Goal: Task Accomplishment & Management: Manage account settings

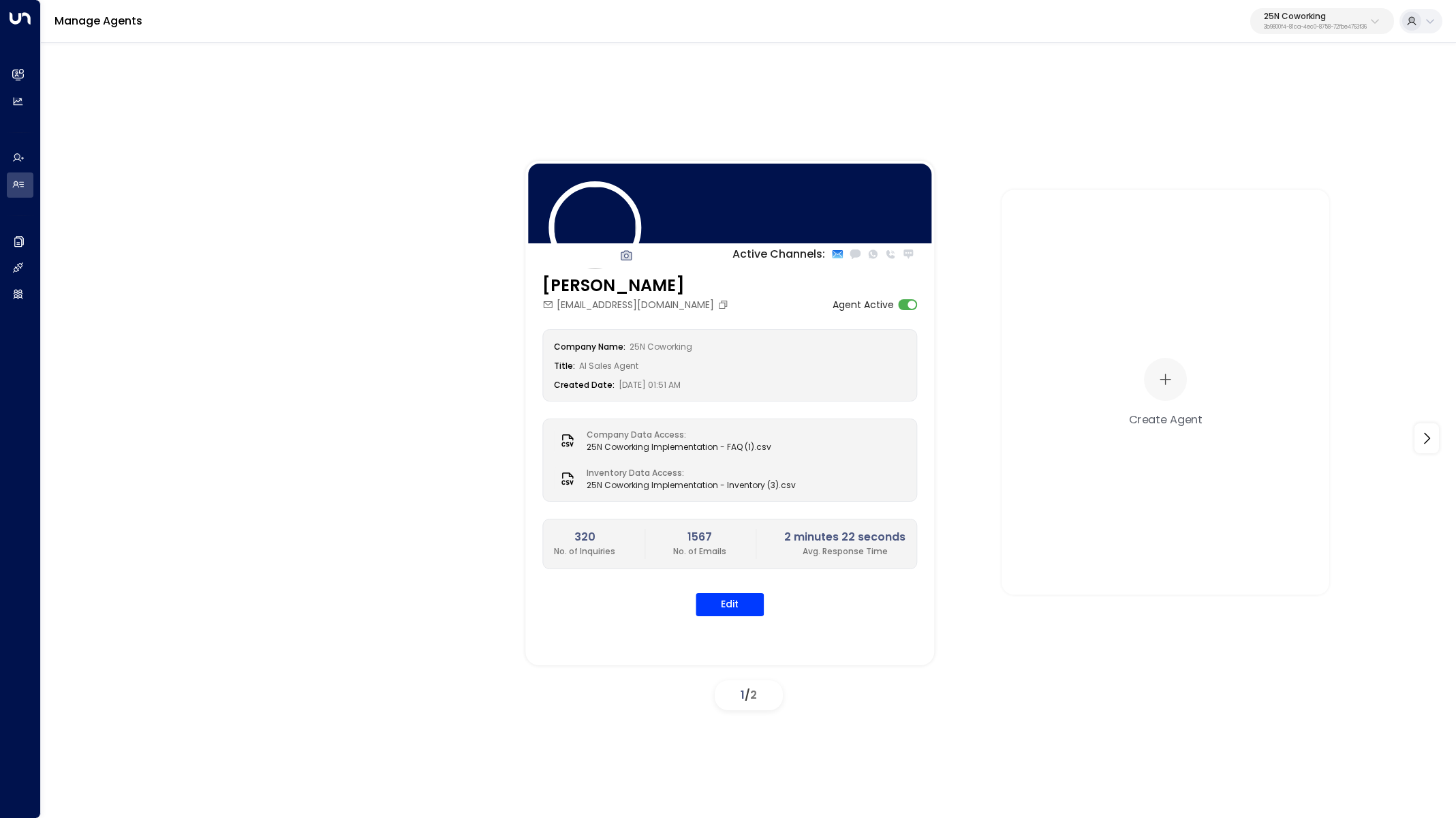
click at [1292, 27] on p "3b9800f4-81ca-4ec0-8758-72fbe4763f36" at bounding box center [1315, 27] width 103 height 5
type input "*****"
click at [1257, 104] on div "Cinch Storage ID: 20dc0344-df52-49ea-bc2a-8bb80861e769" at bounding box center [1284, 108] width 195 height 28
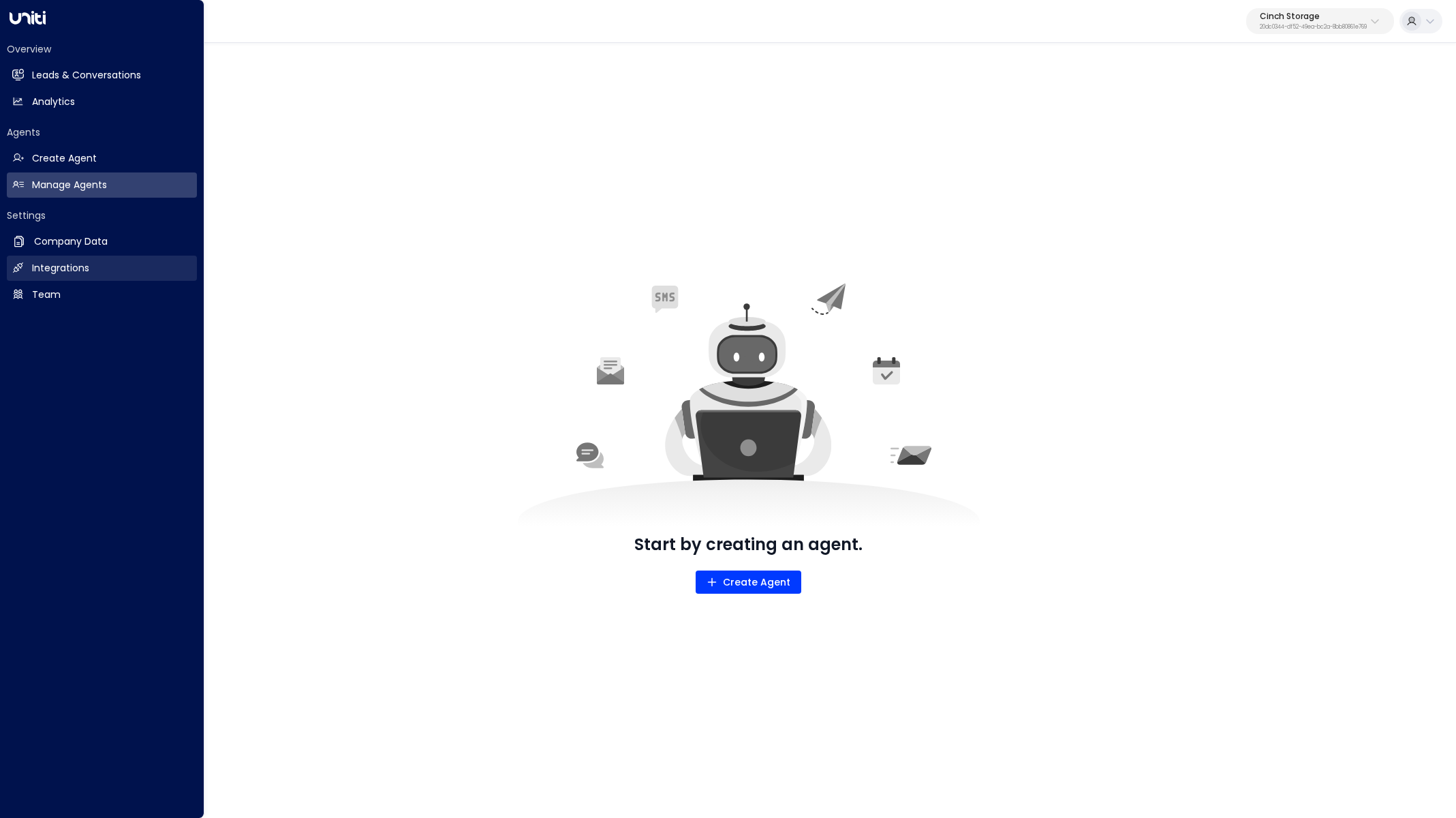
click at [50, 271] on h2 "Integrations" at bounding box center [60, 268] width 57 height 14
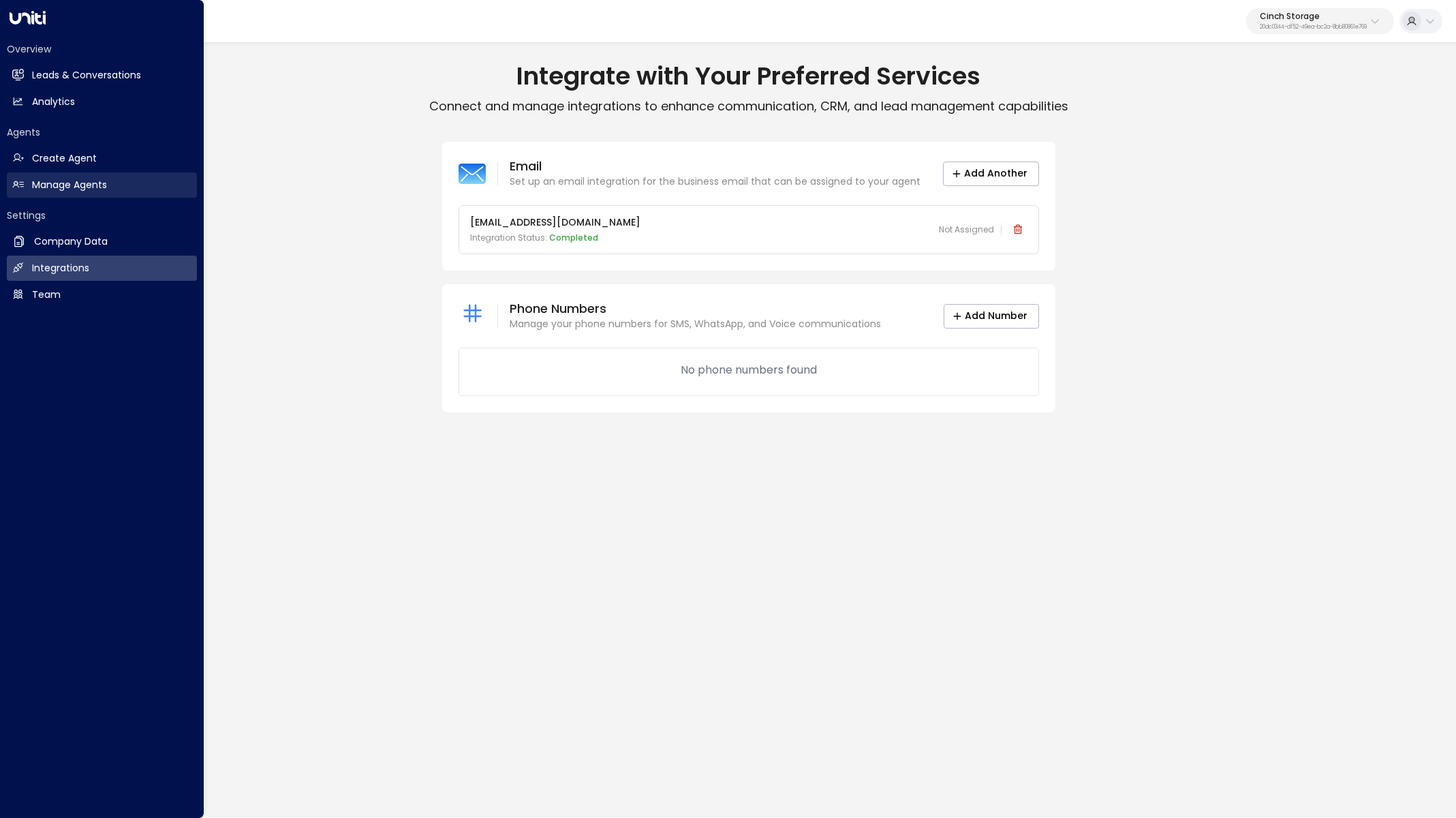
click at [127, 179] on link "Manage Agents Manage Agents" at bounding box center [101, 185] width 190 height 25
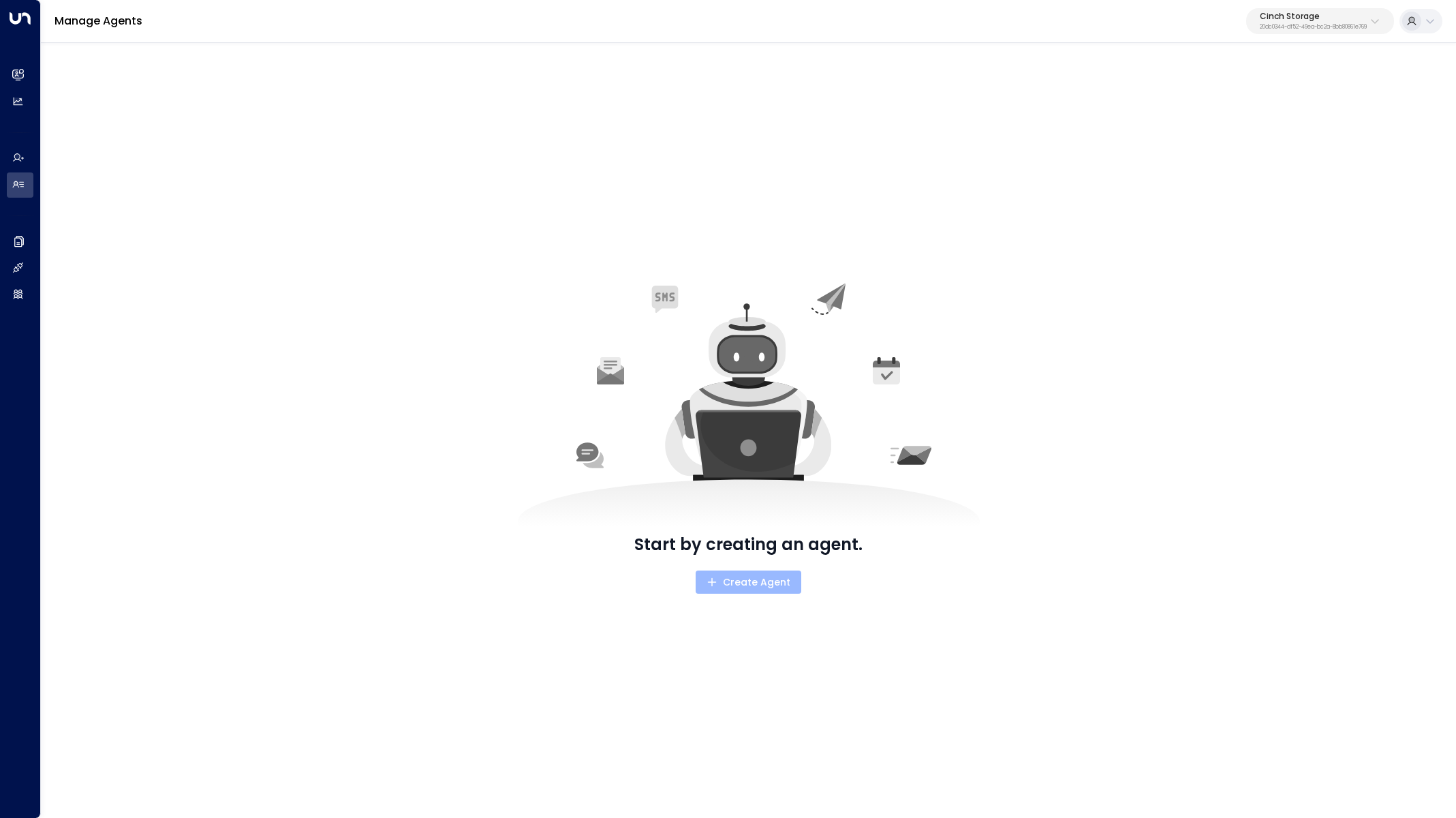
click at [739, 586] on span "Create Agent" at bounding box center [748, 582] width 84 height 17
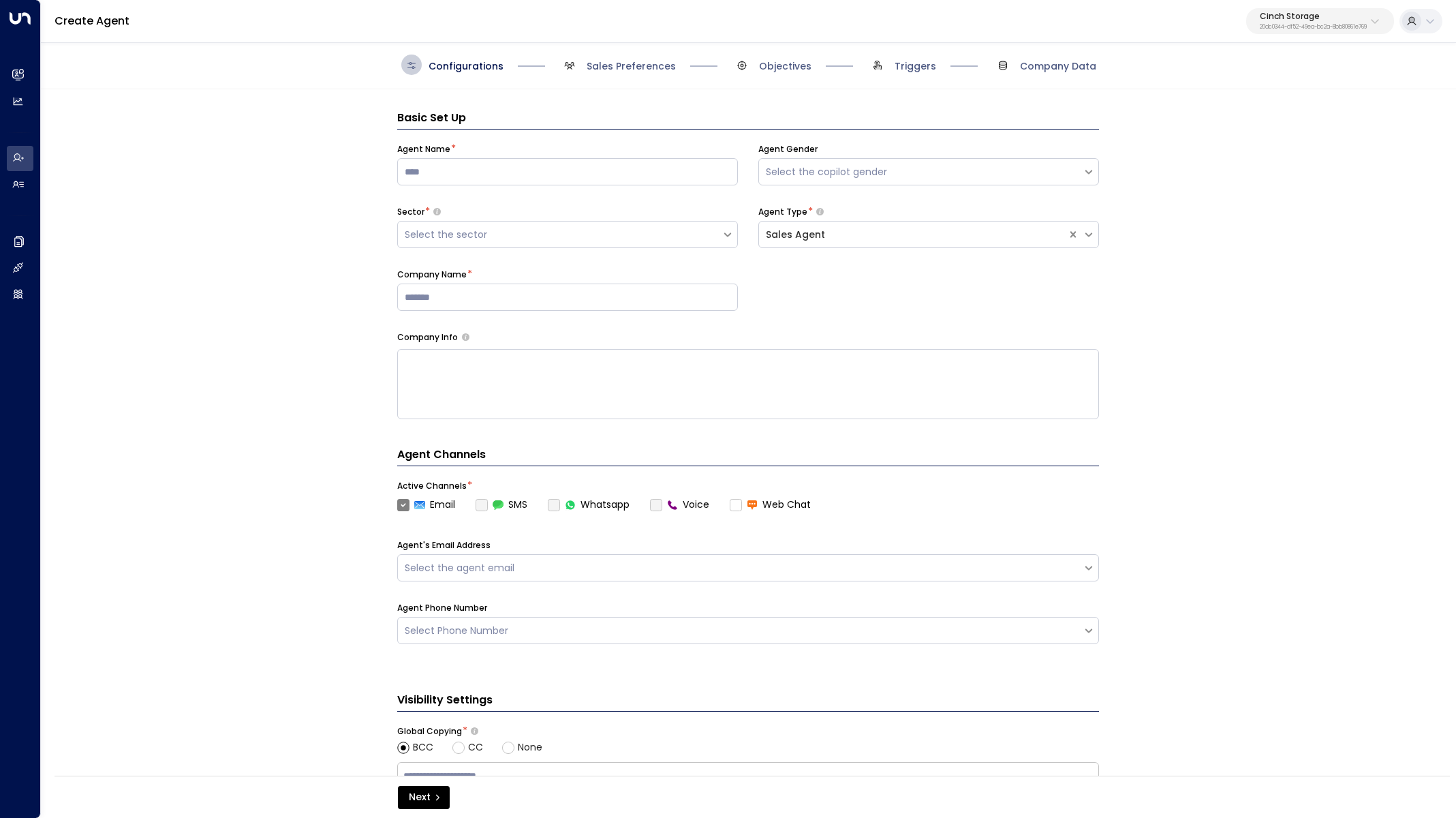
scroll to position [21, 0]
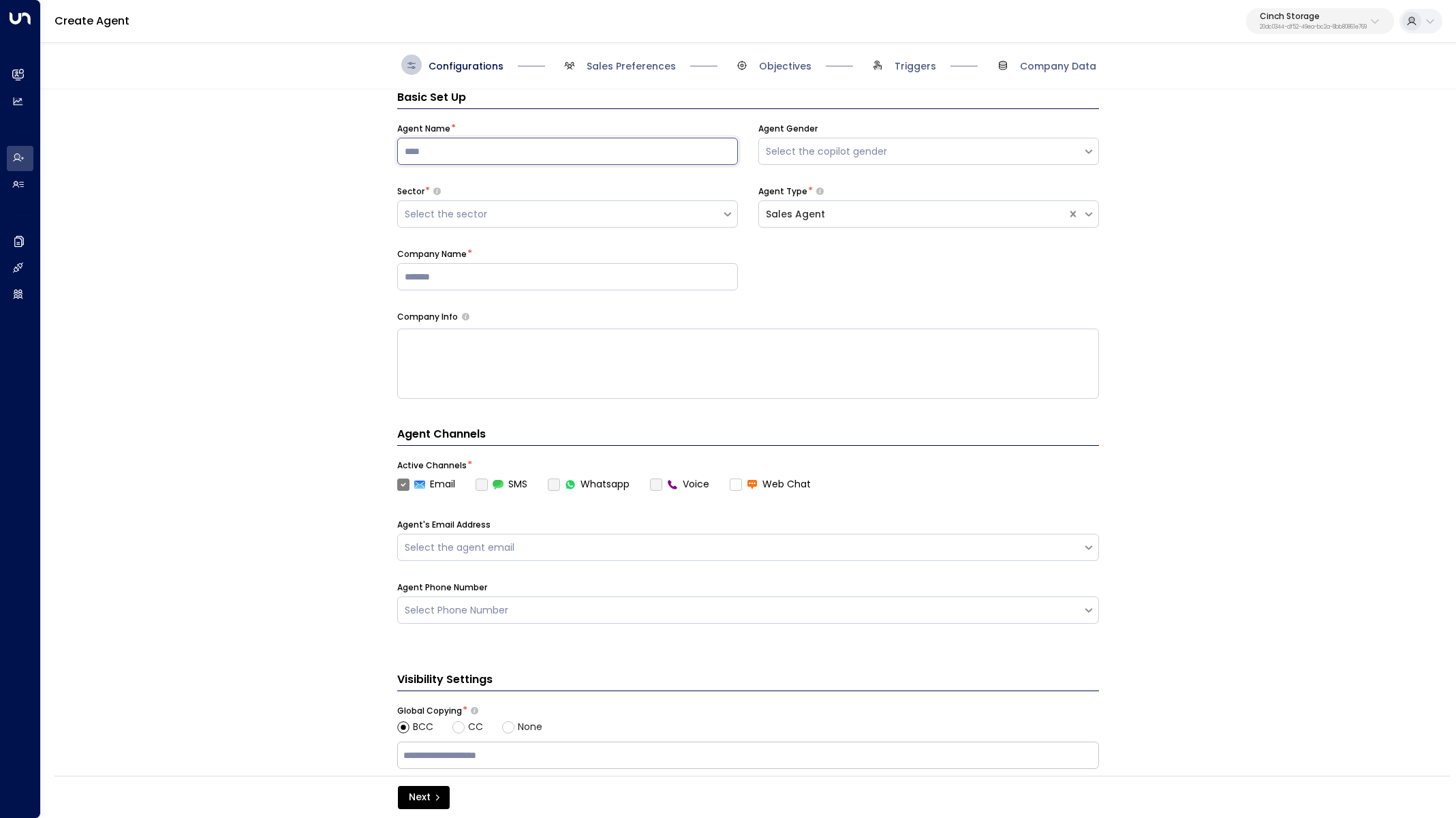
click at [559, 158] on input at bounding box center [568, 151] width 340 height 27
paste input "*****"
type input "*****"
click at [304, 230] on div "Basic Set Up Agent Name * ***** Agent Gender Select the copilot gender Sector *…" at bounding box center [748, 437] width 1414 height 695
click at [457, 210] on div "Select the sector" at bounding box center [560, 214] width 310 height 14
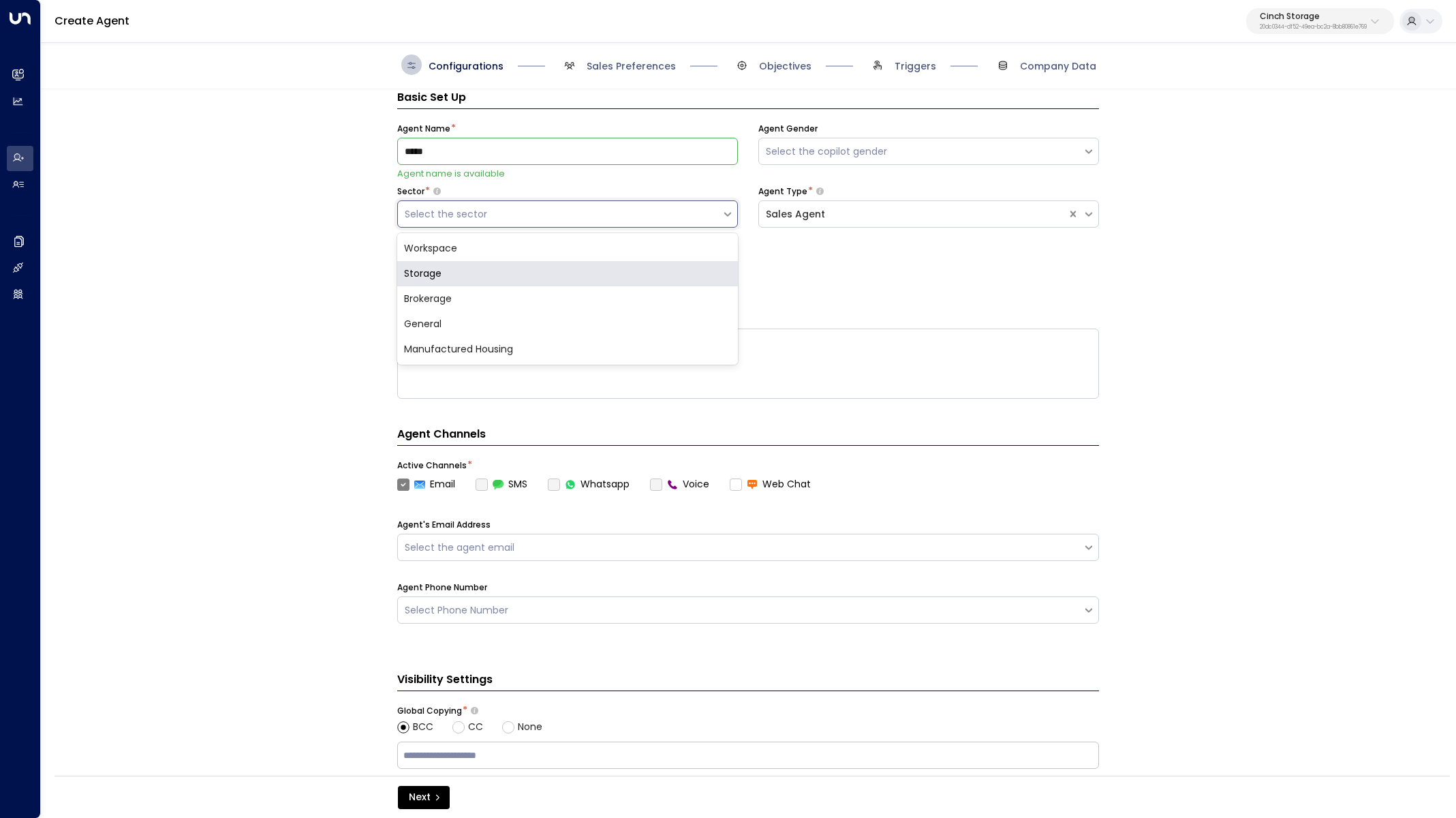
click at [489, 280] on div "Storage" at bounding box center [568, 274] width 340 height 25
click at [129, 351] on div "Basic Set Up Agent Name * ***** Agent name is available Agent Gender Select the…" at bounding box center [748, 437] width 1414 height 695
click at [509, 278] on input at bounding box center [568, 276] width 340 height 27
type input "*****"
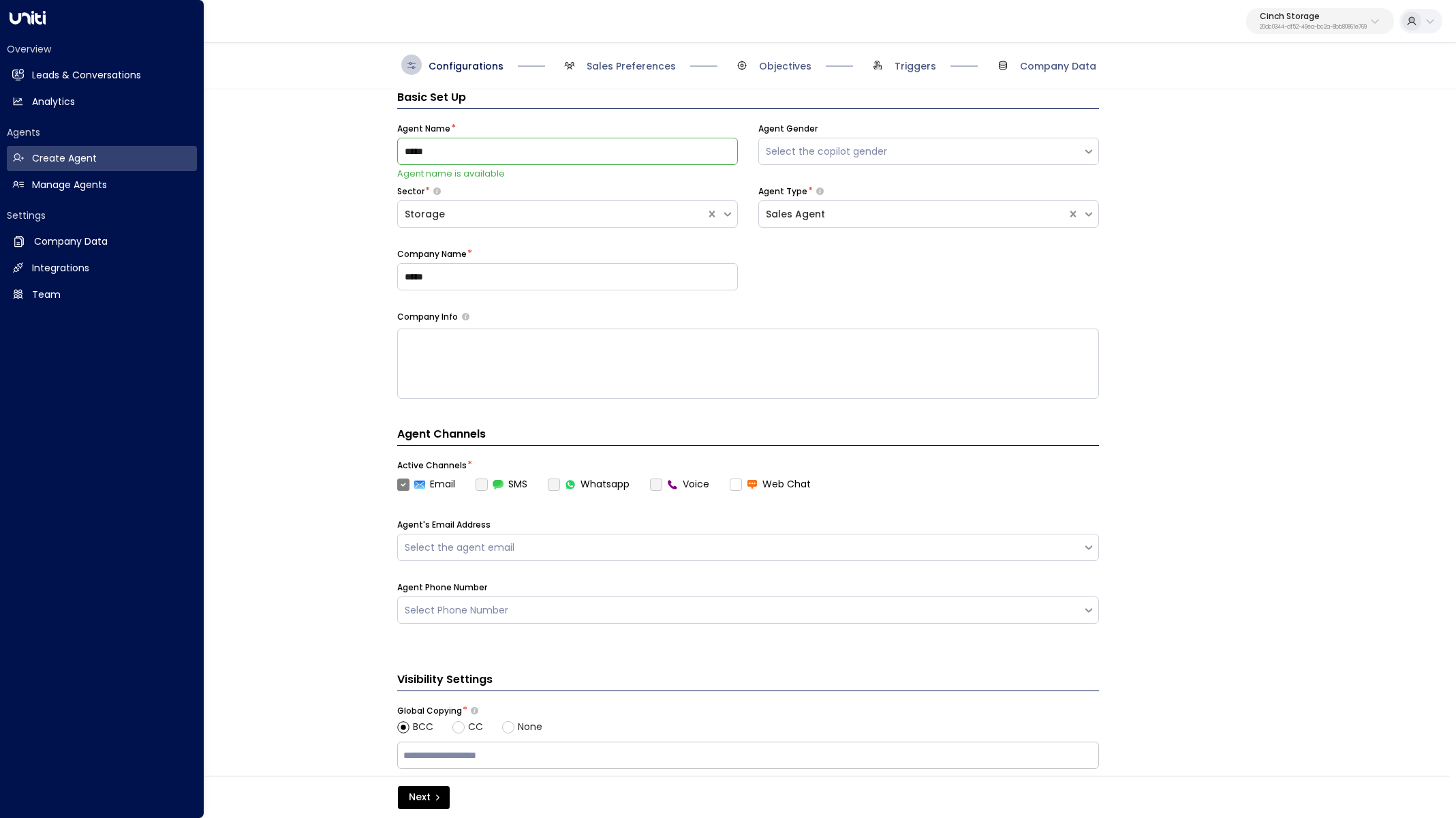
click at [13, 606] on div "Overview Leads & Conversations Leads & Conversations Analytics Analytics Agents…" at bounding box center [102, 409] width 204 height 818
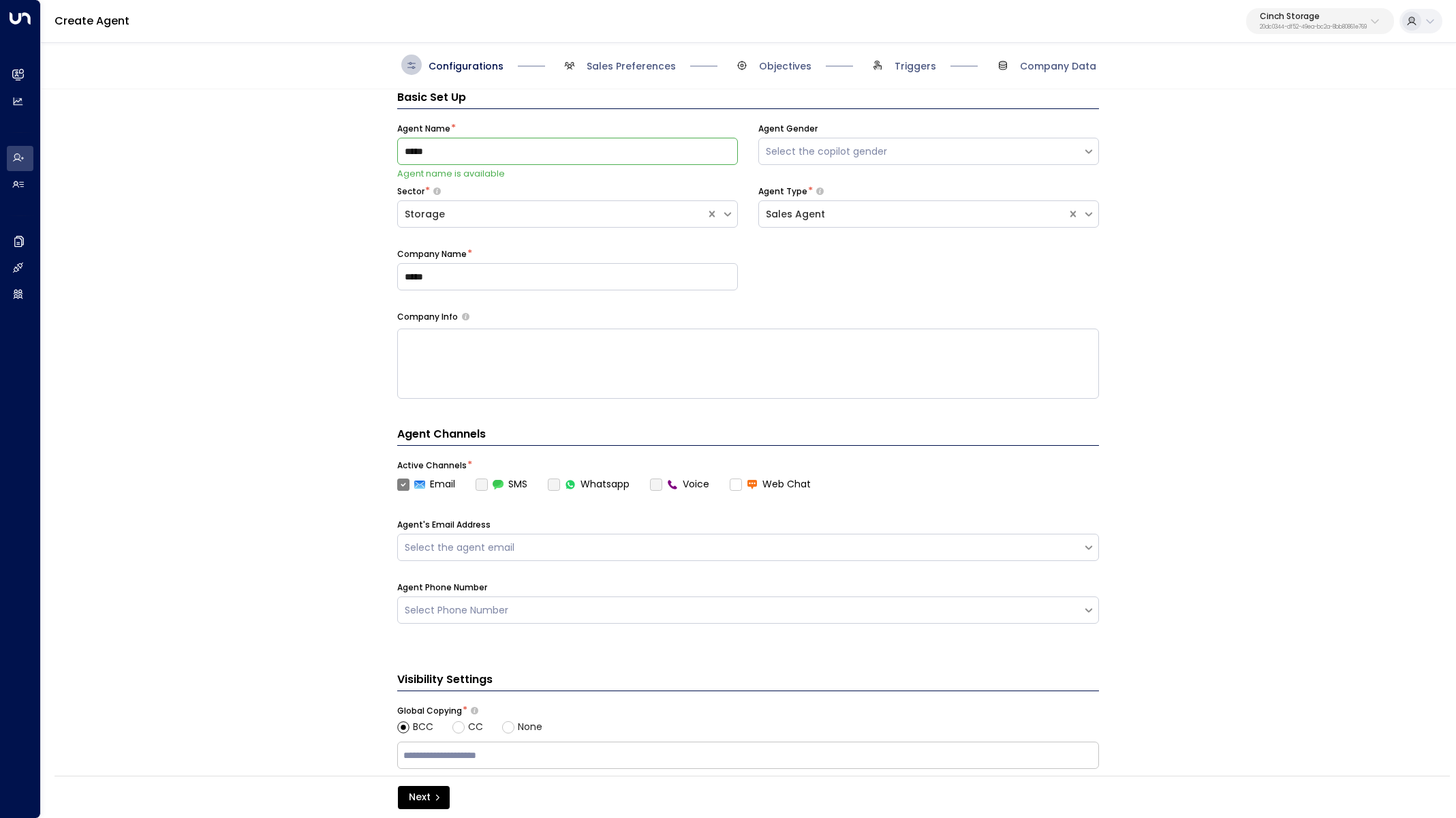
click at [278, 577] on div "Basic Set Up Agent Name * ***** Agent name is available Agent Gender Select the…" at bounding box center [748, 437] width 1414 height 695
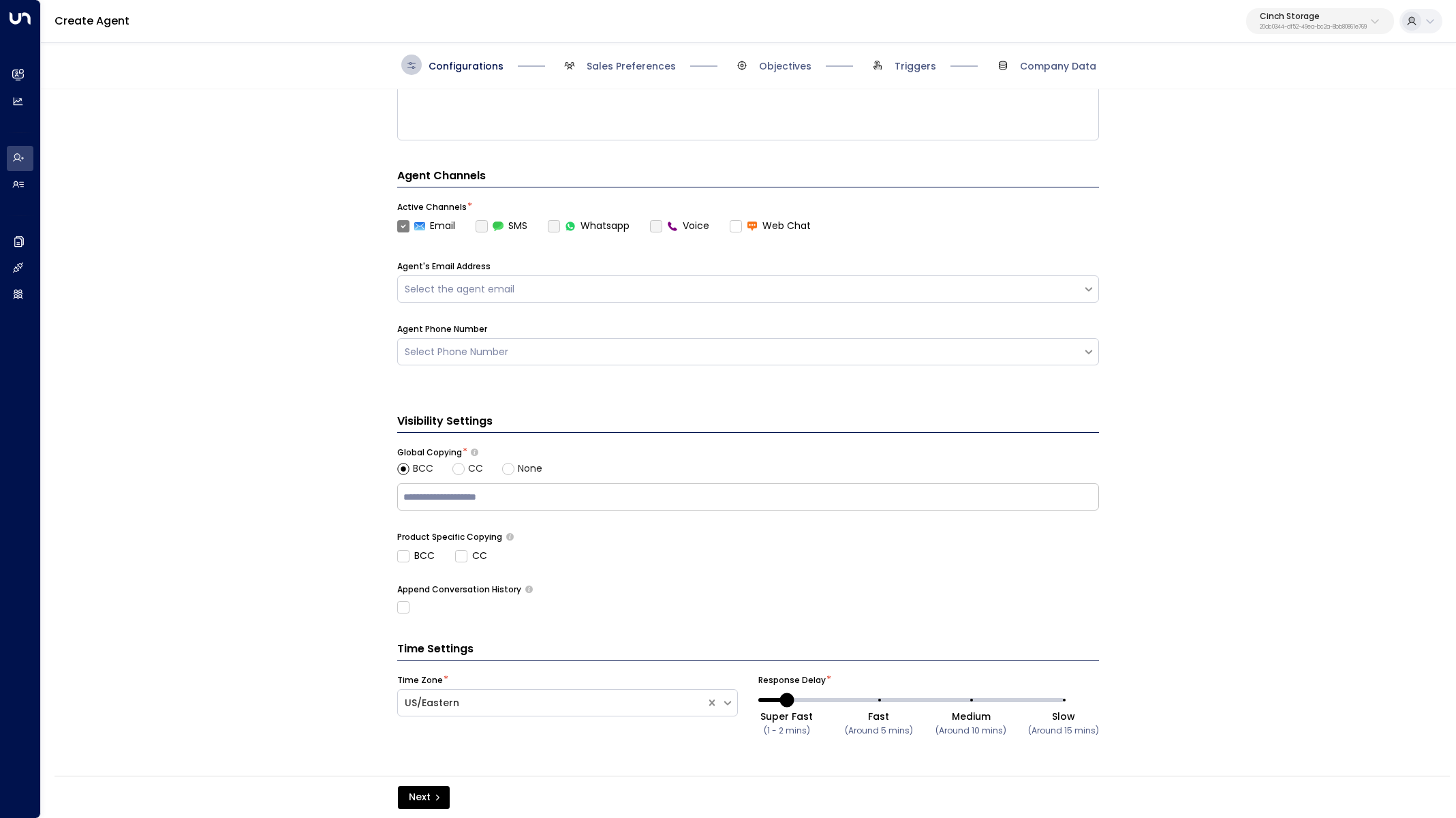
scroll to position [244, 0]
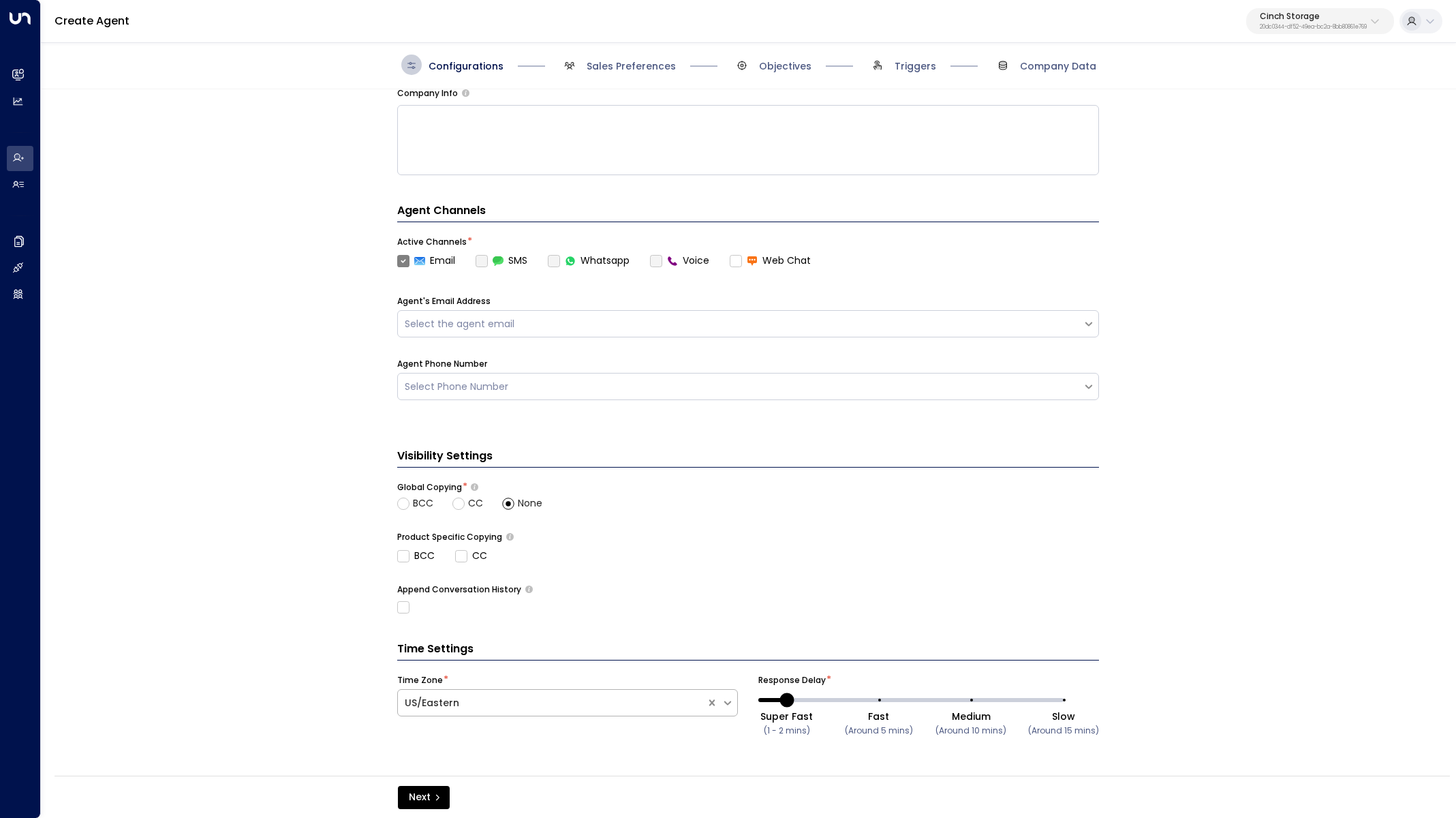
click at [690, 710] on div at bounding box center [552, 703] width 295 height 17
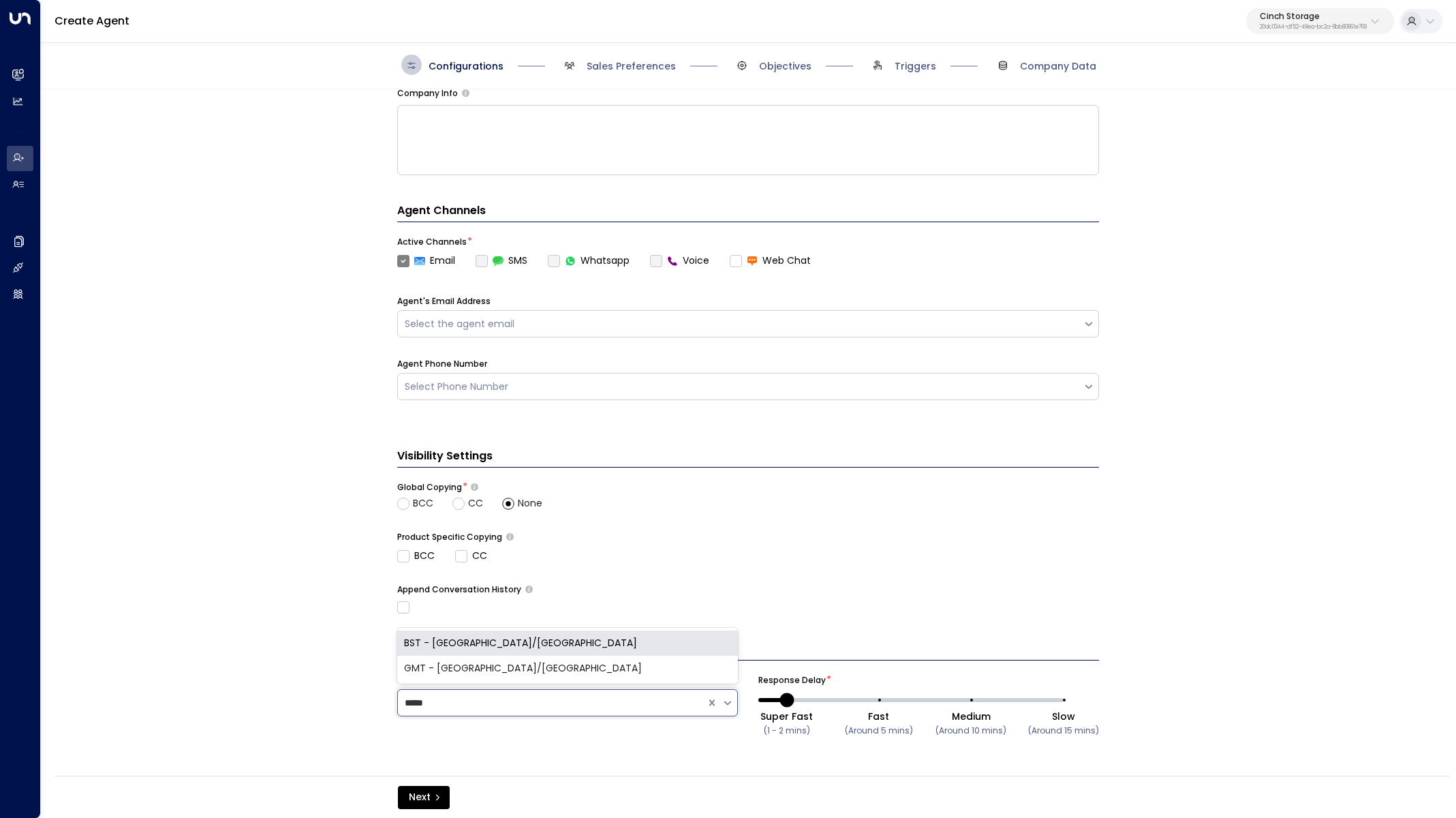
type input "******"
click at [477, 670] on div "GMT - Europe/London" at bounding box center [568, 668] width 340 height 25
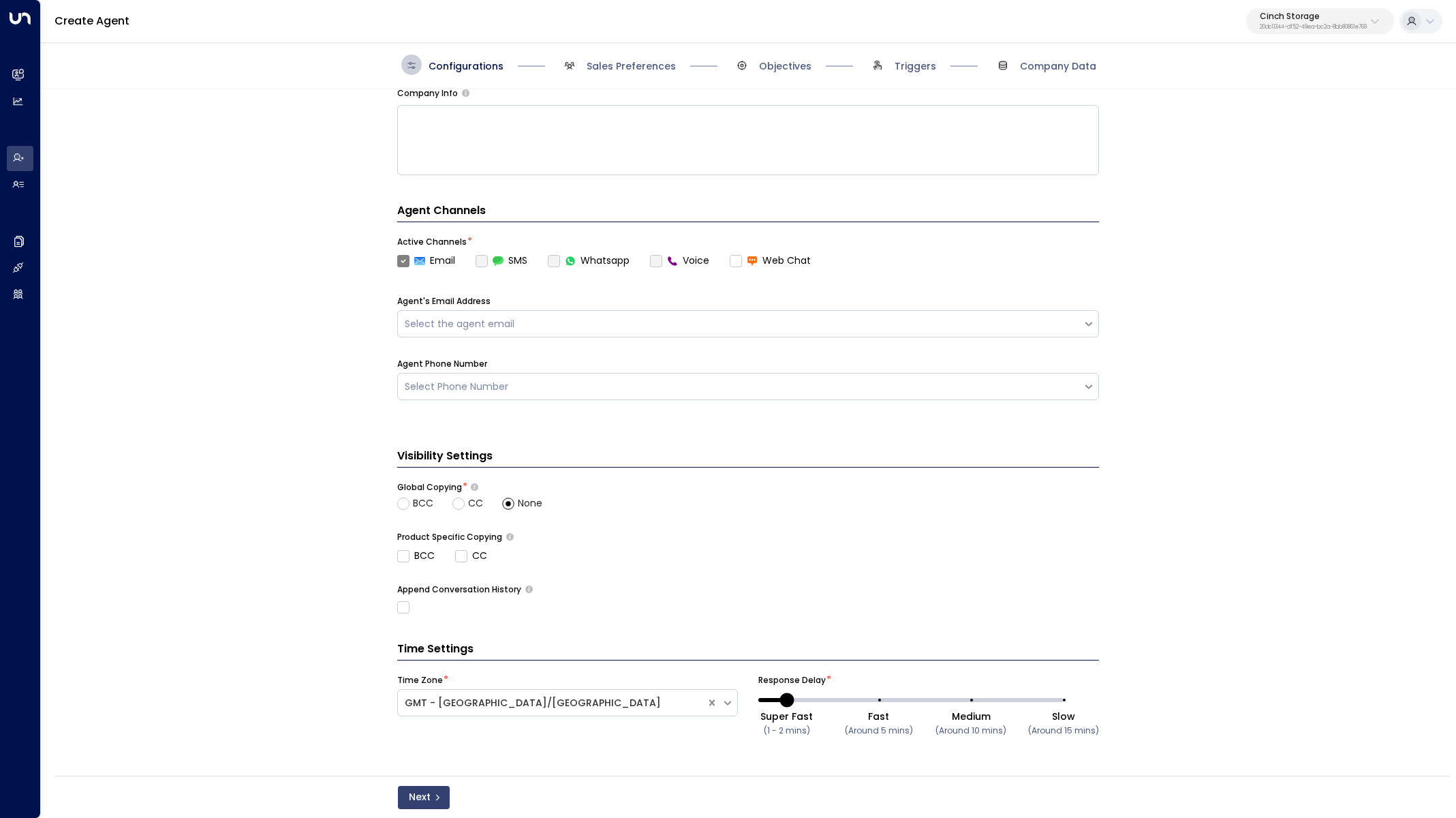
click at [440, 794] on icon "submit" at bounding box center [437, 797] width 8 height 8
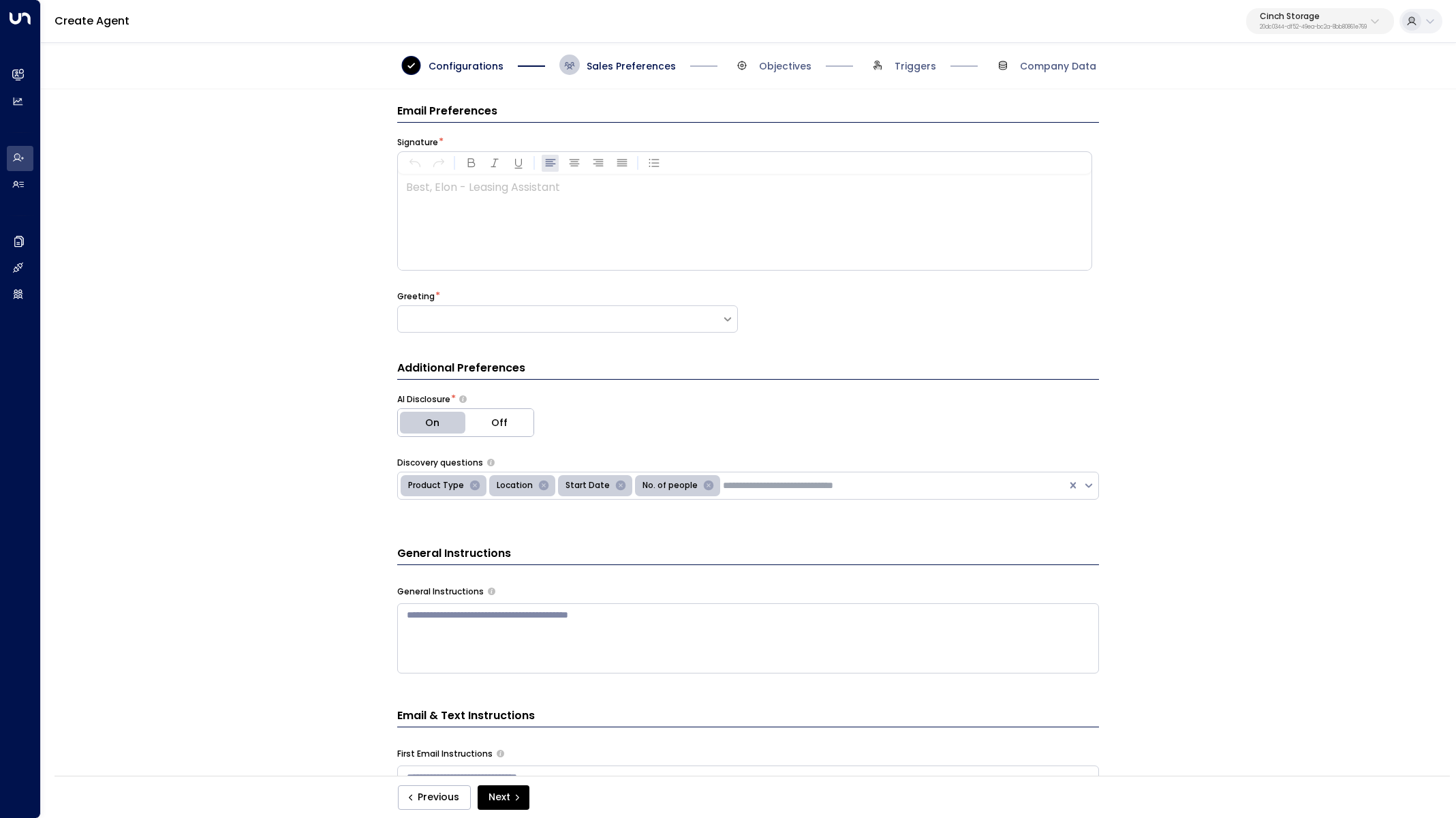
scroll to position [0, 0]
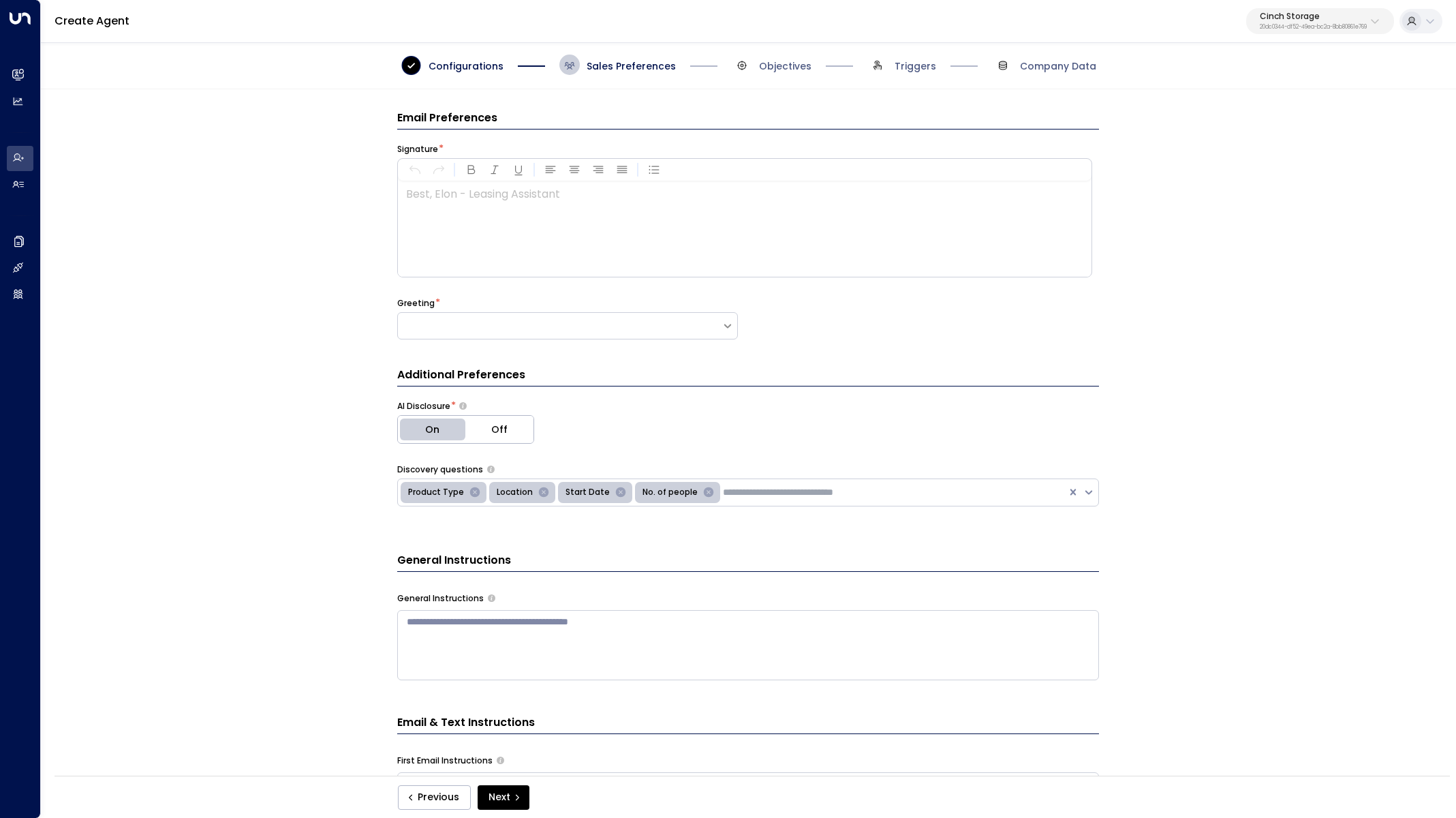
click at [514, 246] on div at bounding box center [744, 229] width 692 height 95
click at [486, 335] on div at bounding box center [568, 326] width 340 height 27
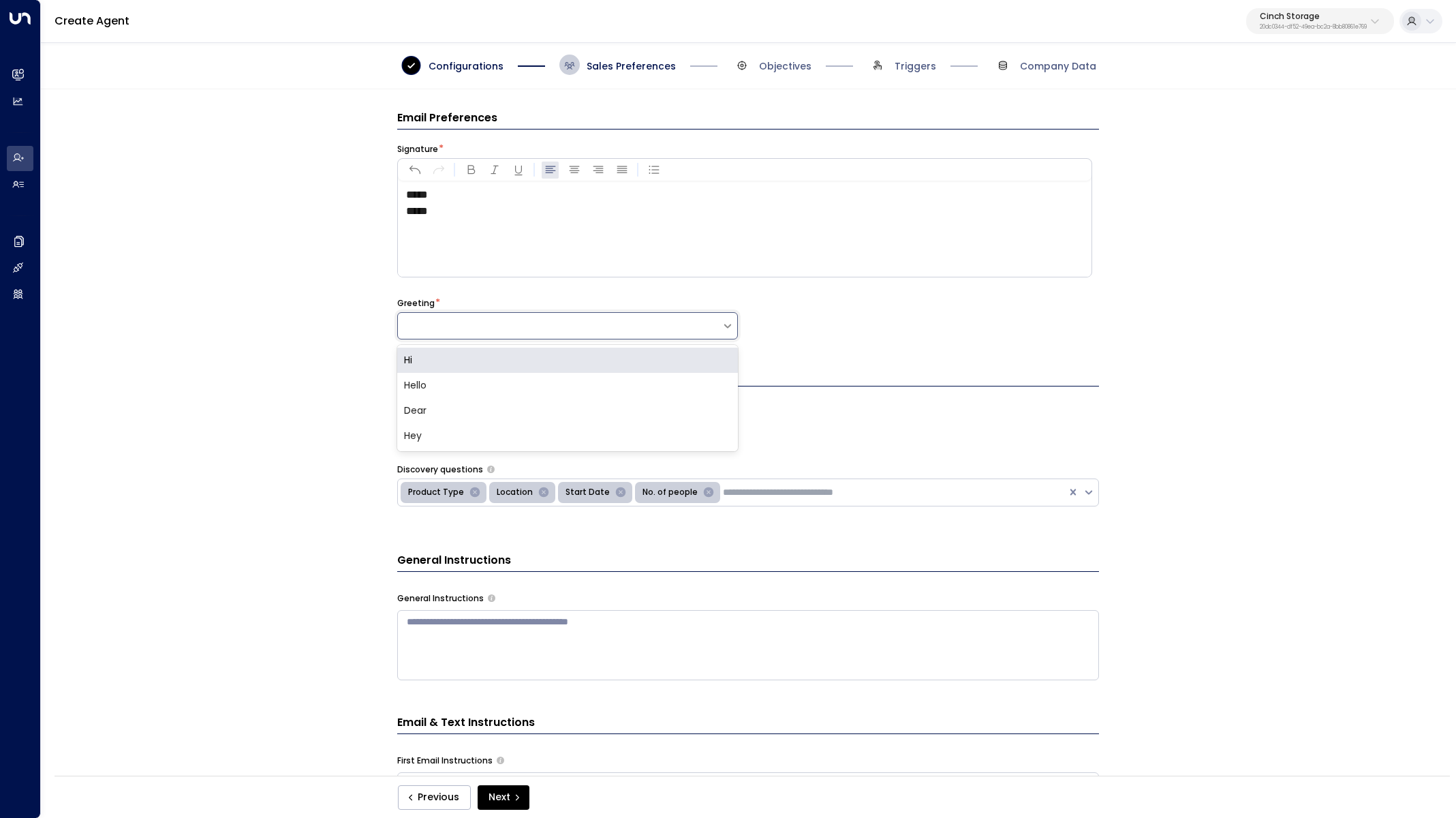
click at [503, 364] on div "Hi" at bounding box center [568, 360] width 340 height 25
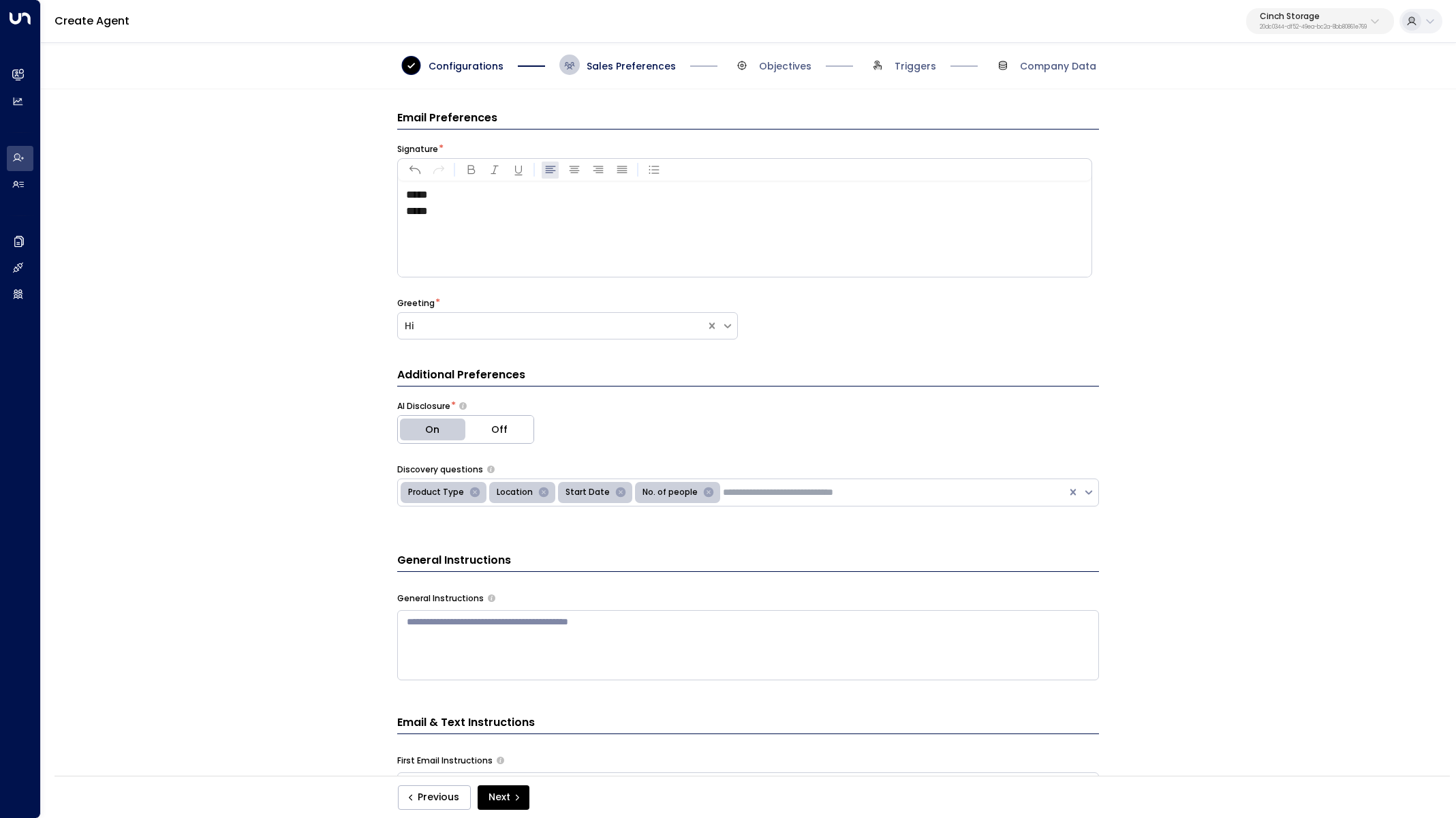
drag, startPoint x: 340, startPoint y: 400, endPoint x: 509, endPoint y: 472, distance: 183.7
click at [341, 400] on div "Email Preferences Signature * ***** ***** Greeting * Hi Additional Preferences …" at bounding box center [748, 437] width 1414 height 695
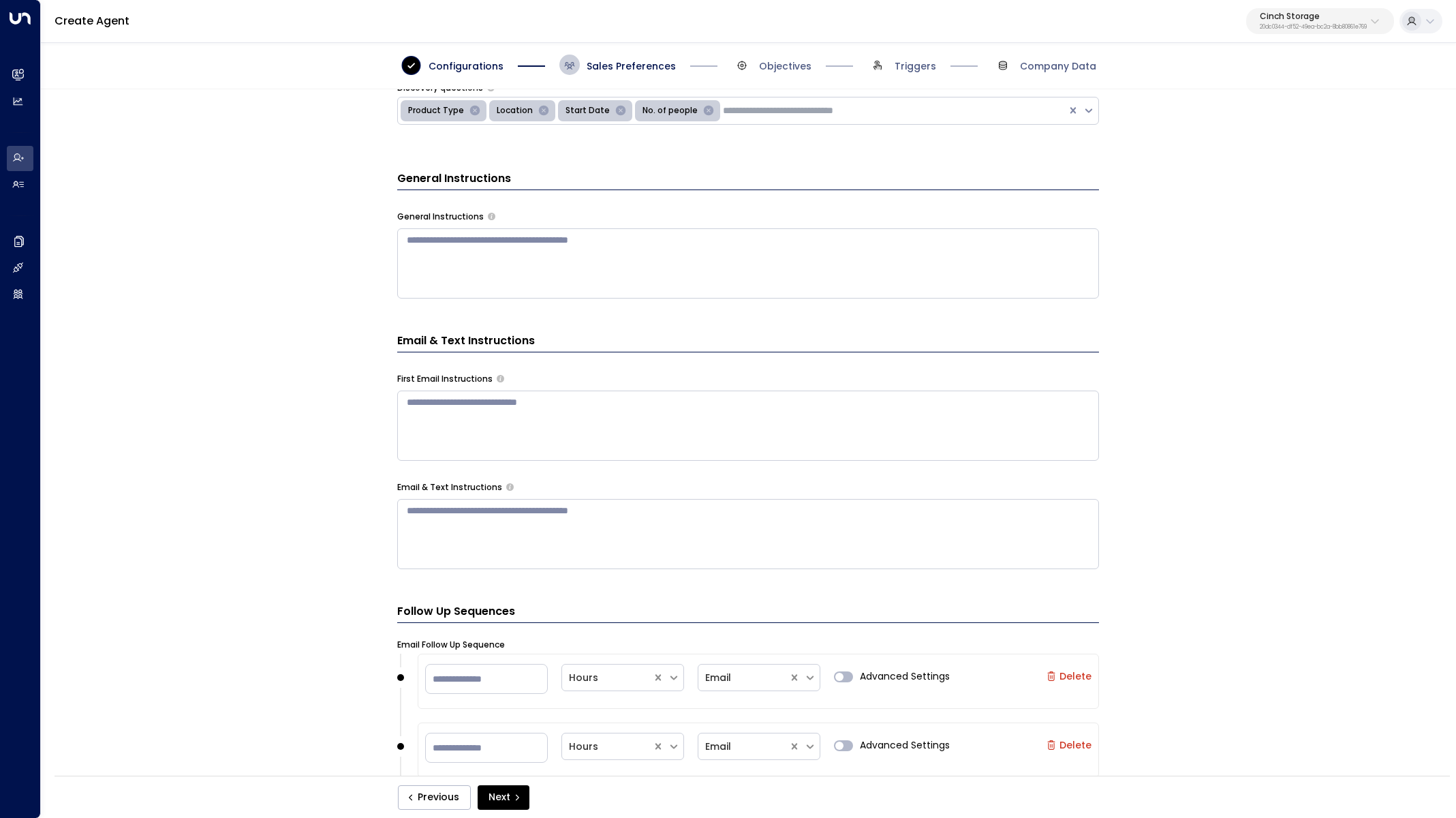
scroll to position [373, 0]
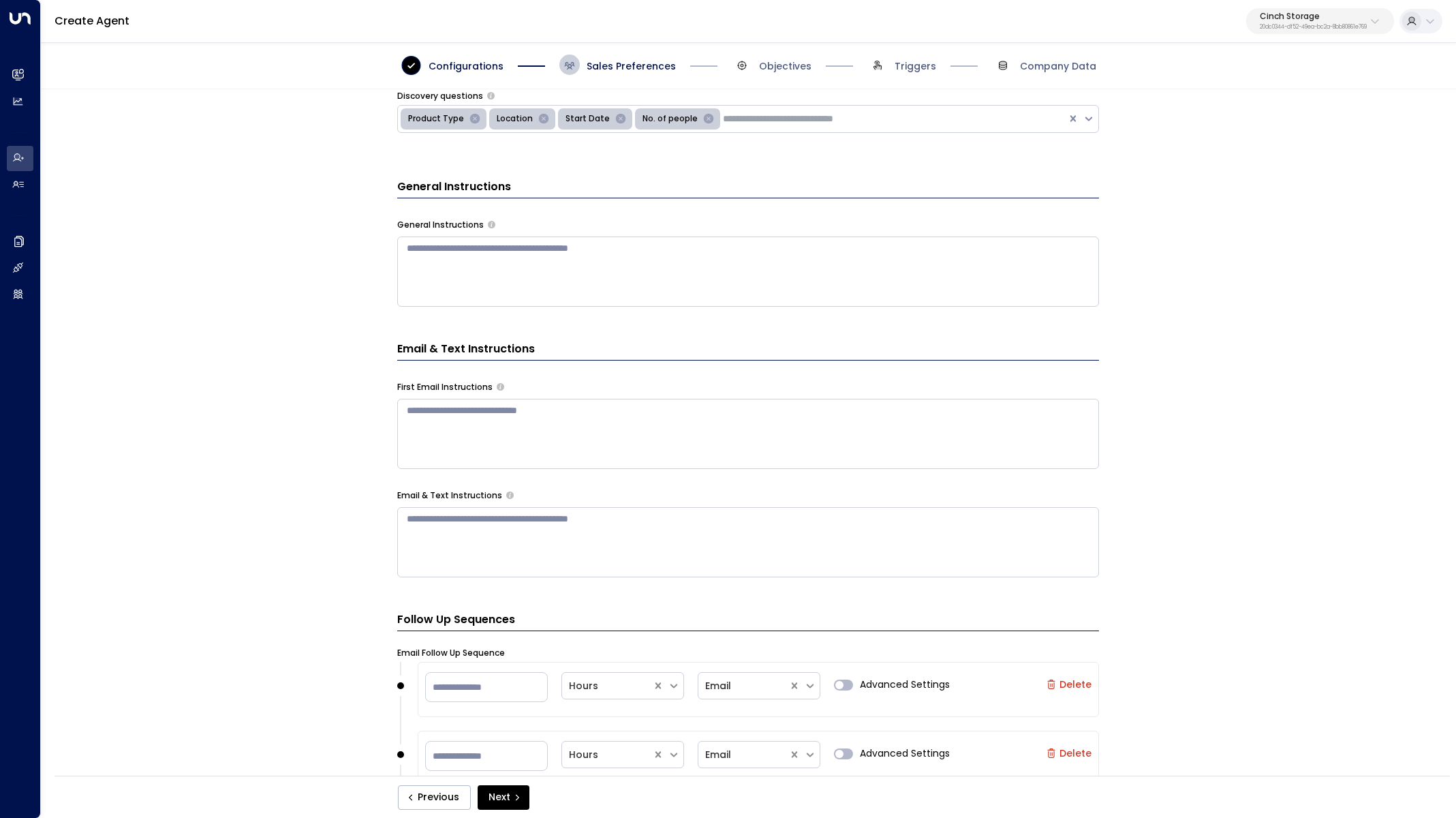
click at [703, 118] on icon "Remove No. of people" at bounding box center [708, 118] width 13 height 13
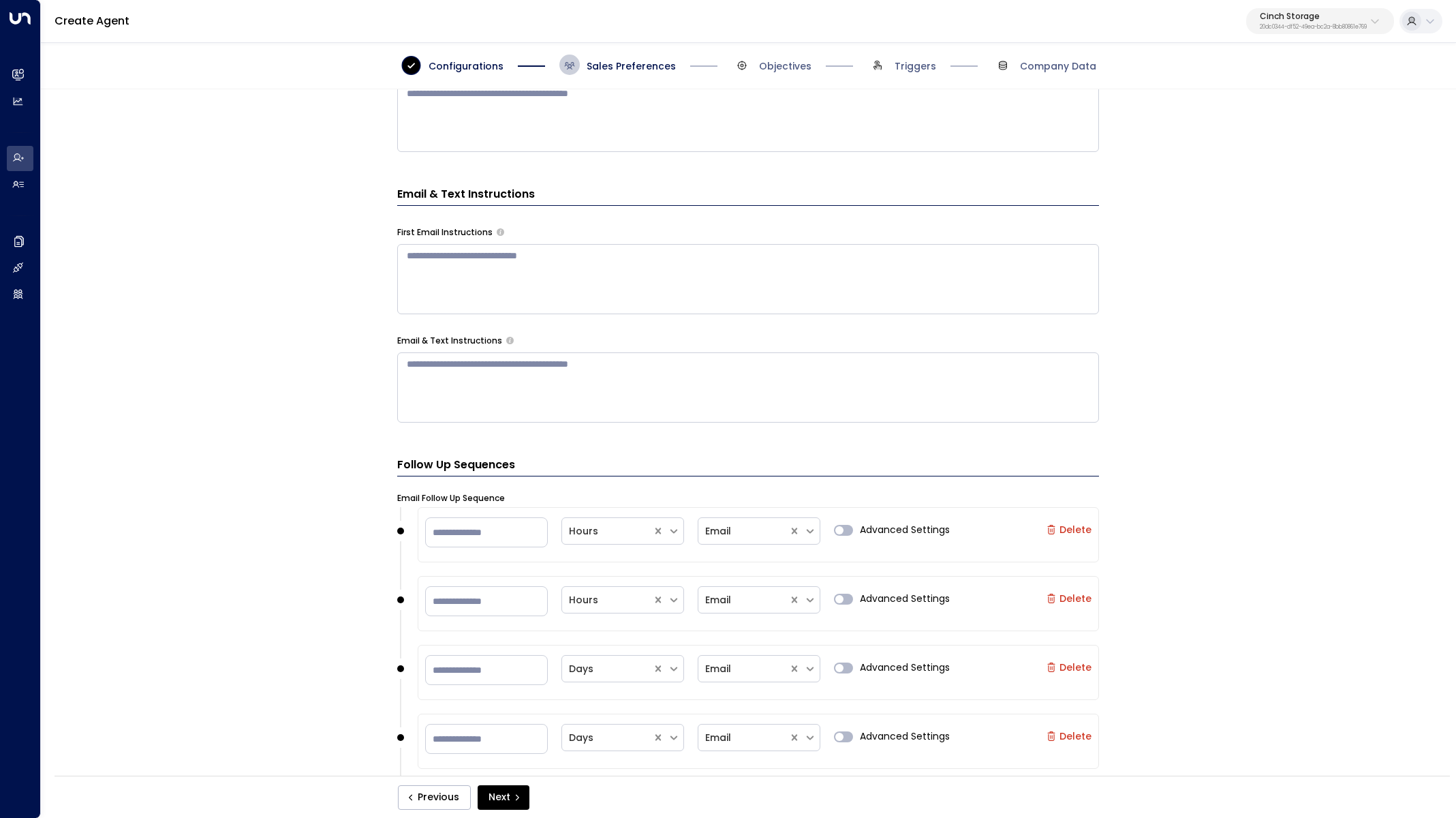
scroll to position [629, 0]
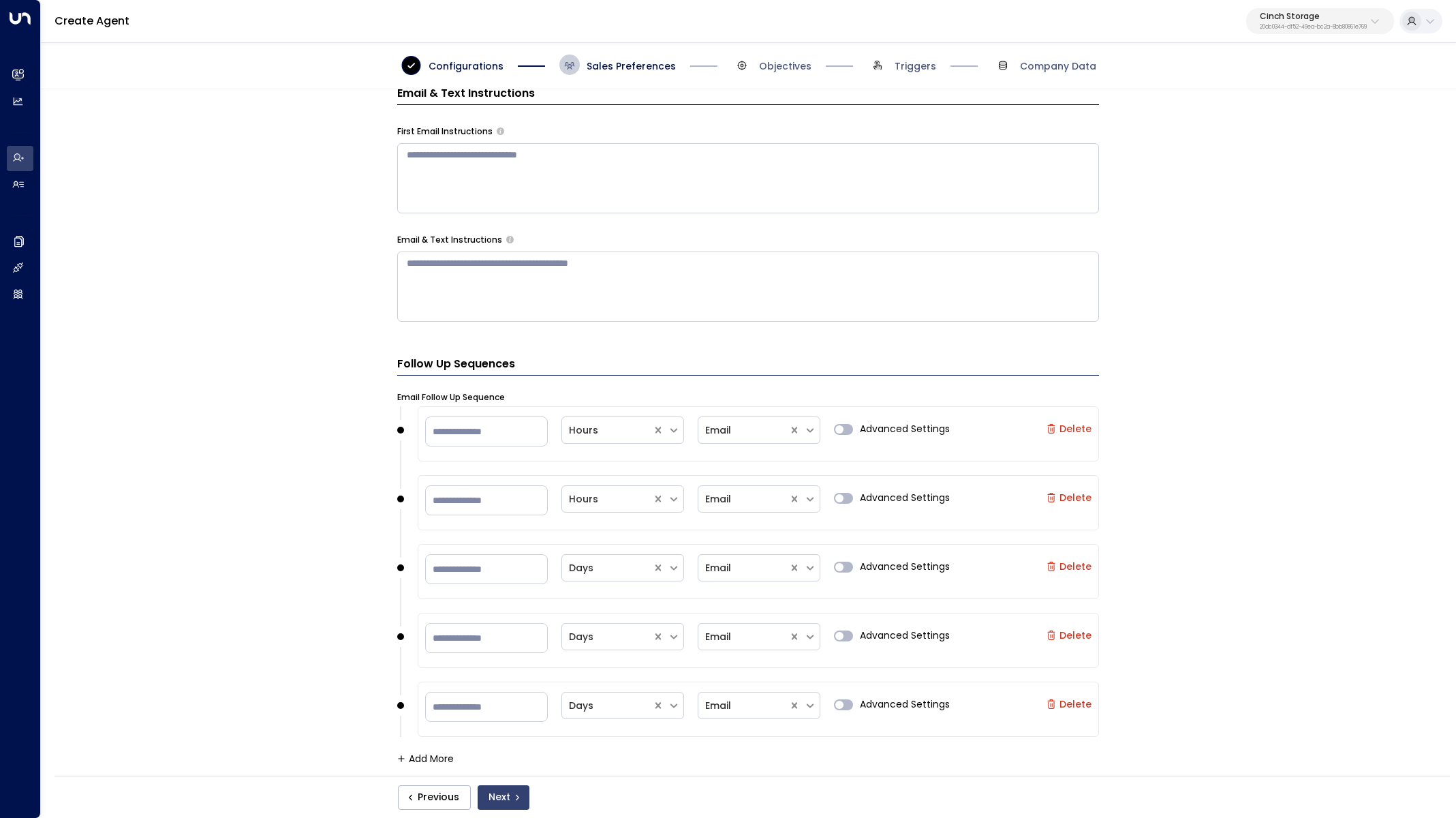
click at [525, 794] on button "Next" at bounding box center [503, 797] width 52 height 24
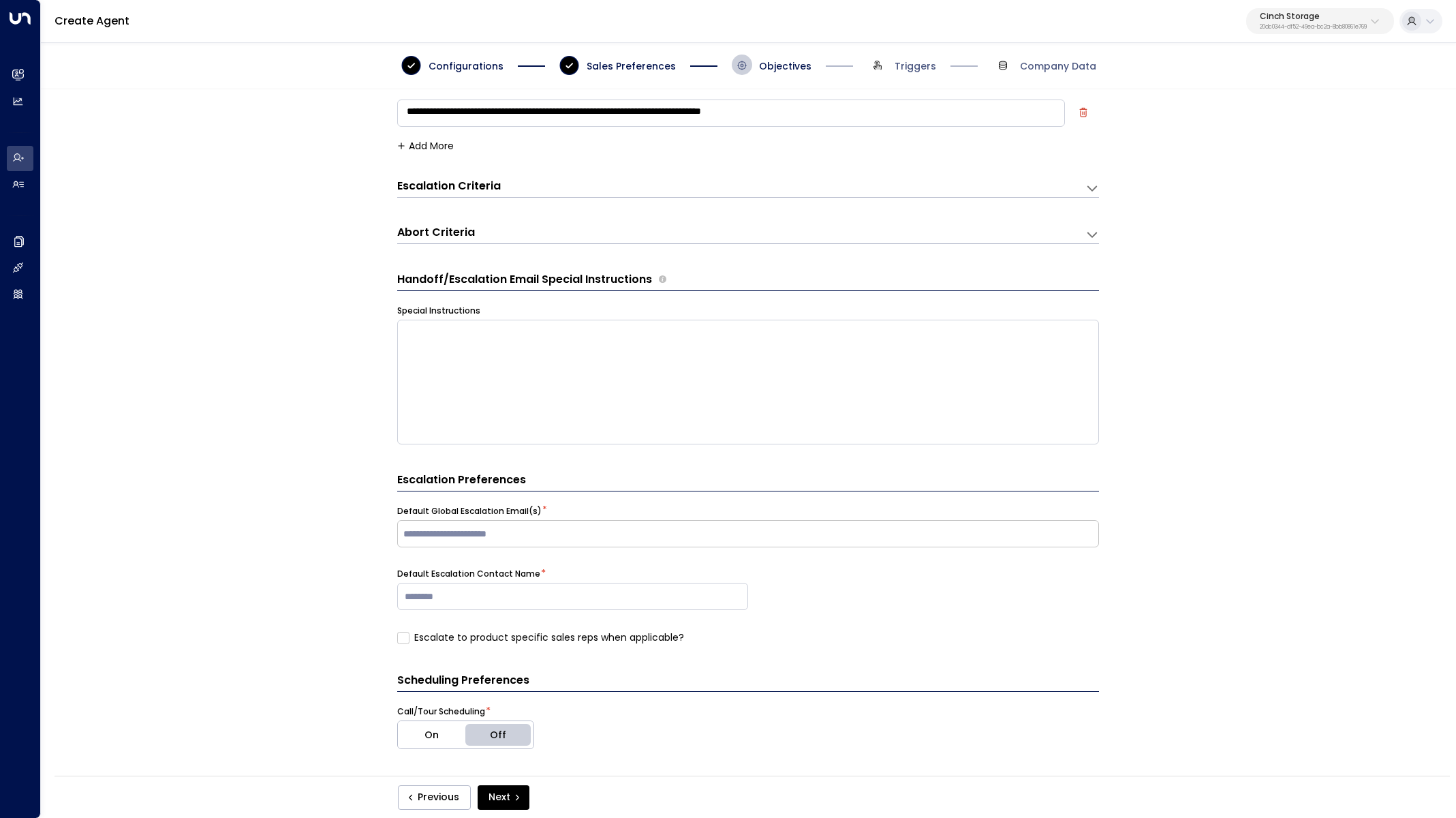
scroll to position [0, 0]
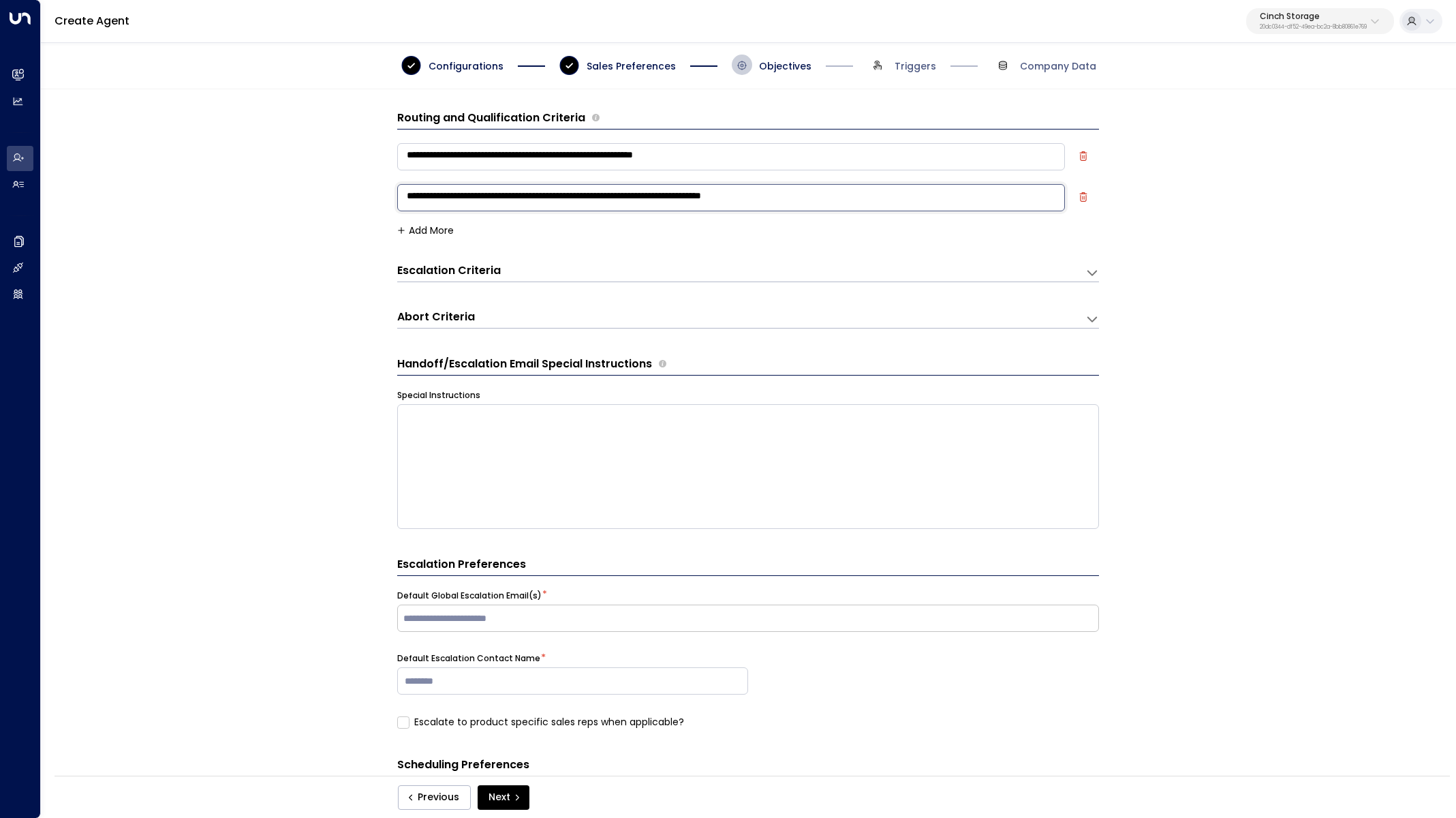
drag, startPoint x: 631, startPoint y: 201, endPoint x: 905, endPoint y: 223, distance: 274.9
click at [905, 223] on div "**********" at bounding box center [748, 187] width 702 height 98
type textarea "**********"
click at [1079, 156] on icon "button" at bounding box center [1083, 155] width 10 height 10
type textarea "**********"
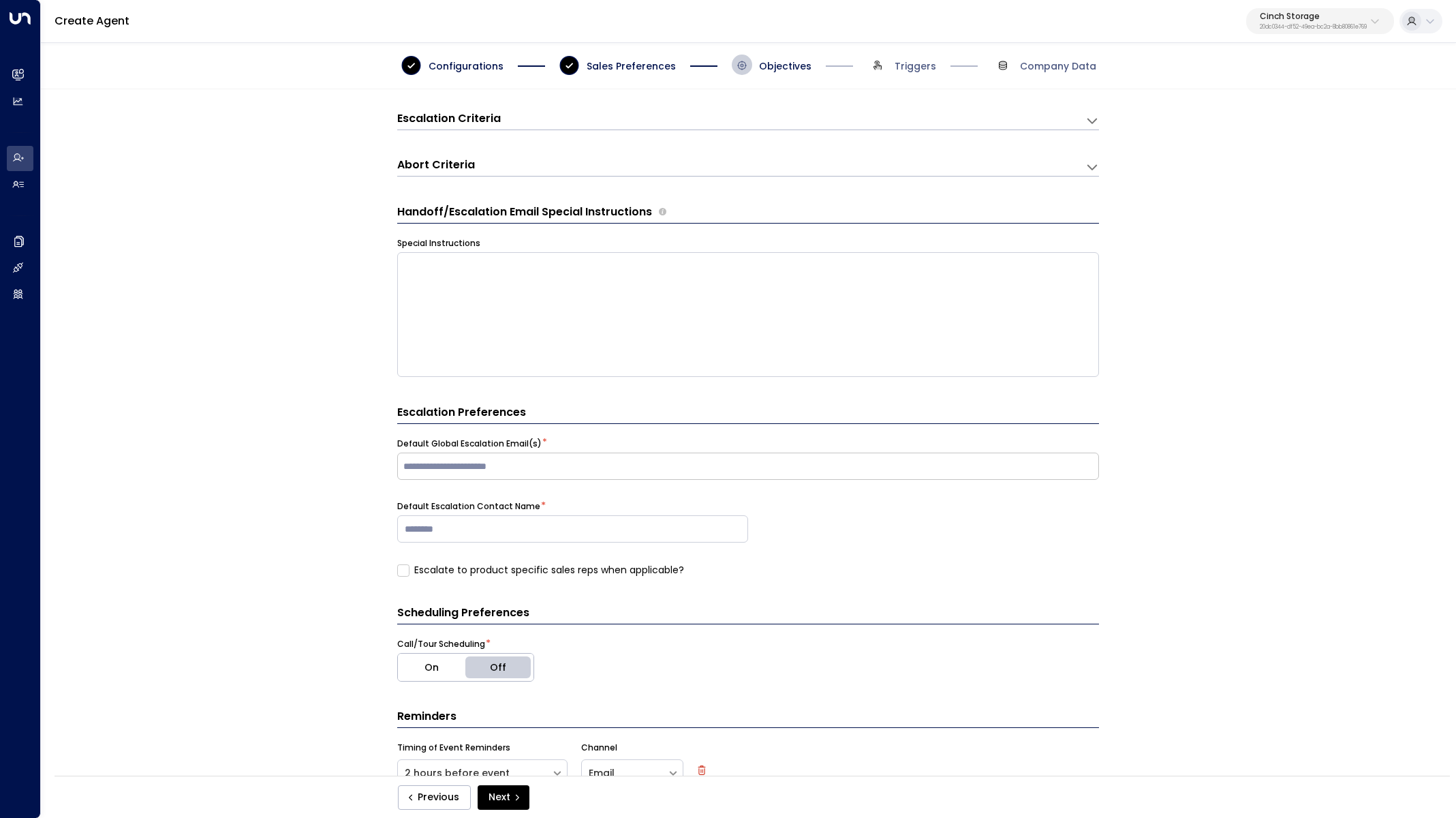
scroll to position [212, 0]
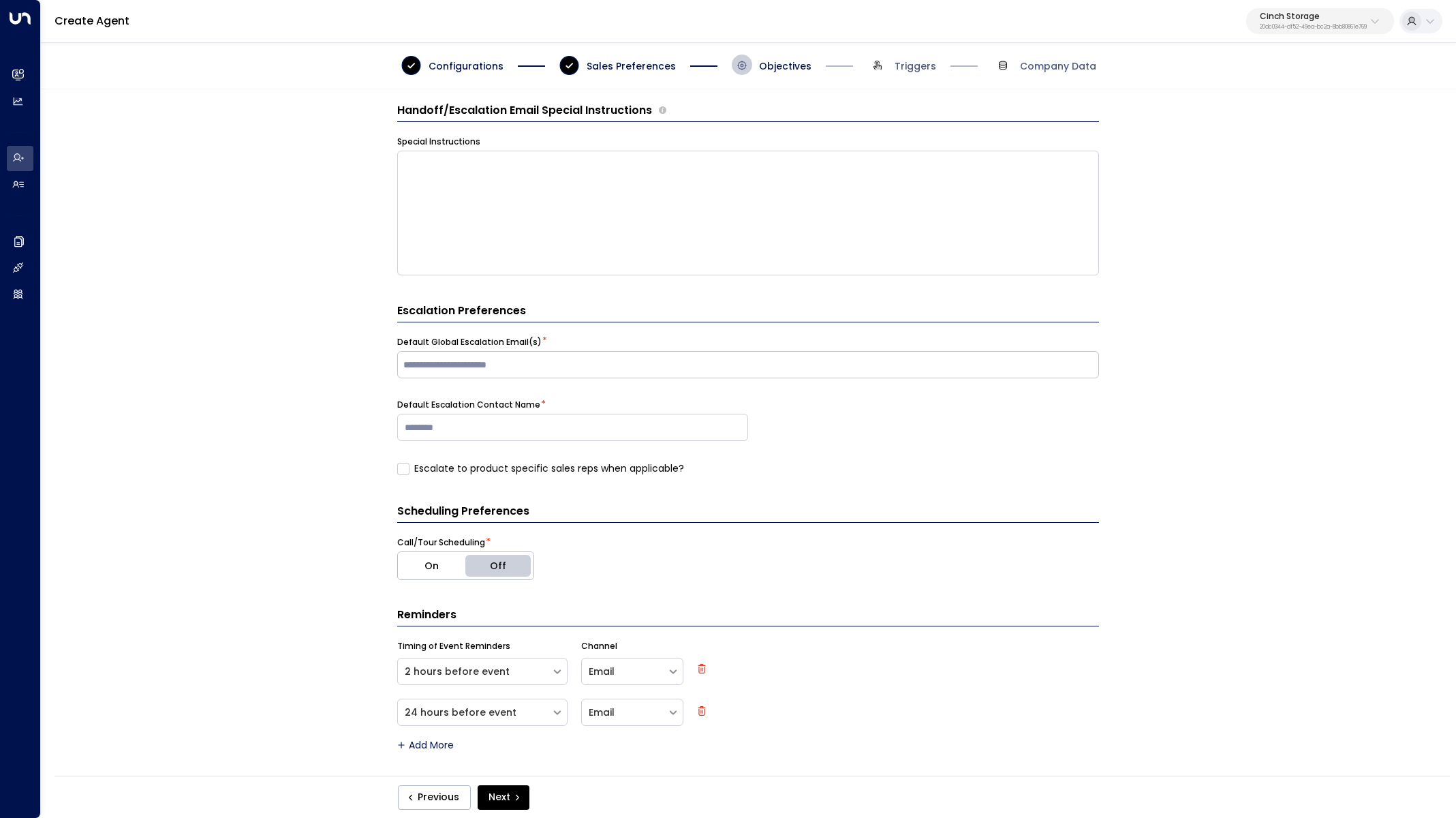
click at [591, 368] on input "text" at bounding box center [748, 365] width 695 height 21
type input "**********"
type input "*"
drag, startPoint x: 683, startPoint y: 425, endPoint x: 674, endPoint y: 432, distance: 11.4
click at [674, 432] on input at bounding box center [573, 427] width 351 height 27
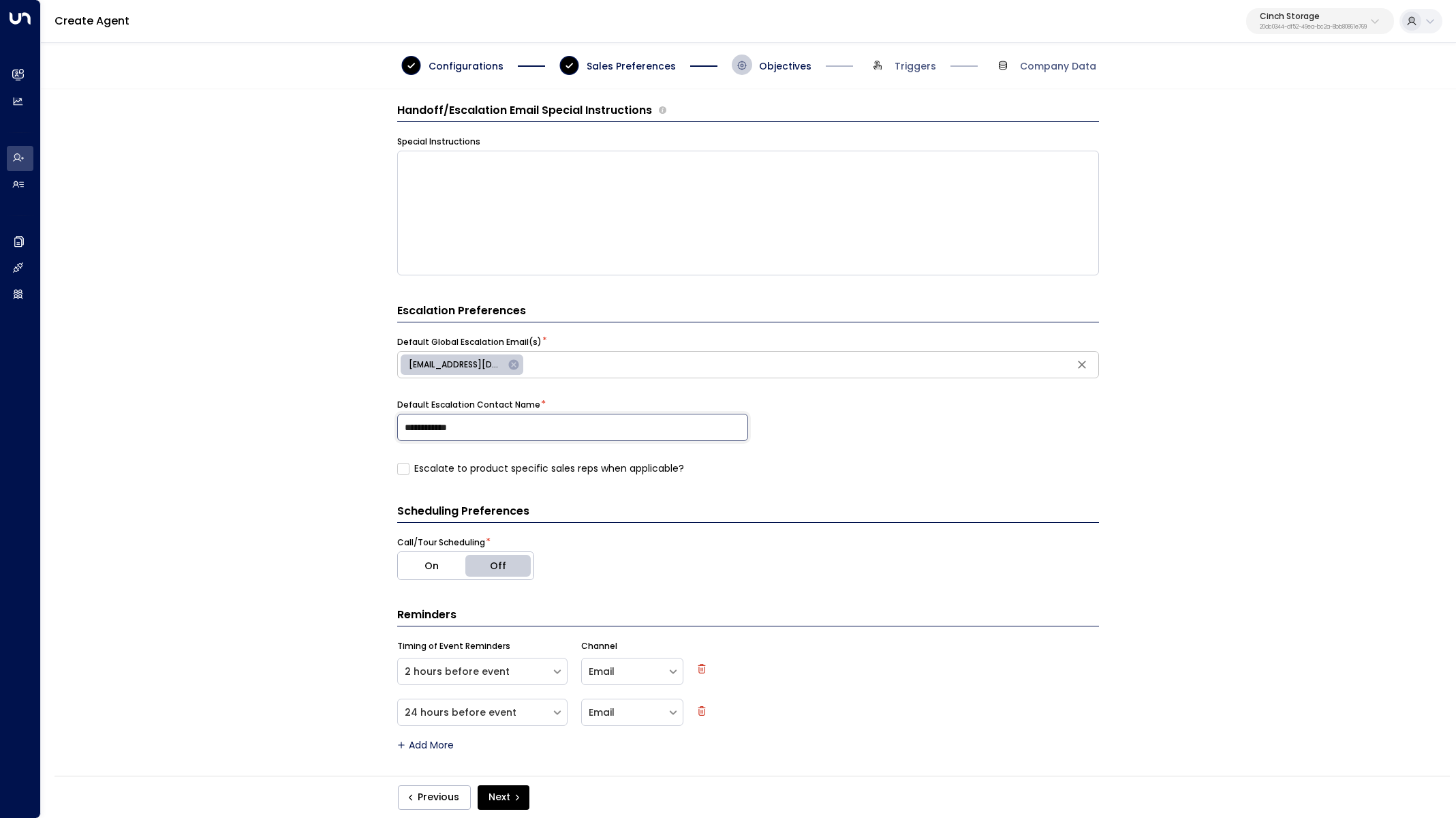
type input "**********"
click at [299, 503] on div "**********" at bounding box center [748, 437] width 1414 height 695
click at [518, 791] on button "Next" at bounding box center [503, 797] width 52 height 24
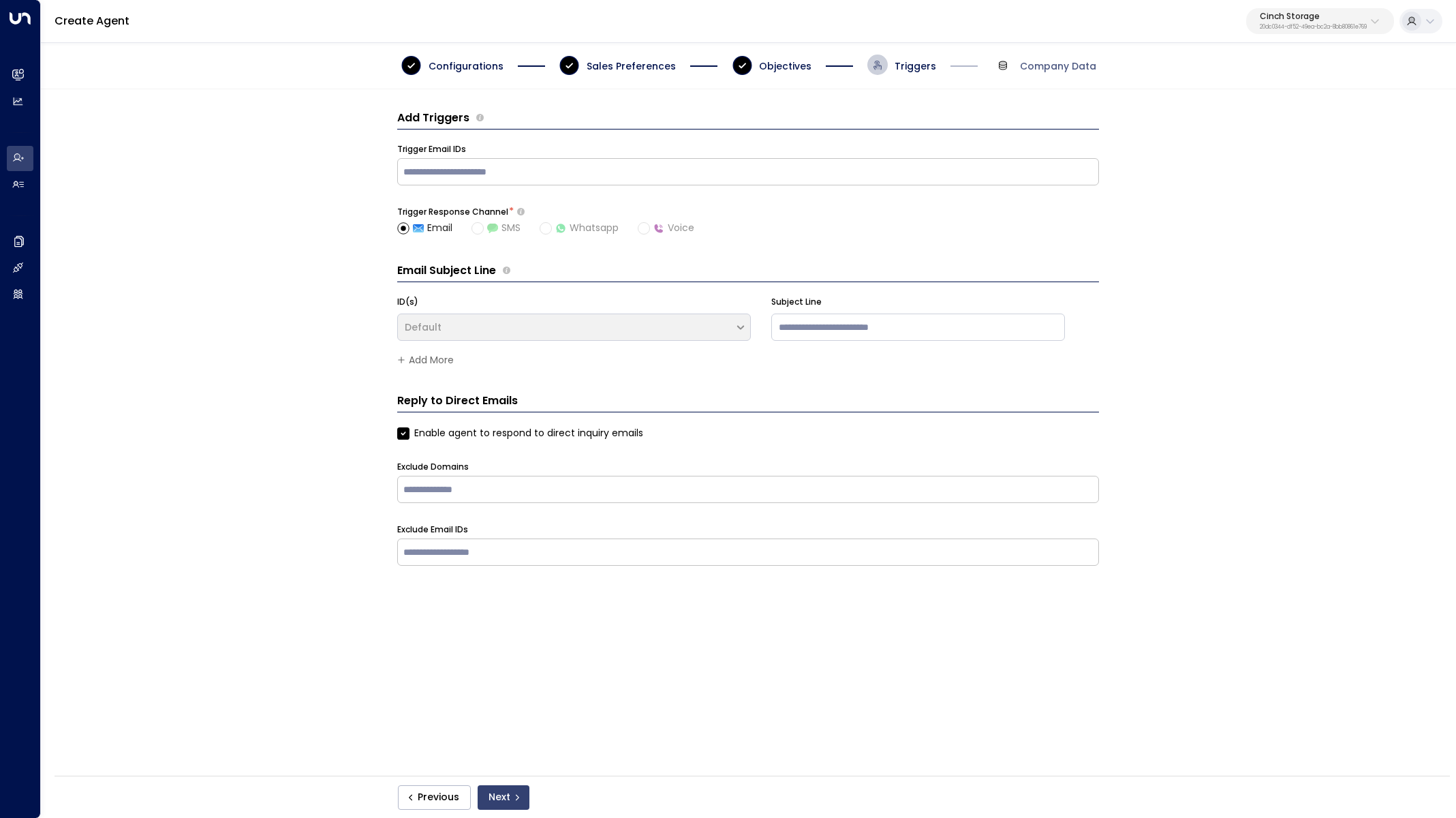
click at [500, 804] on button "Next" at bounding box center [503, 797] width 52 height 24
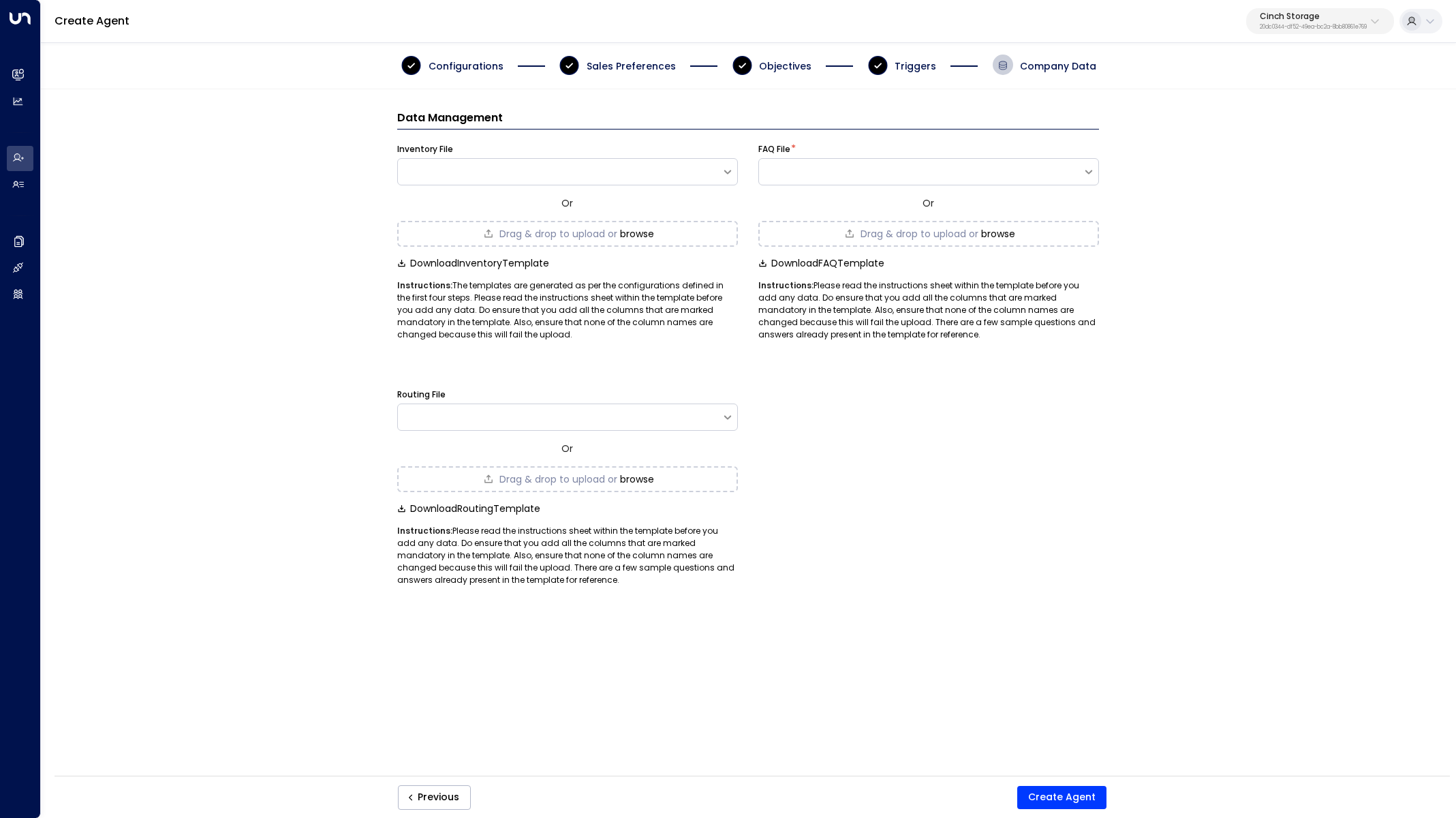
drag, startPoint x: 990, startPoint y: 409, endPoint x: 979, endPoint y: 309, distance: 100.6
click at [990, 409] on div "Routing File Or Drag & drop to upload or browse Download Routing Template Instr…" at bounding box center [748, 480] width 702 height 211
click at [987, 241] on div "Drag & drop to upload or browse" at bounding box center [929, 233] width 340 height 26
click at [1076, 801] on button "Create Agent" at bounding box center [1061, 797] width 90 height 23
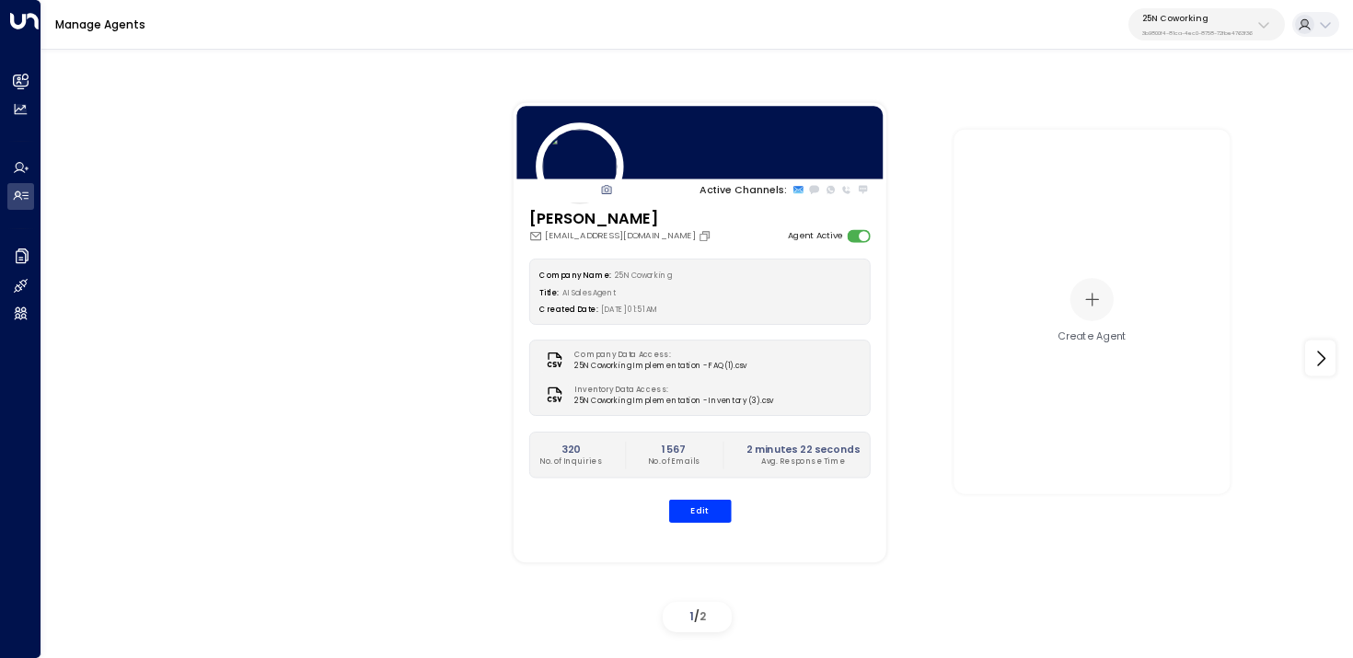
click at [1207, 22] on p "25N Coworking" at bounding box center [1197, 18] width 110 height 11
type input "**"
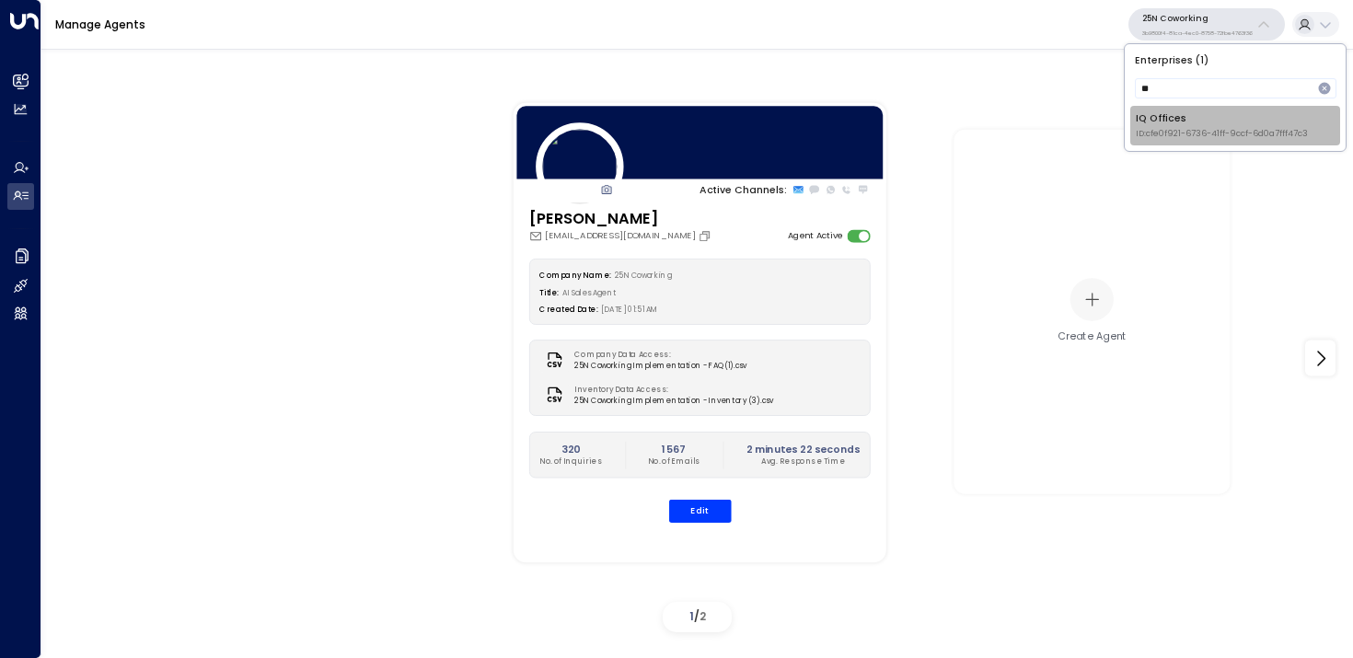
click at [1166, 126] on div "IQ Offices ID: cfe0f921-6736-41ff-9ccf-6d0a7fff47c3" at bounding box center [1222, 125] width 172 height 29
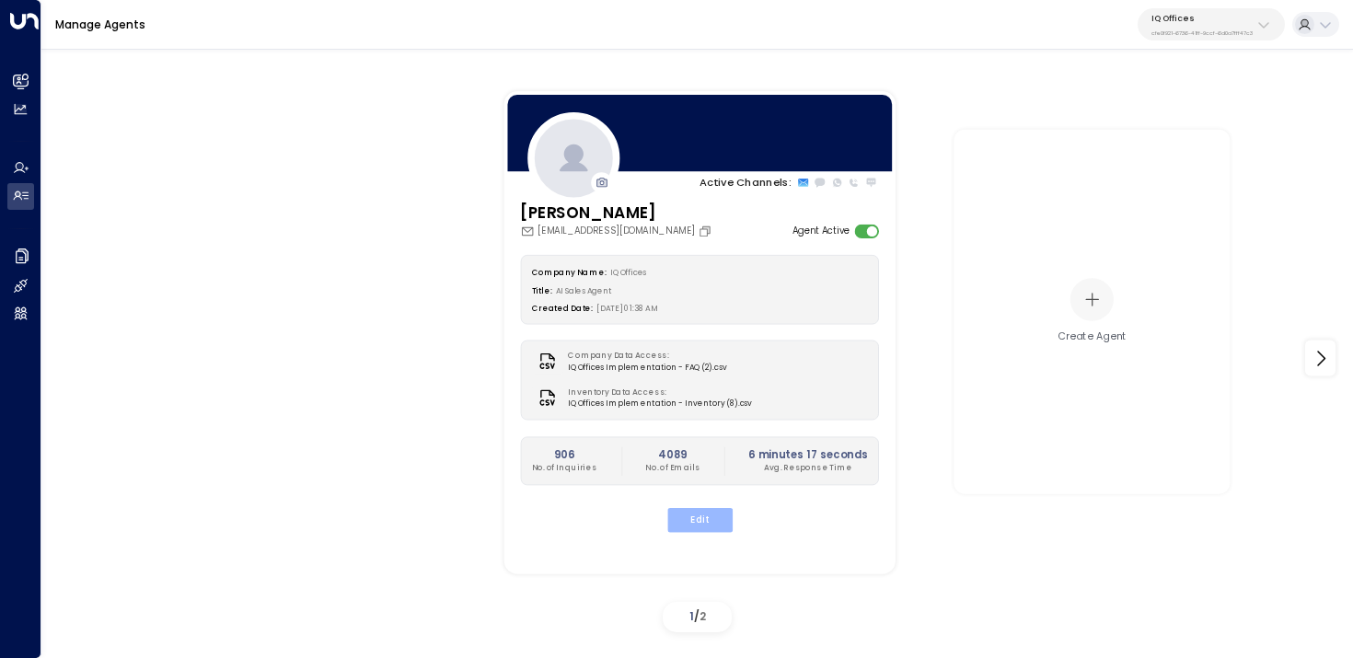
click at [705, 522] on button "Edit" at bounding box center [698, 520] width 65 height 24
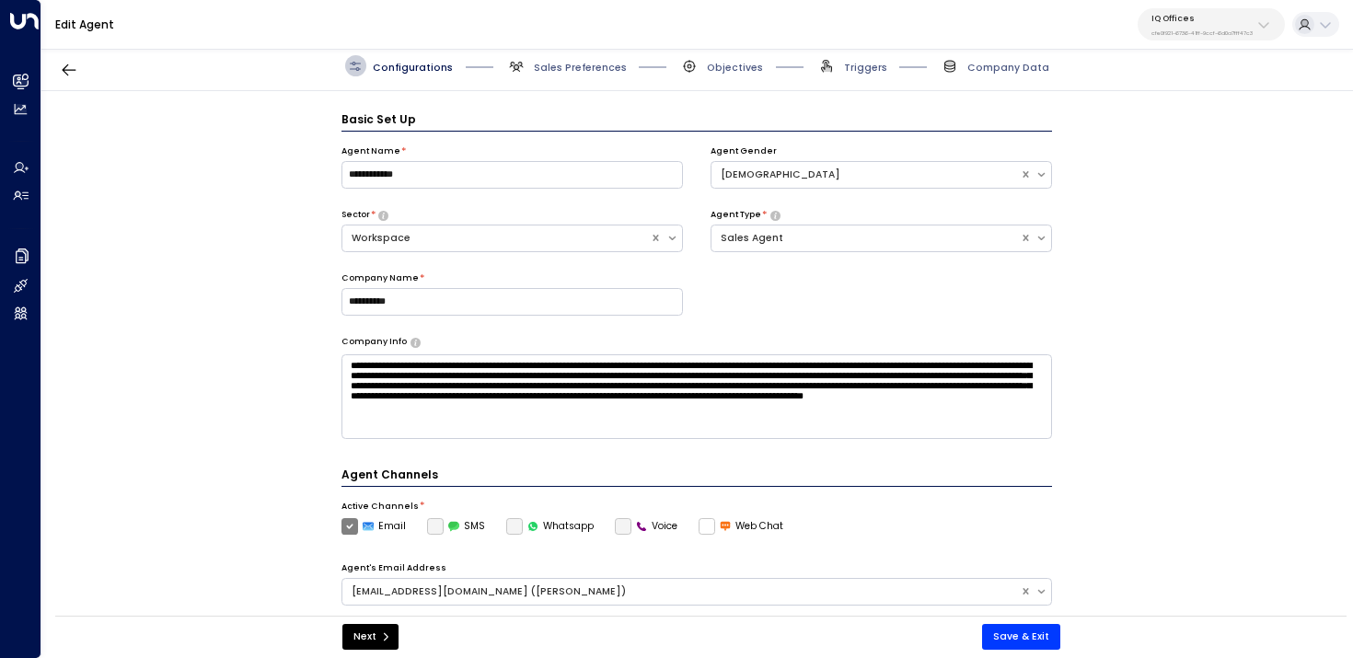
scroll to position [20, 0]
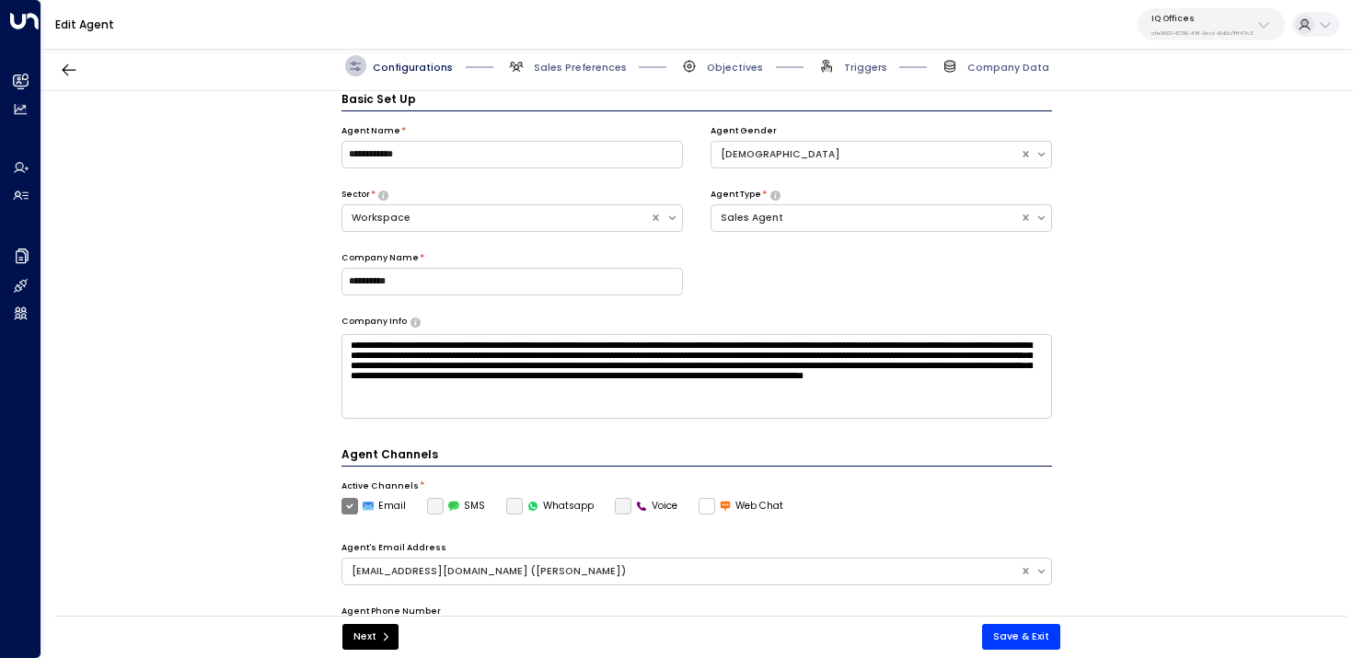
click at [537, 59] on span "Sales Preferences" at bounding box center [566, 65] width 121 height 21
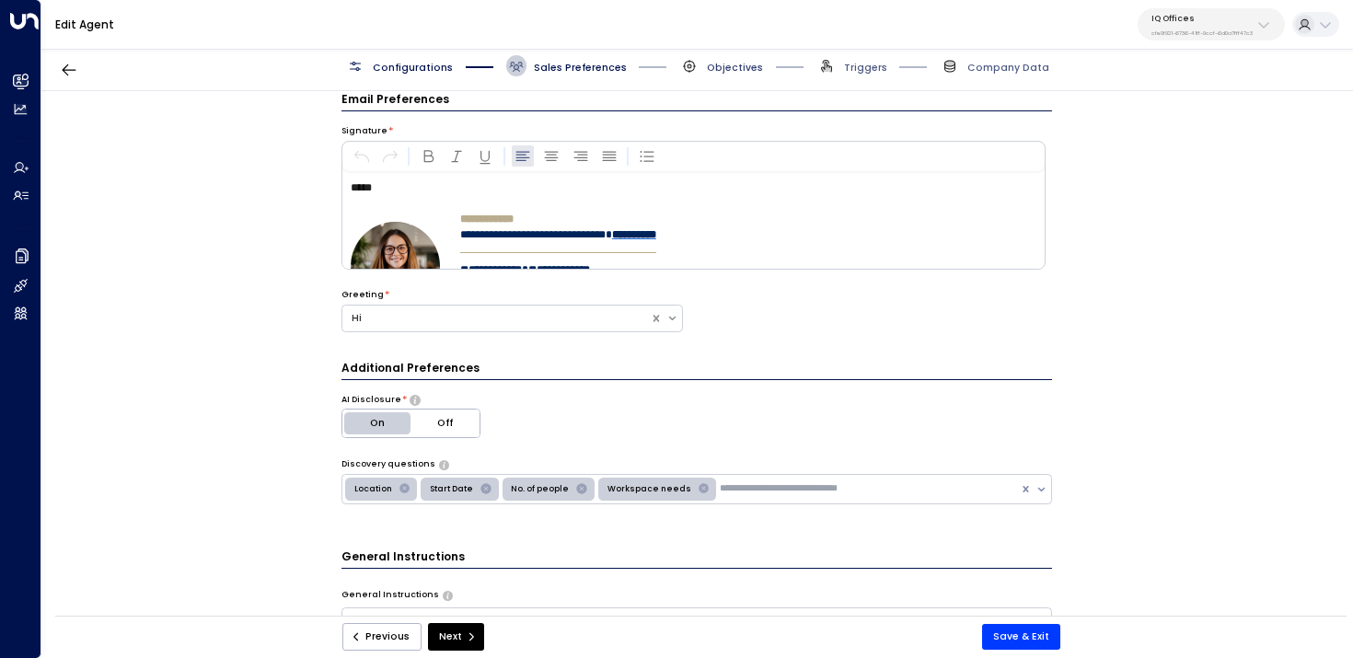
click at [733, 66] on span "Objectives" at bounding box center [735, 68] width 56 height 14
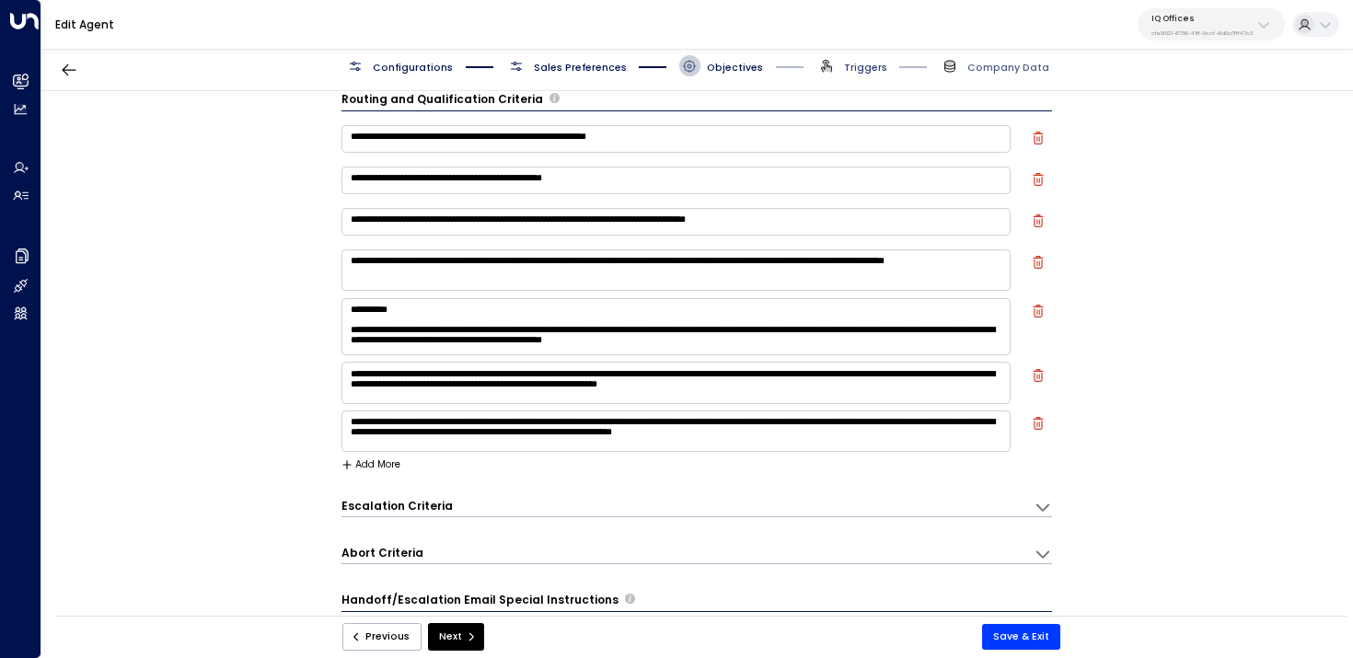
click at [877, 64] on span "Triggers" at bounding box center [865, 68] width 43 height 14
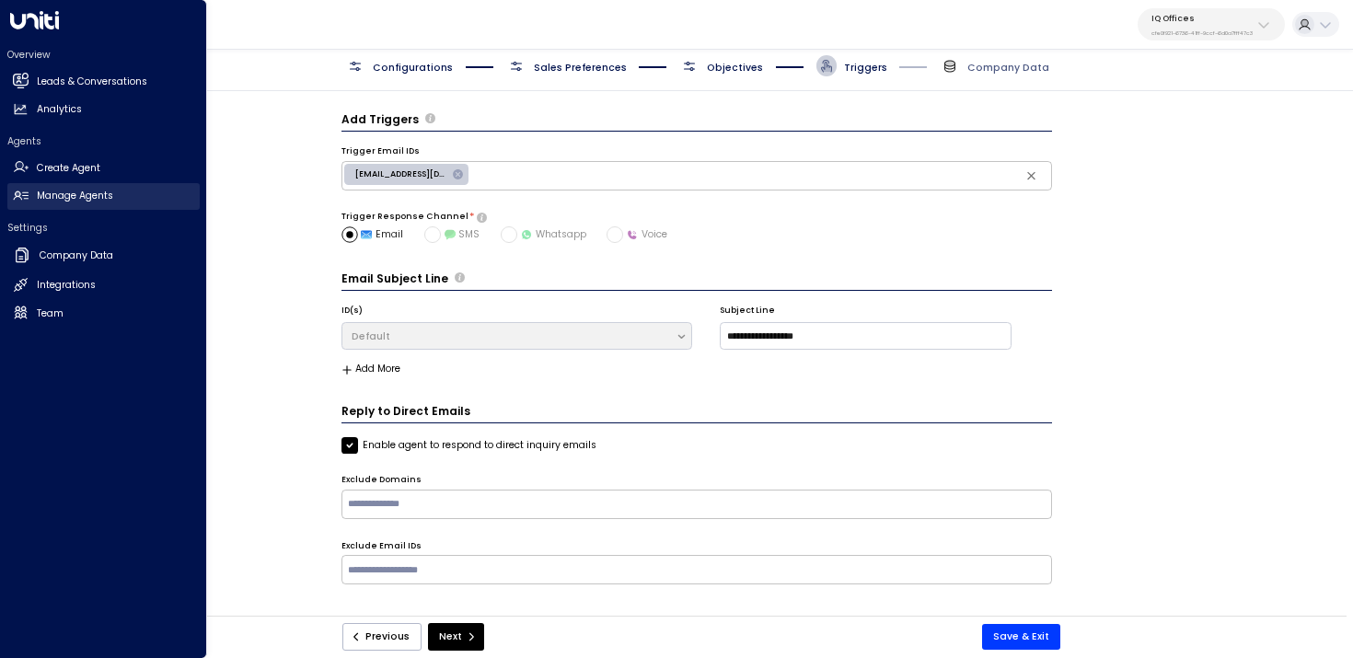
click at [29, 190] on link "Manage Agents Manage Agents" at bounding box center [103, 196] width 192 height 27
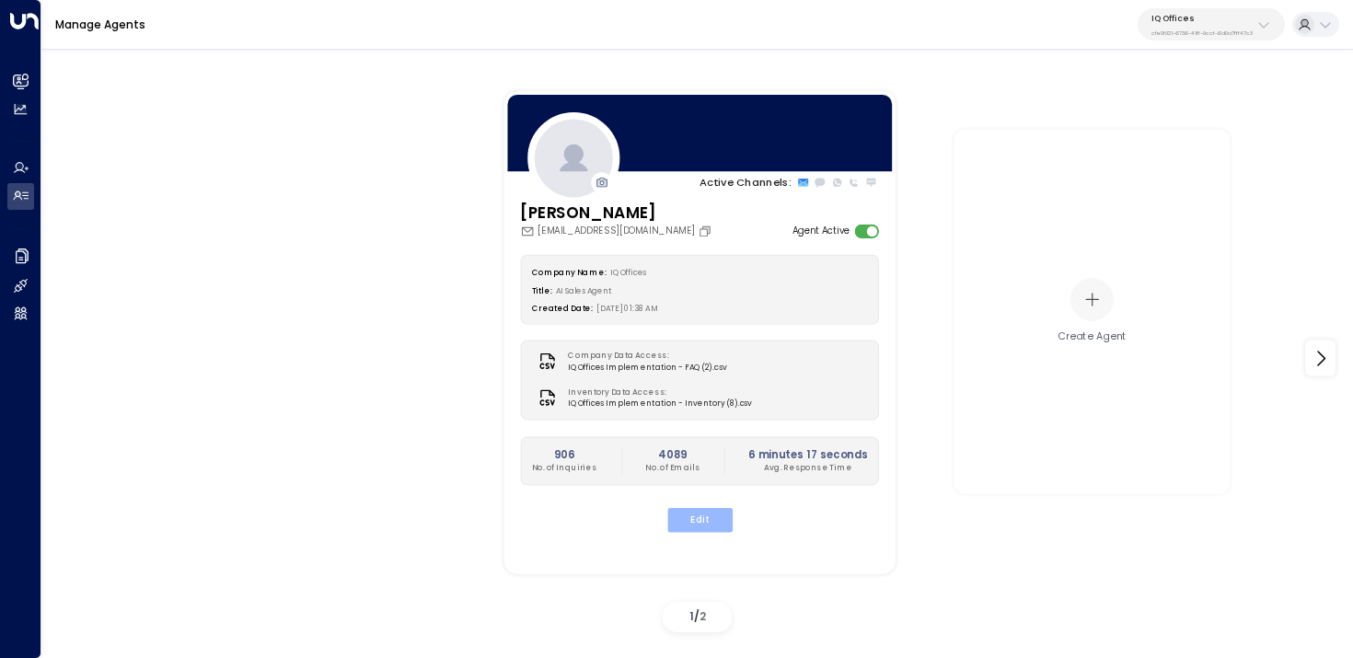
click at [691, 511] on button "Edit" at bounding box center [698, 520] width 65 height 24
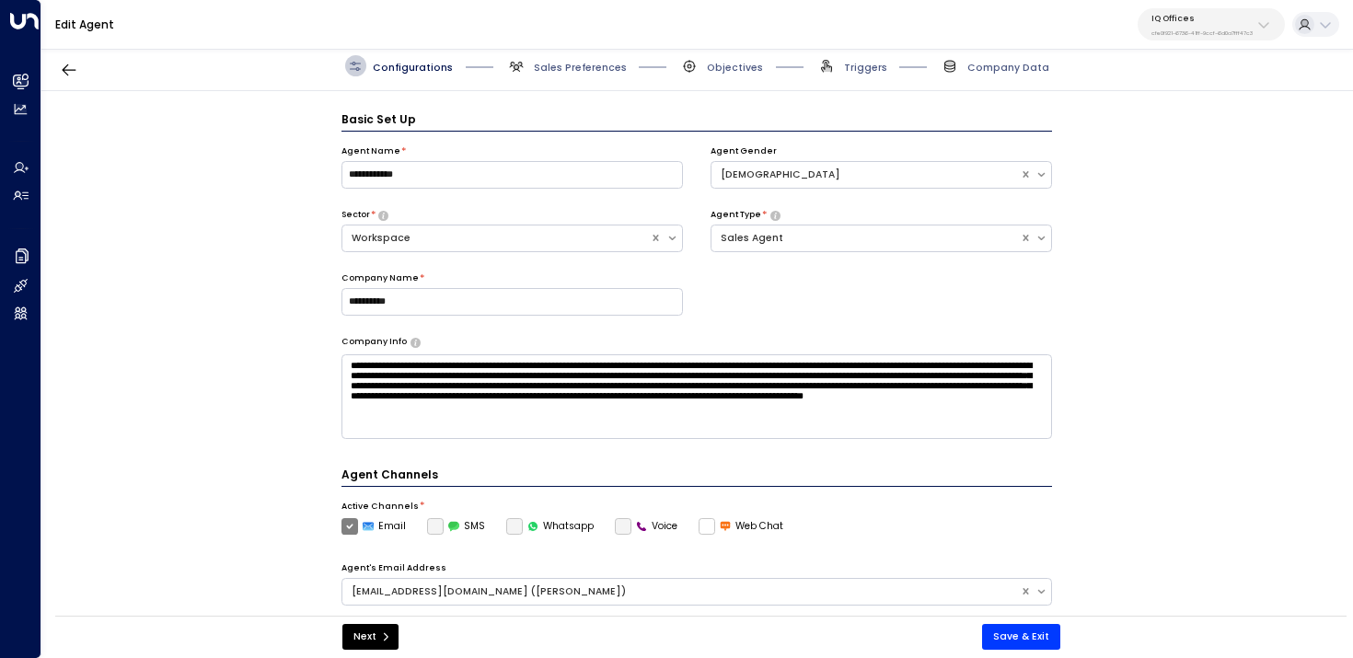
scroll to position [20, 0]
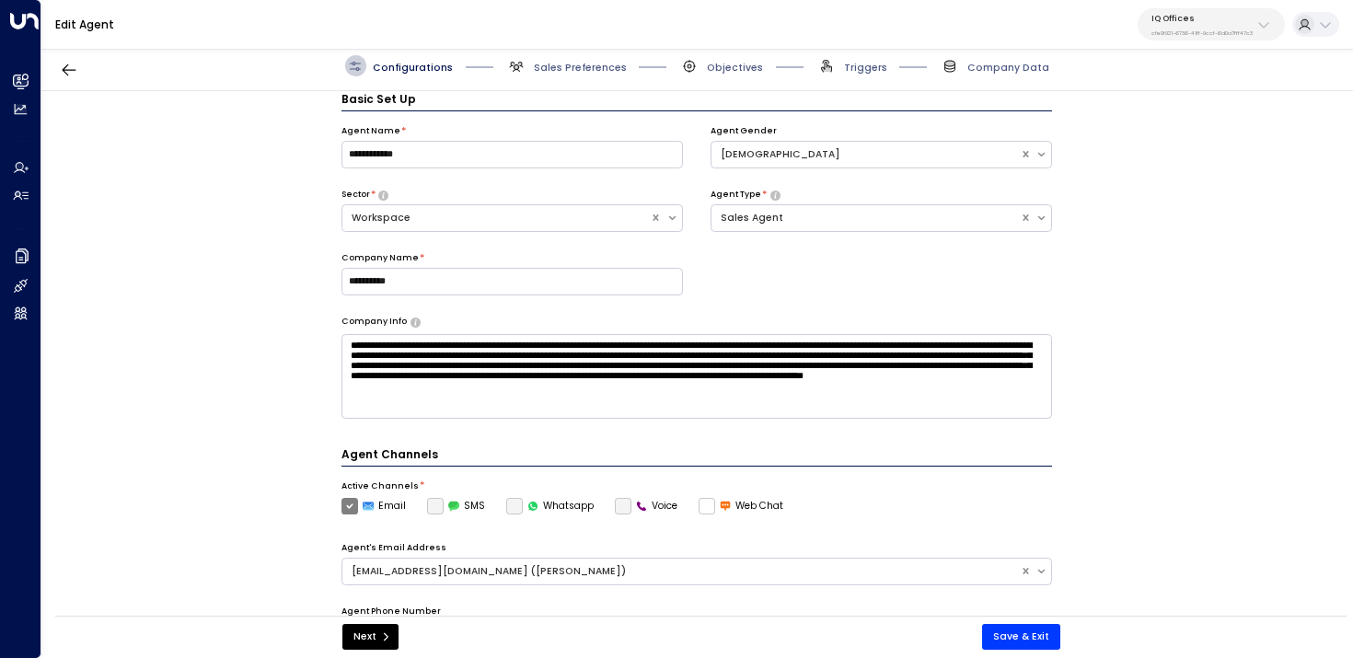
click at [565, 59] on span "Sales Preferences" at bounding box center [566, 65] width 121 height 21
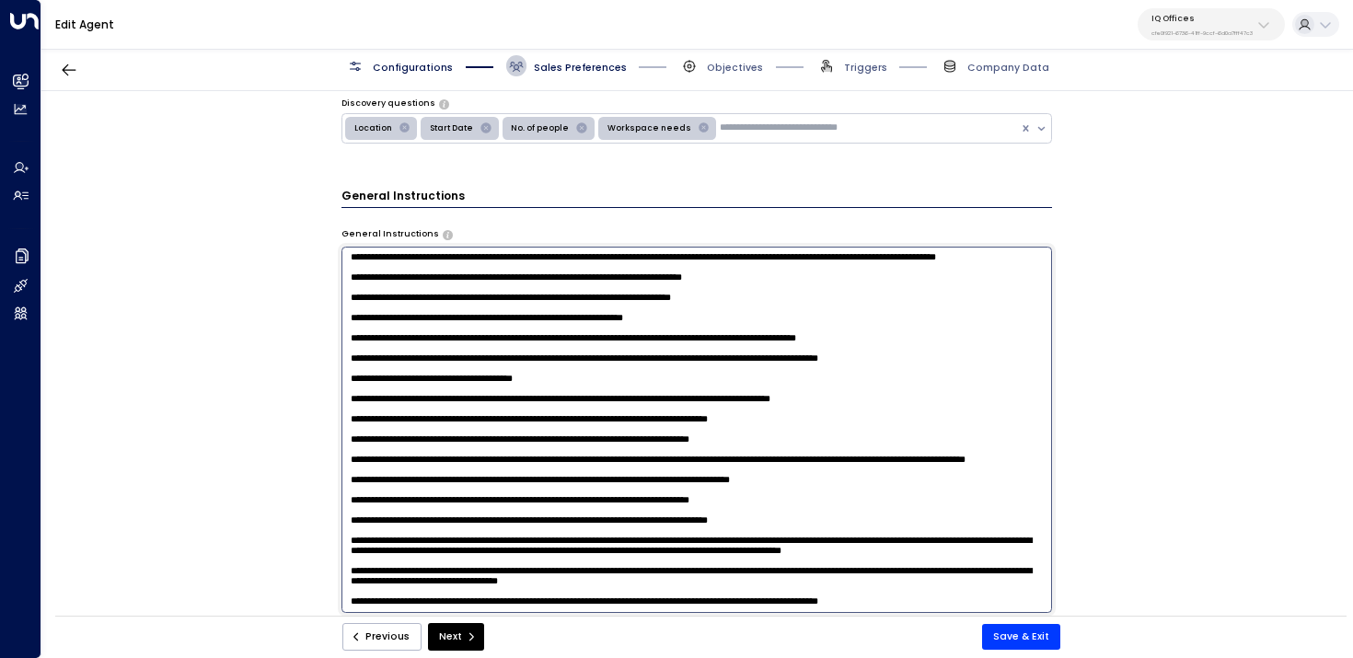
scroll to position [288, 0]
click at [974, 363] on textarea at bounding box center [698, 430] width 712 height 366
type textarea "**********"
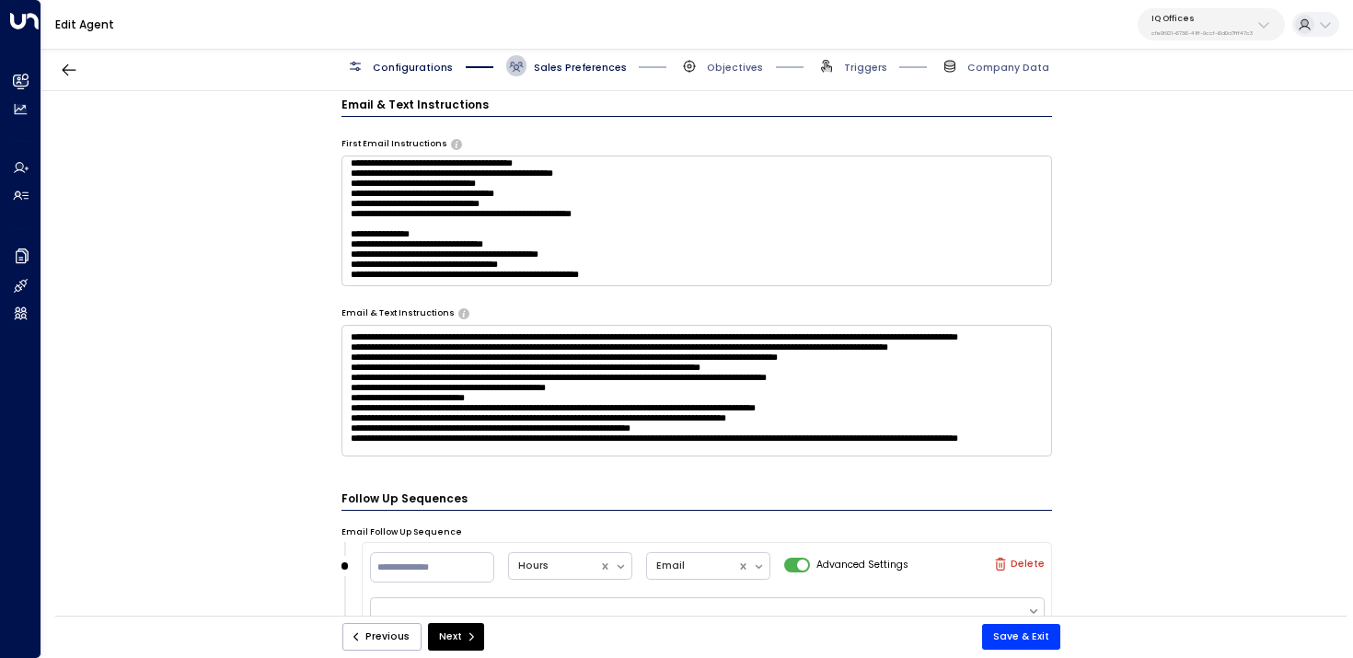
scroll to position [52, 0]
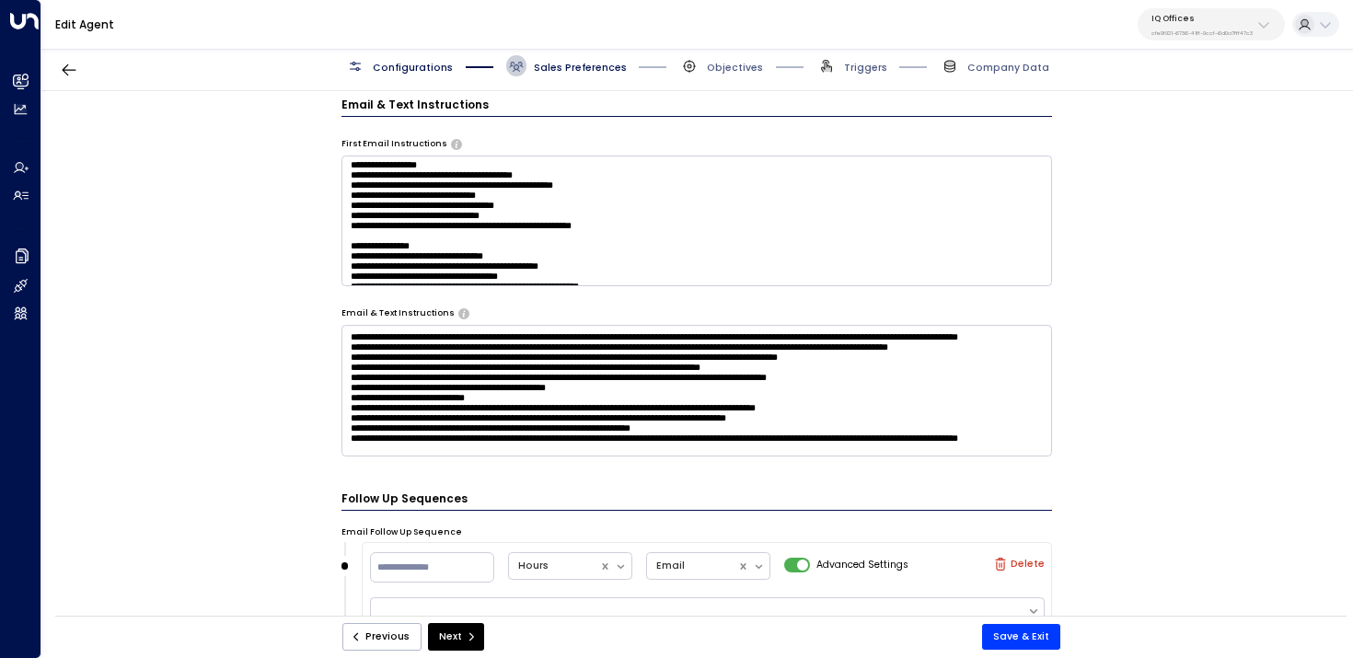
click at [495, 179] on textarea at bounding box center [698, 221] width 712 height 131
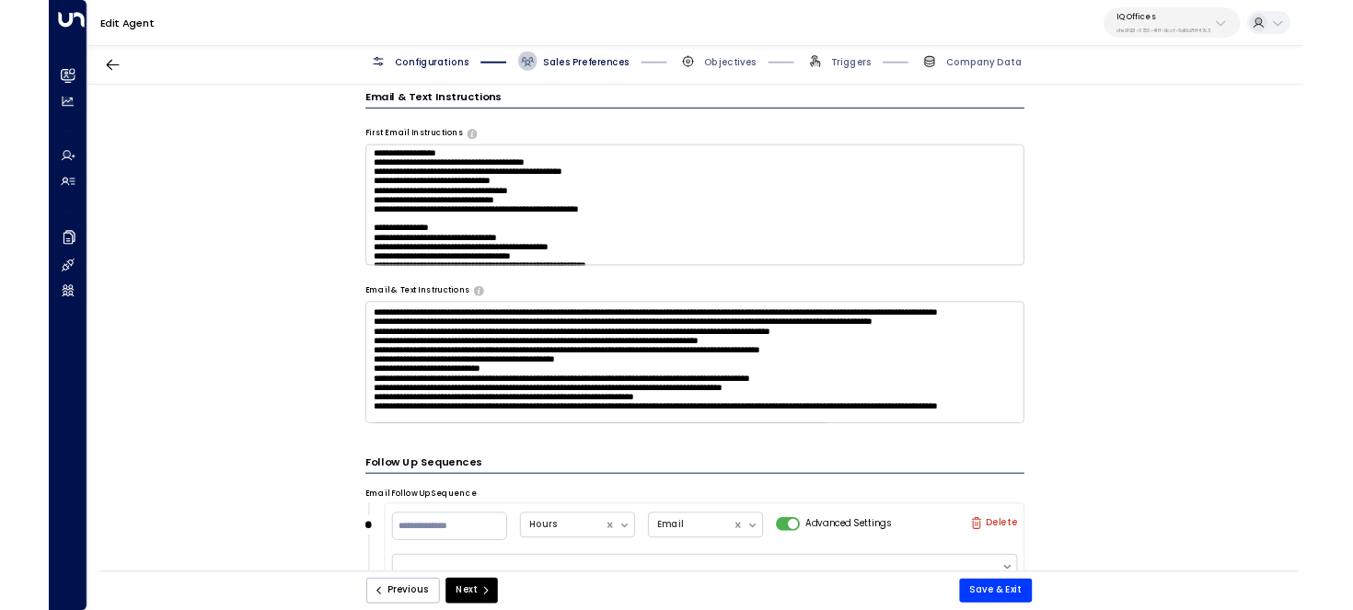
scroll to position [696, 0]
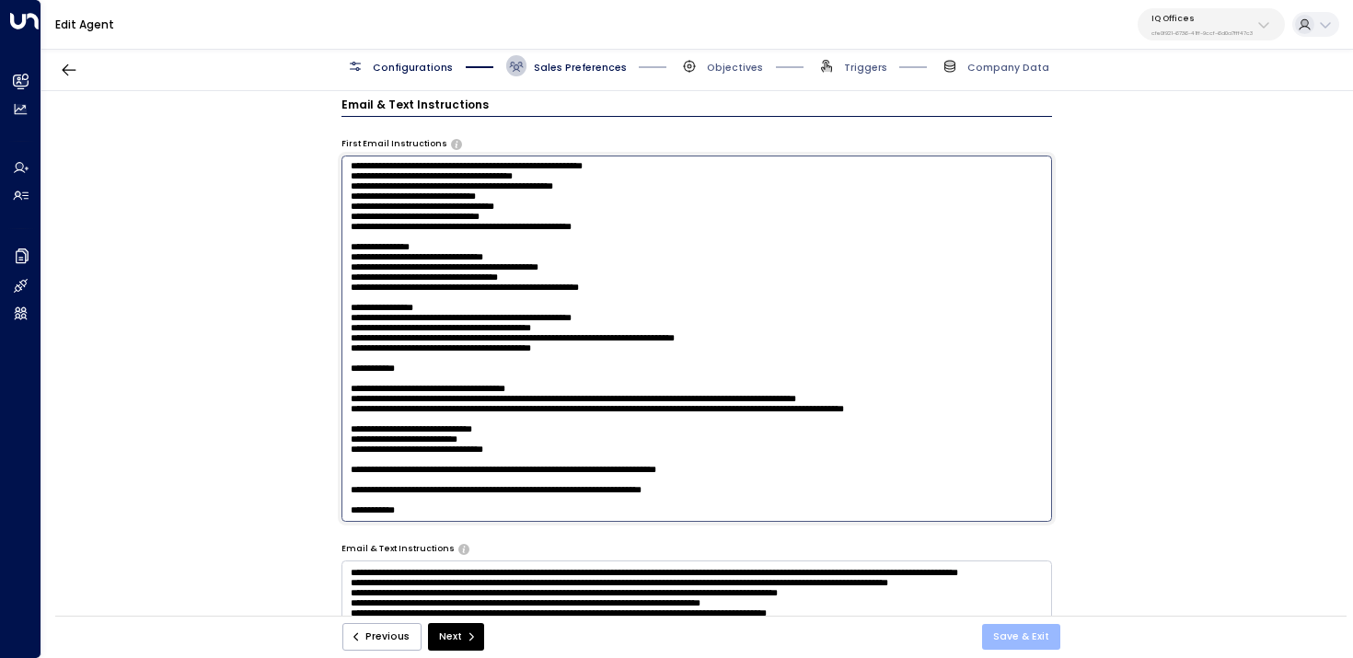
type textarea "**********"
click at [1048, 634] on button "Save & Exit" at bounding box center [1021, 637] width 78 height 26
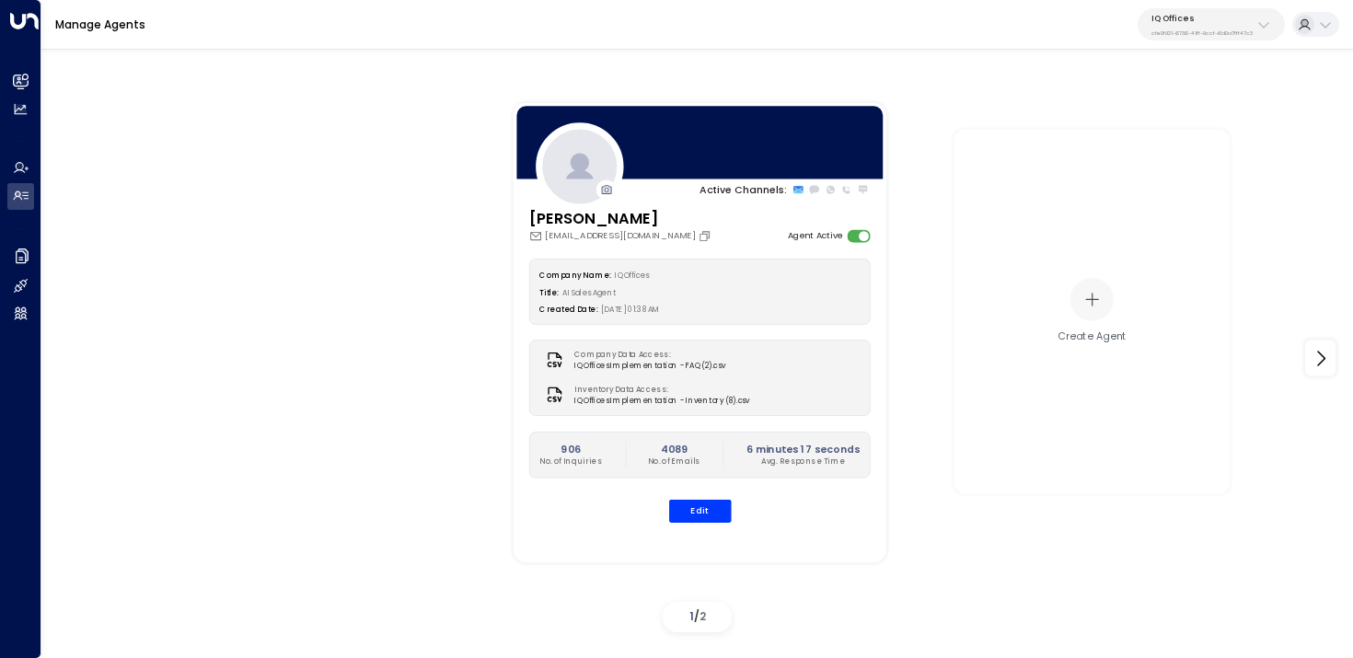
click at [1247, 27] on div "IQ Offices cfe0f921-6736-41ff-9ccf-6d0a7fff47c3" at bounding box center [1202, 25] width 101 height 24
type input "*******"
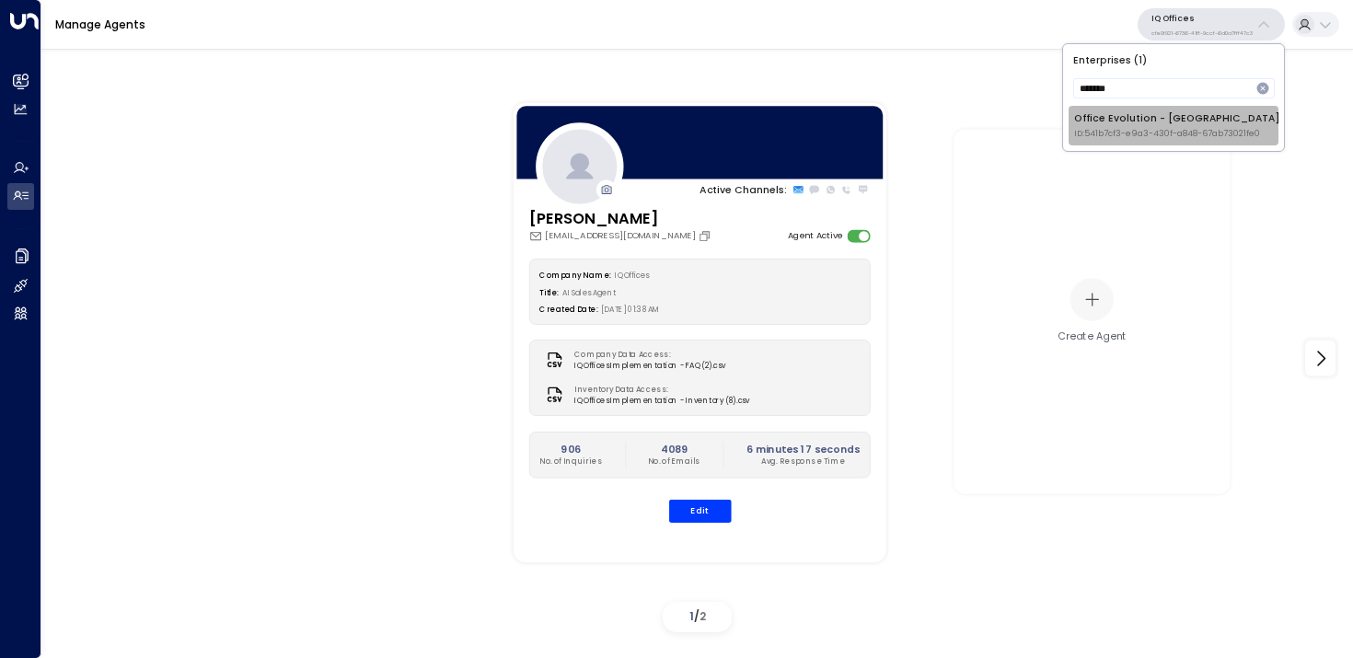
click at [1164, 110] on li "Office Evolution - Jacksonville ID: 541b7cf3-e9a3-430f-a848-67ab73021fe0" at bounding box center [1174, 126] width 210 height 40
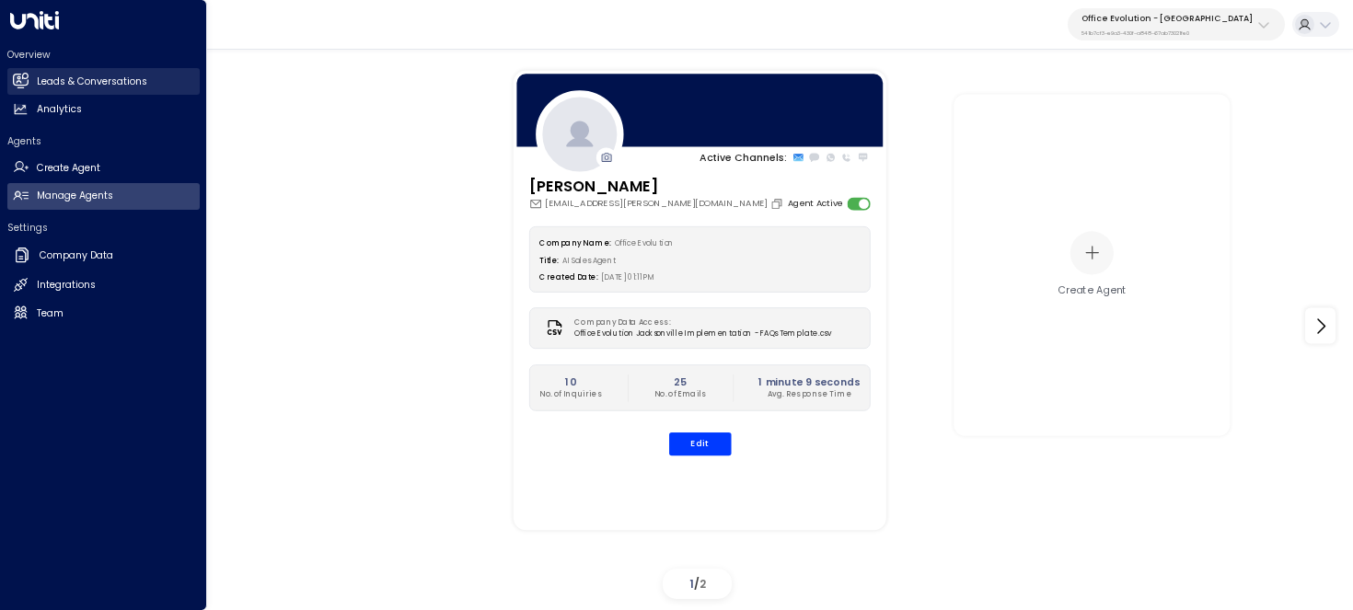
click at [31, 73] on link "Leads & Conversations Leads & Conversations" at bounding box center [103, 81] width 192 height 27
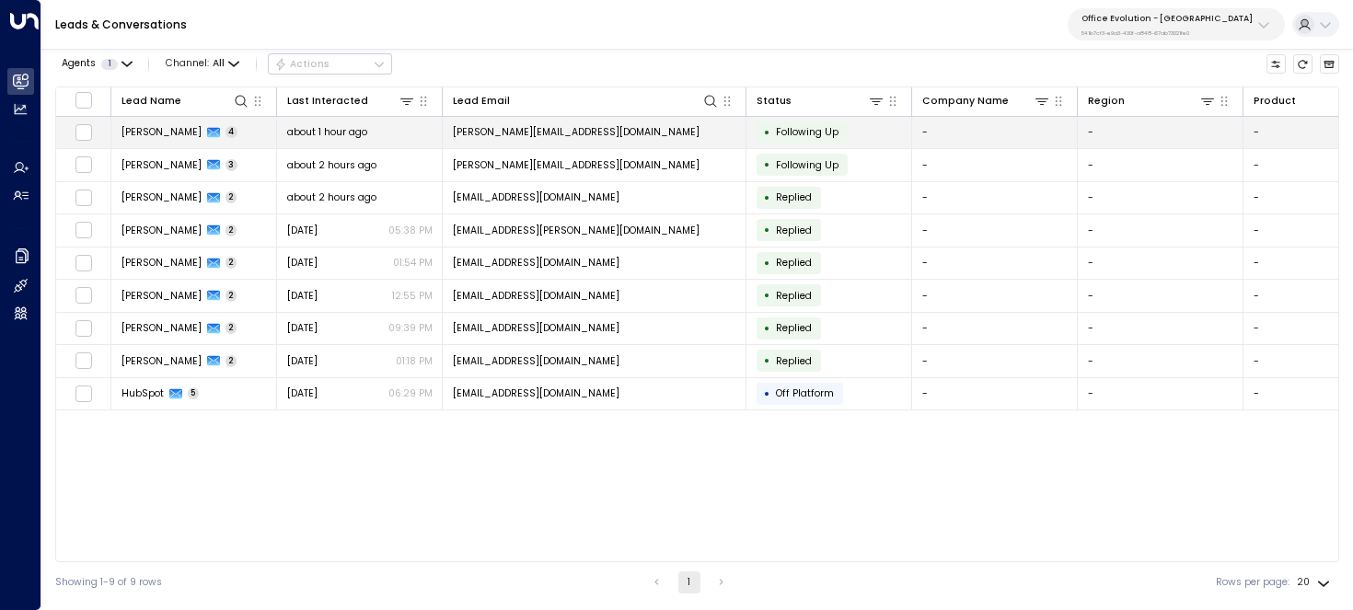
click at [170, 121] on td "Jared Hurlbert 4" at bounding box center [194, 133] width 166 height 32
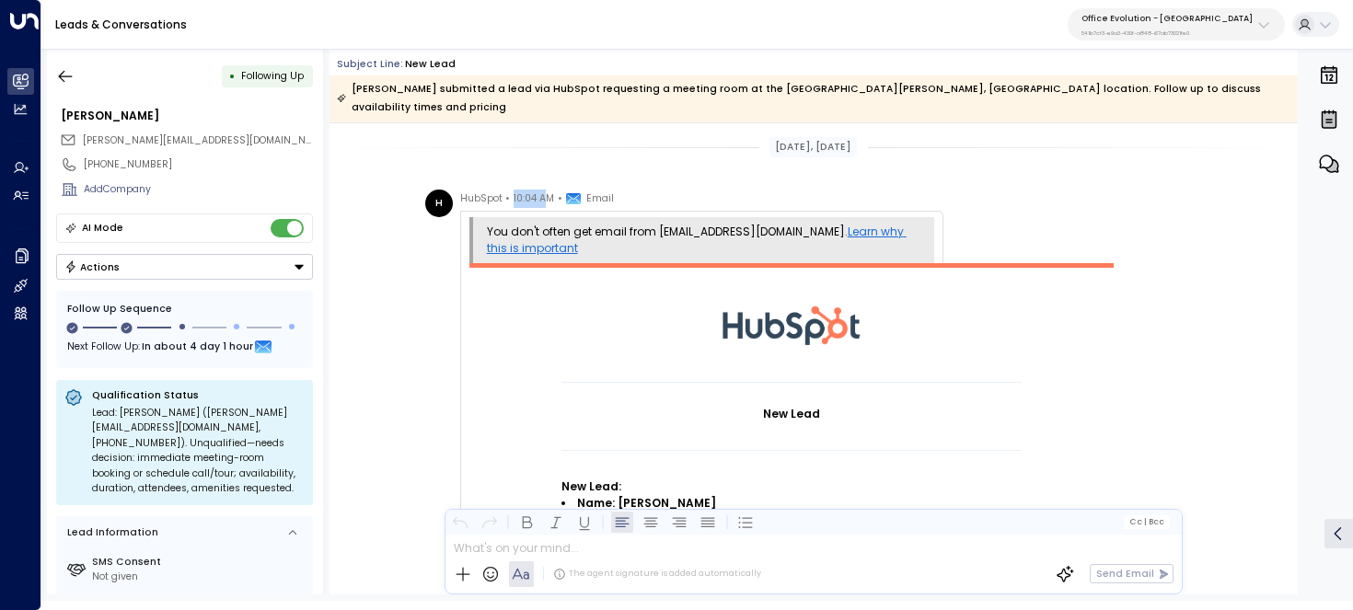
drag, startPoint x: 508, startPoint y: 181, endPoint x: 546, endPoint y: 181, distance: 37.7
click at [546, 190] on div "HubSpot • 10:04 AM • Email" at bounding box center [537, 199] width 154 height 18
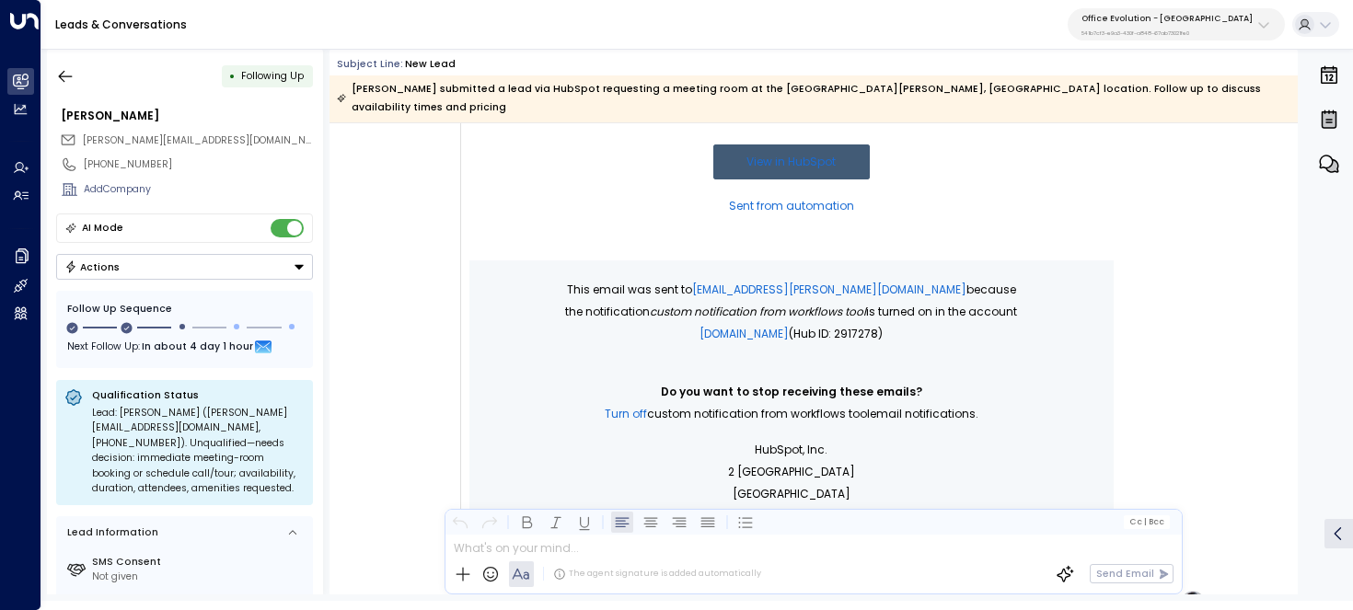
scroll to position [642, 0]
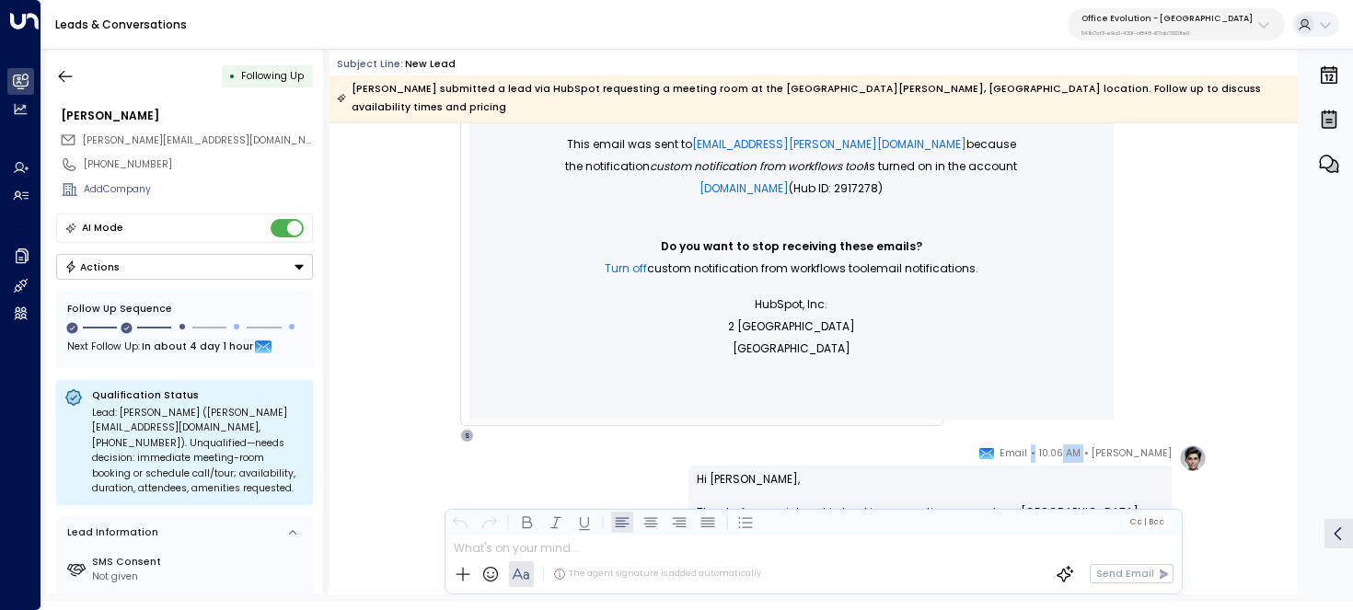
drag, startPoint x: 1053, startPoint y: 435, endPoint x: 1080, endPoint y: 435, distance: 26.7
click at [1080, 445] on div "Sydney Ryan • 10:06 AM • Email" at bounding box center [1075, 454] width 192 height 18
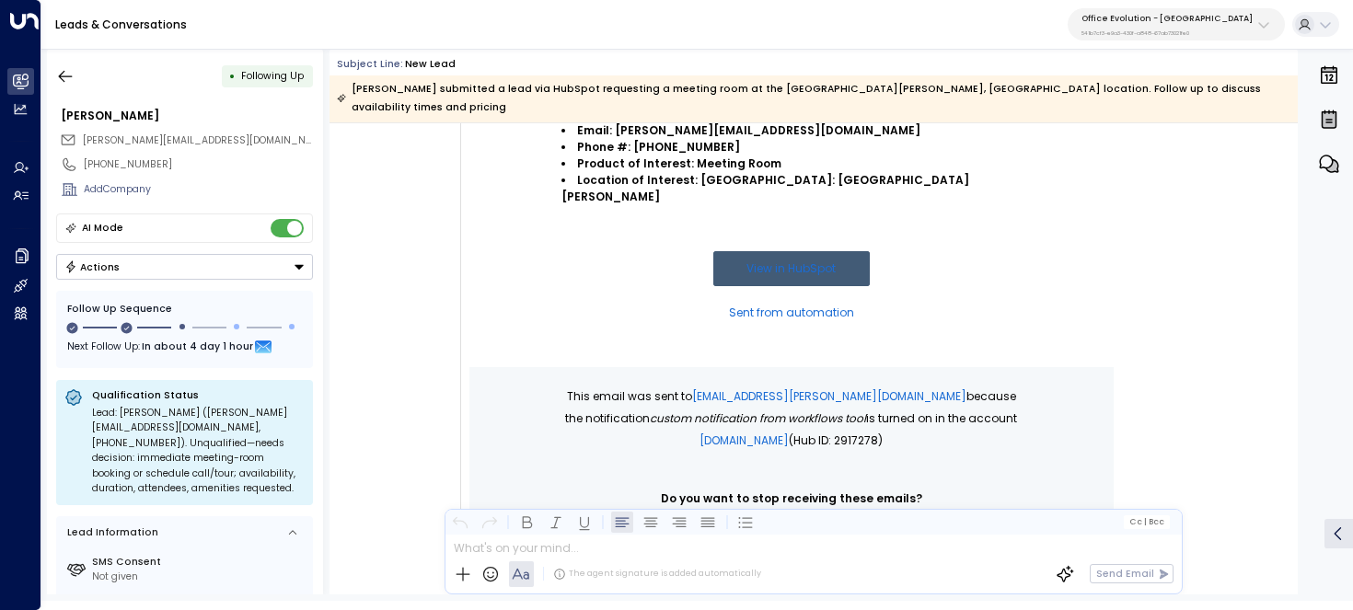
scroll to position [187, 0]
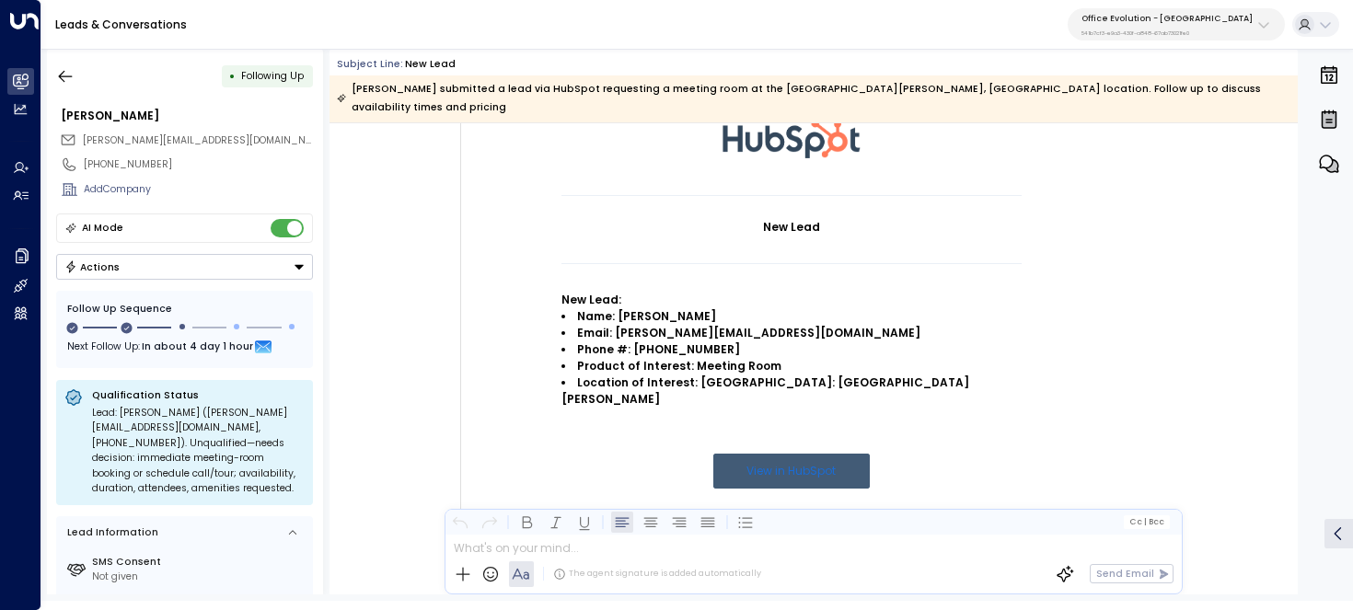
drag, startPoint x: 706, startPoint y: 362, endPoint x: 822, endPoint y: 363, distance: 116.0
click at [822, 375] on strong "Location of Interest: FL: Jacksonville Bartram" at bounding box center [767, 391] width 411 height 32
click at [802, 375] on strong "Location of Interest: FL: Jacksonville Bartram" at bounding box center [767, 391] width 411 height 32
click at [64, 65] on button "button" at bounding box center [65, 76] width 33 height 33
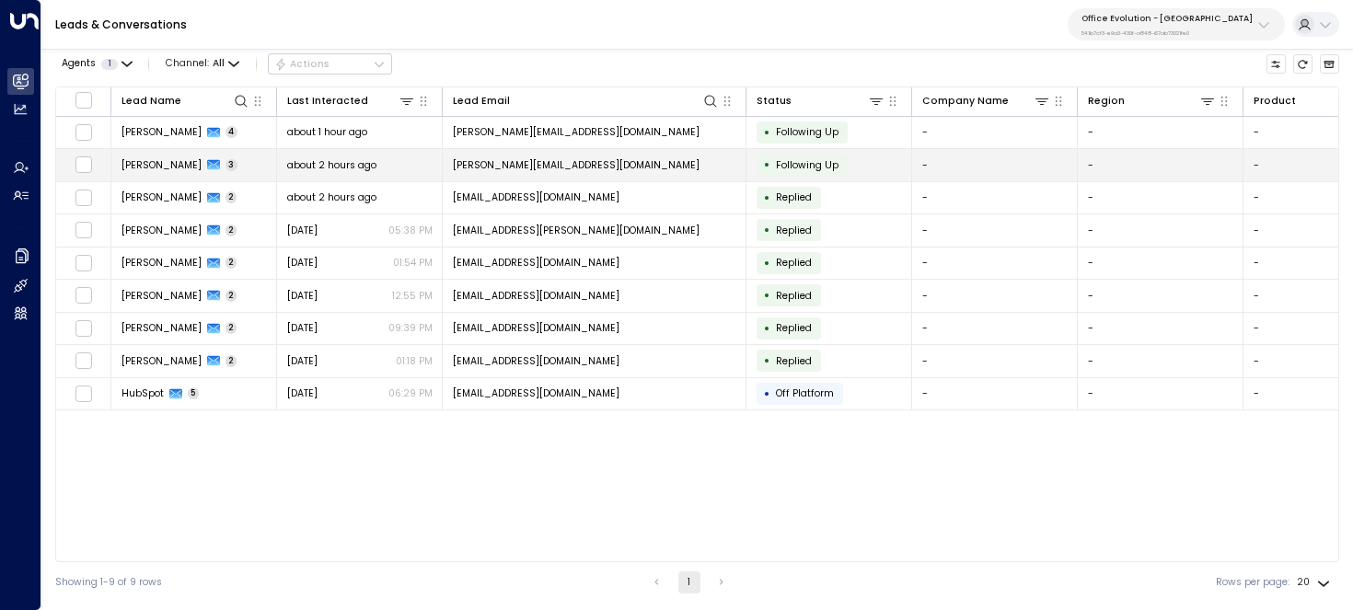
click at [173, 156] on td "Aaron Rosenthal 3" at bounding box center [194, 165] width 166 height 32
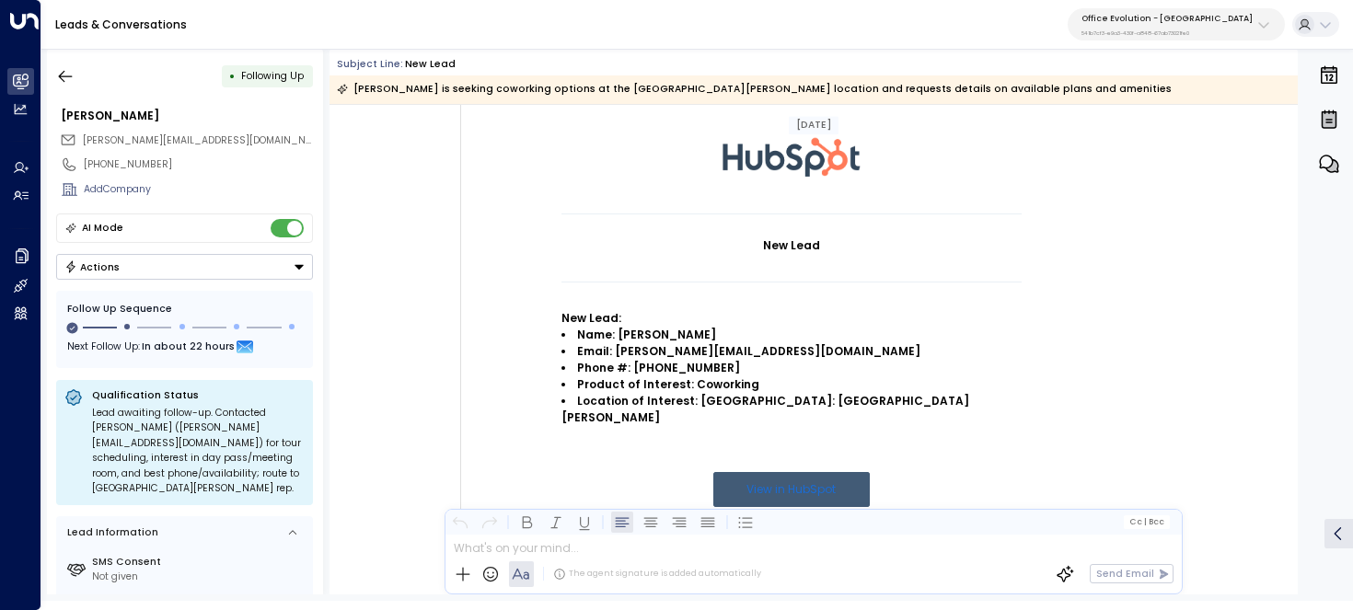
scroll to position [106, 0]
click at [59, 75] on icon "button" at bounding box center [66, 76] width 14 height 12
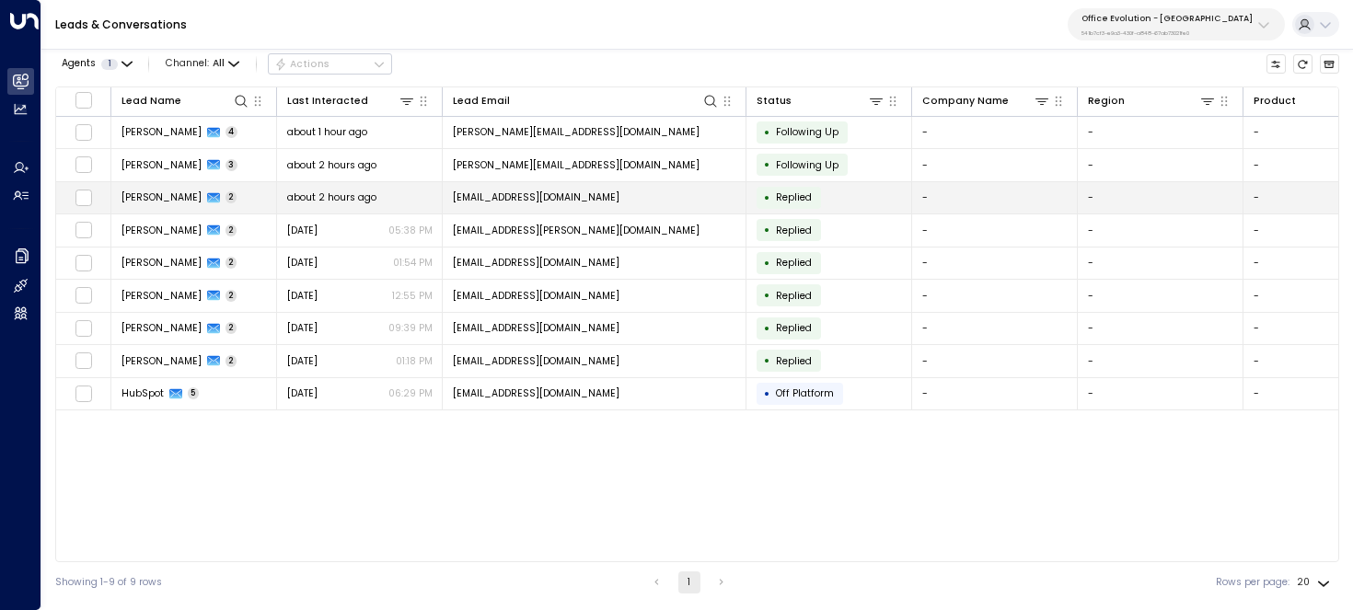
click at [135, 195] on span "Jerry White Sr" at bounding box center [162, 198] width 80 height 14
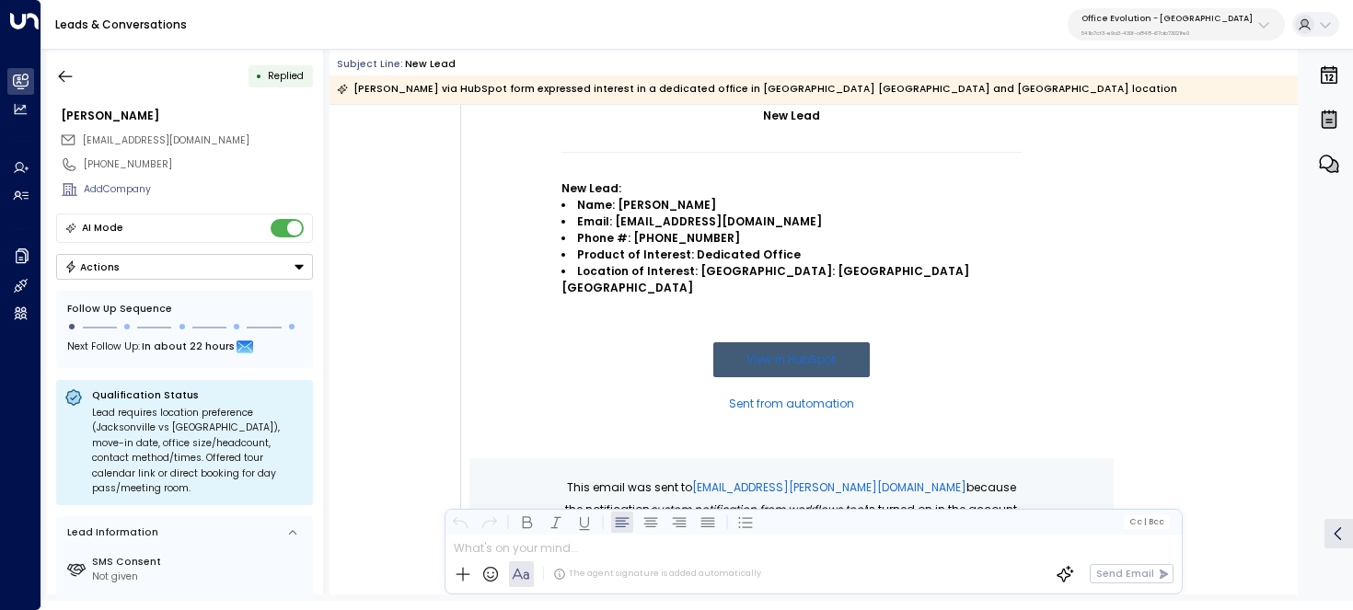
scroll to position [159, 0]
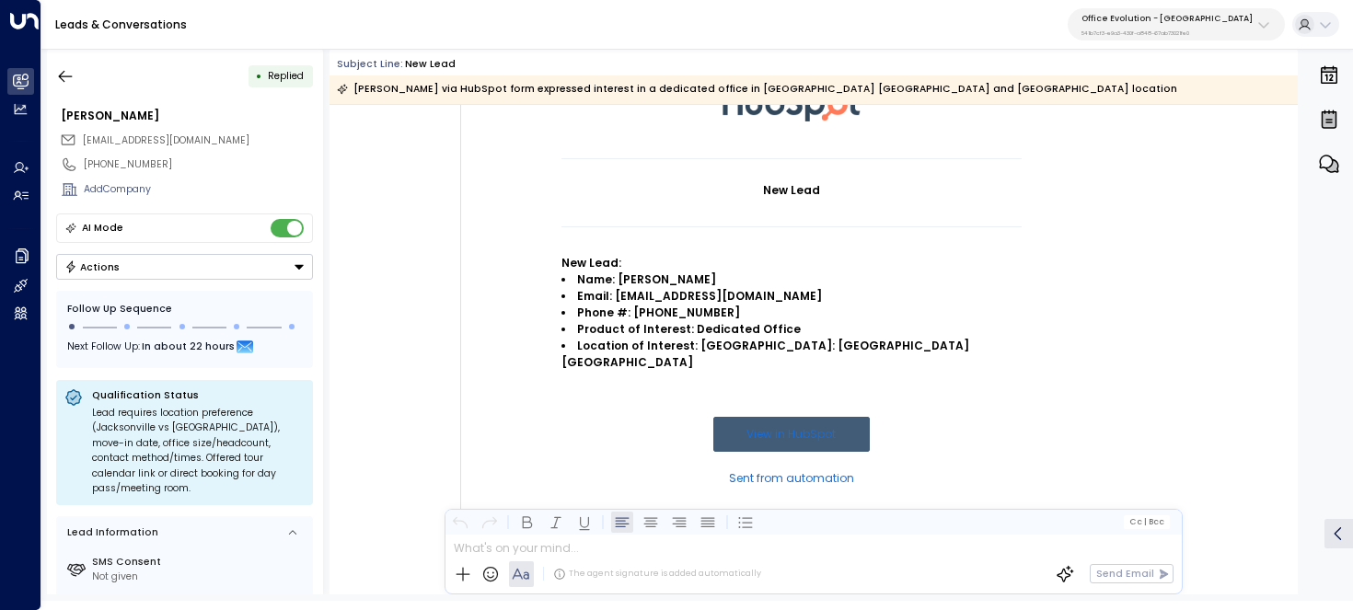
click at [801, 347] on strong "Location of Interest: FL: Jacksonville Brooklyn" at bounding box center [767, 354] width 411 height 32
click at [63, 73] on icon "button" at bounding box center [65, 76] width 18 height 18
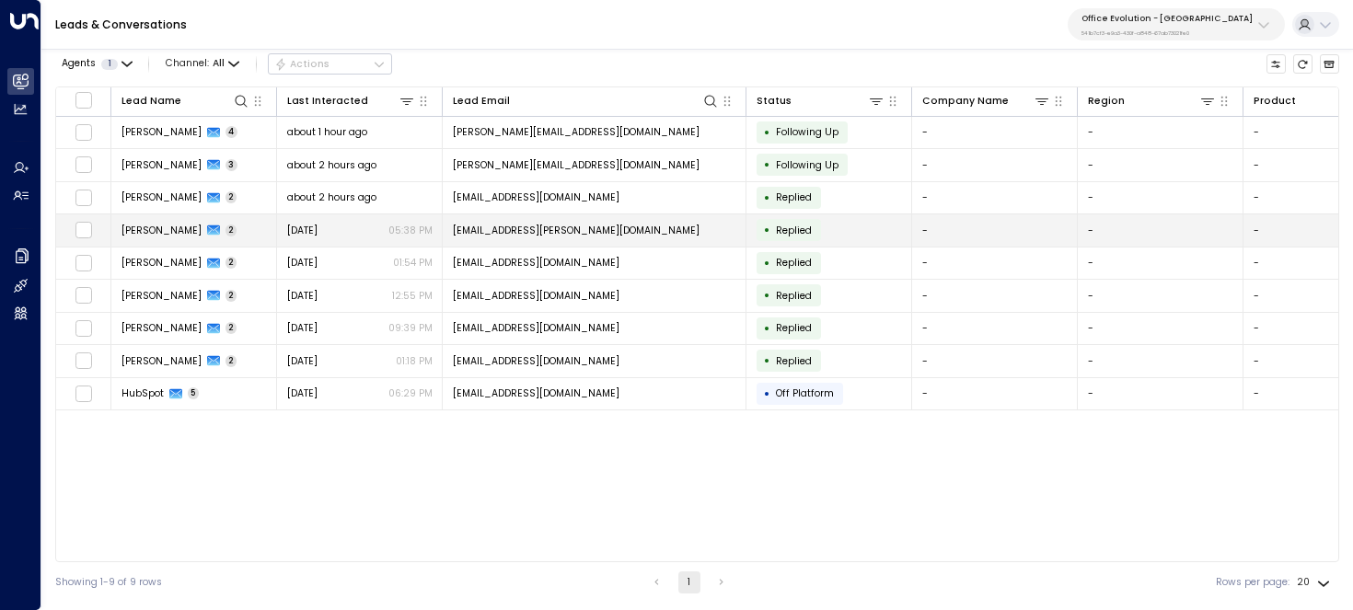
click at [195, 234] on span "Jordan Abrams" at bounding box center [162, 231] width 80 height 14
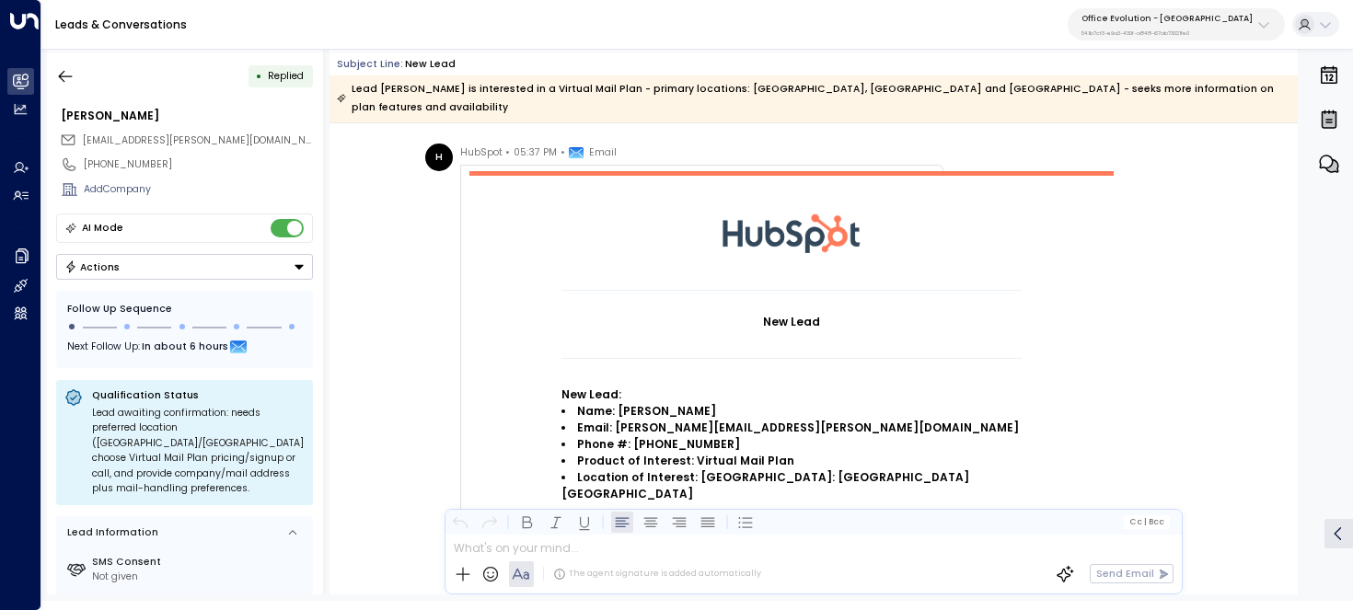
scroll to position [55, 0]
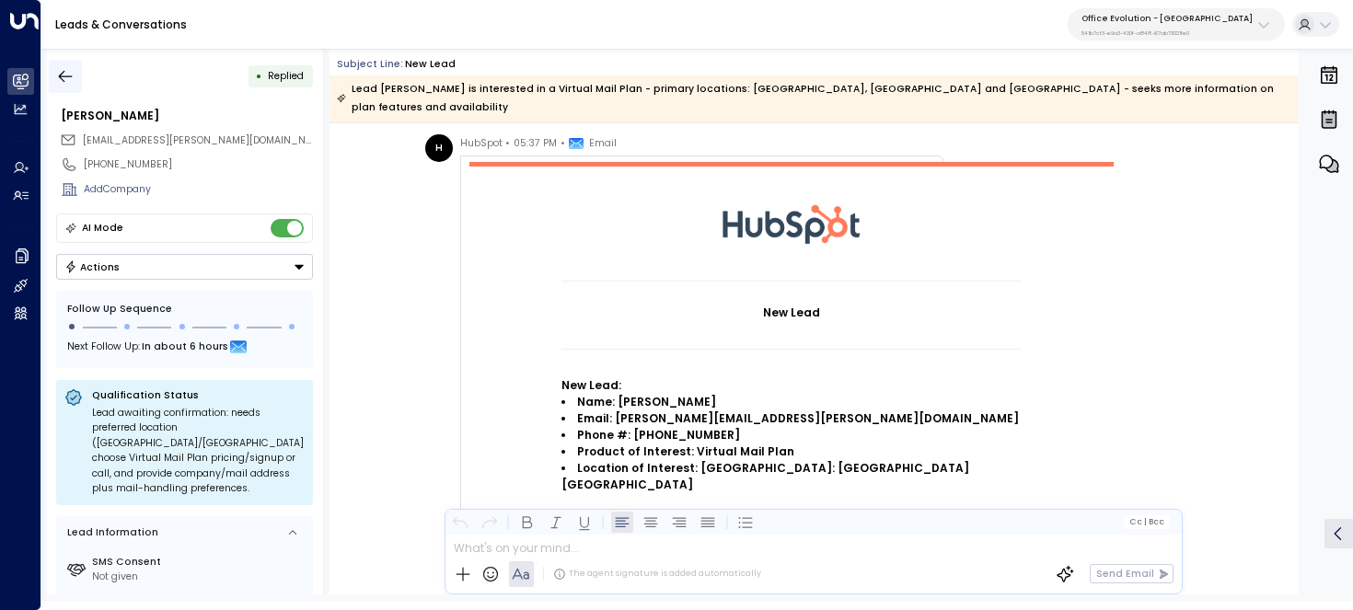
click at [64, 84] on icon "button" at bounding box center [65, 76] width 18 height 18
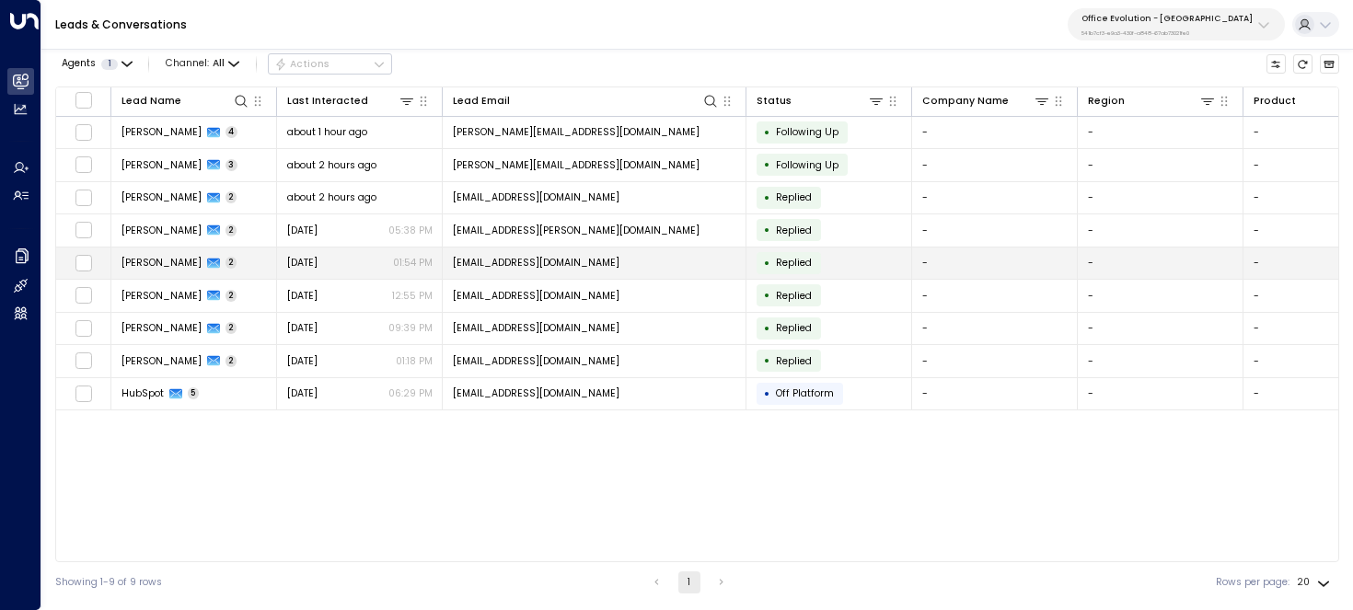
click at [131, 264] on span "LaToya Elliott" at bounding box center [162, 263] width 80 height 14
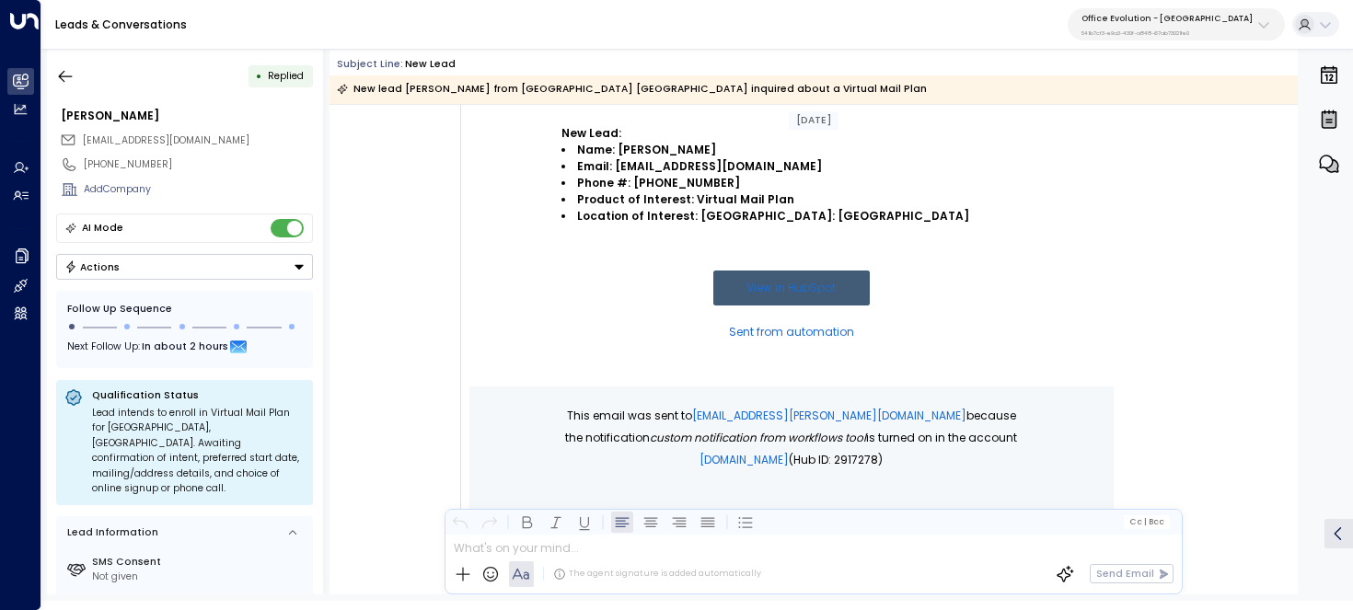
scroll to position [283, 0]
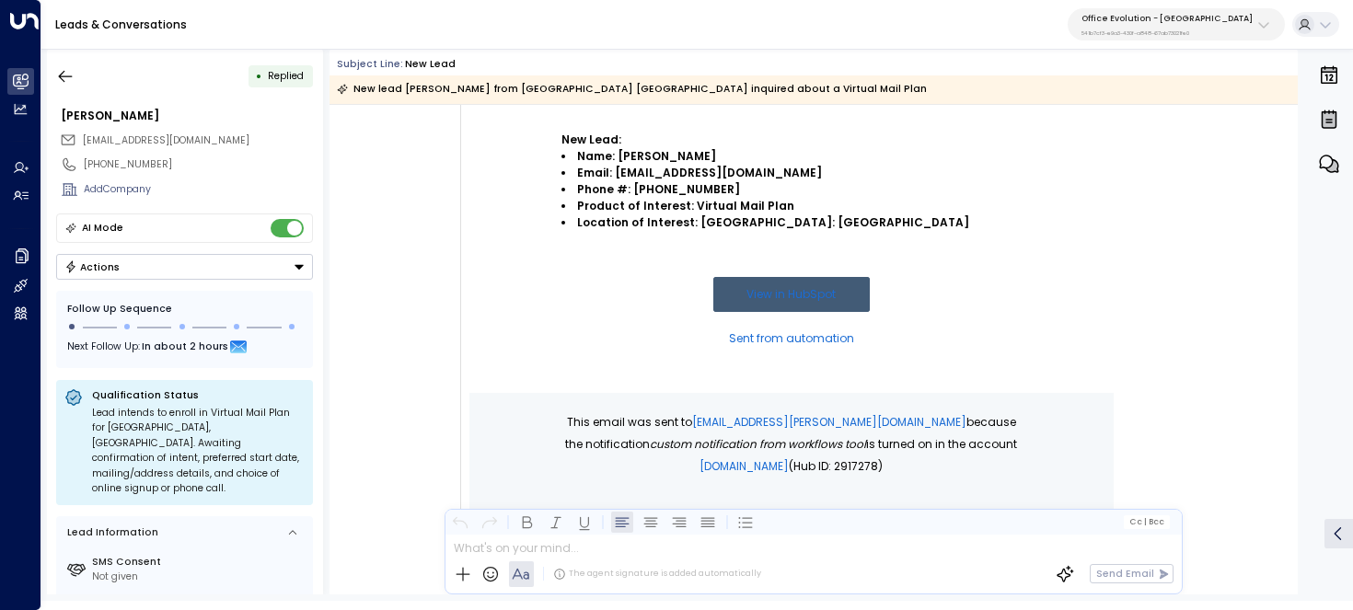
click at [742, 219] on strong "Location of Interest: FL: Jacksonville" at bounding box center [773, 222] width 392 height 16
click at [65, 84] on icon "button" at bounding box center [65, 76] width 18 height 18
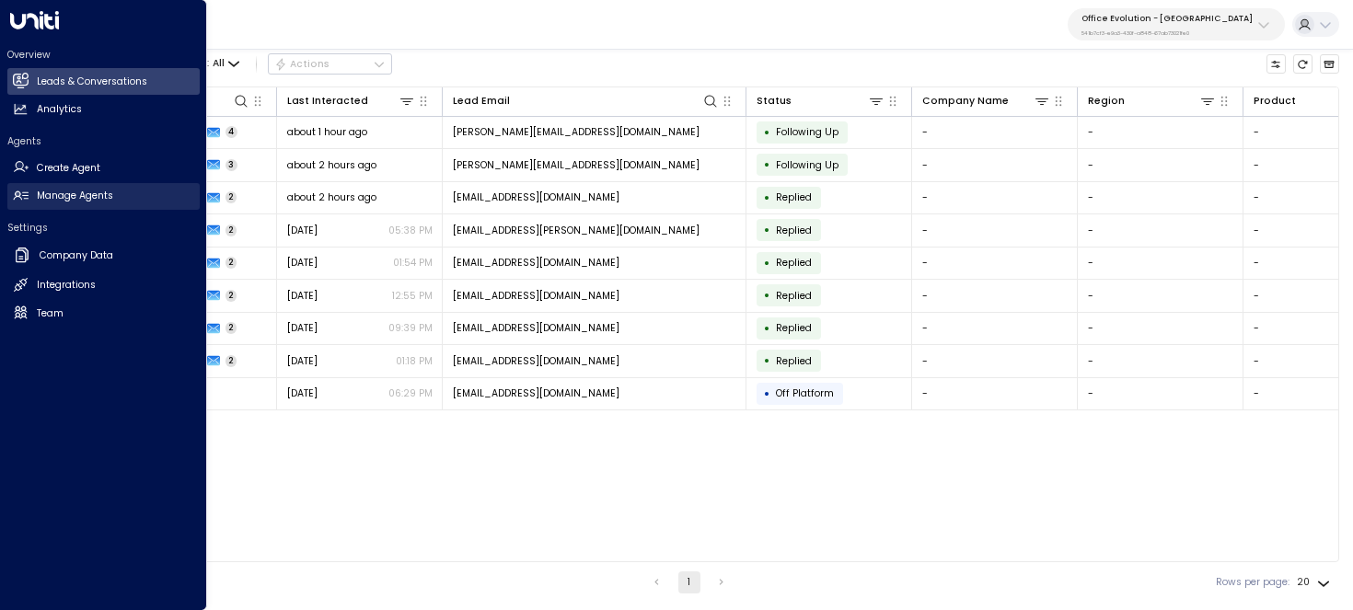
click at [20, 201] on icon at bounding box center [21, 196] width 16 height 16
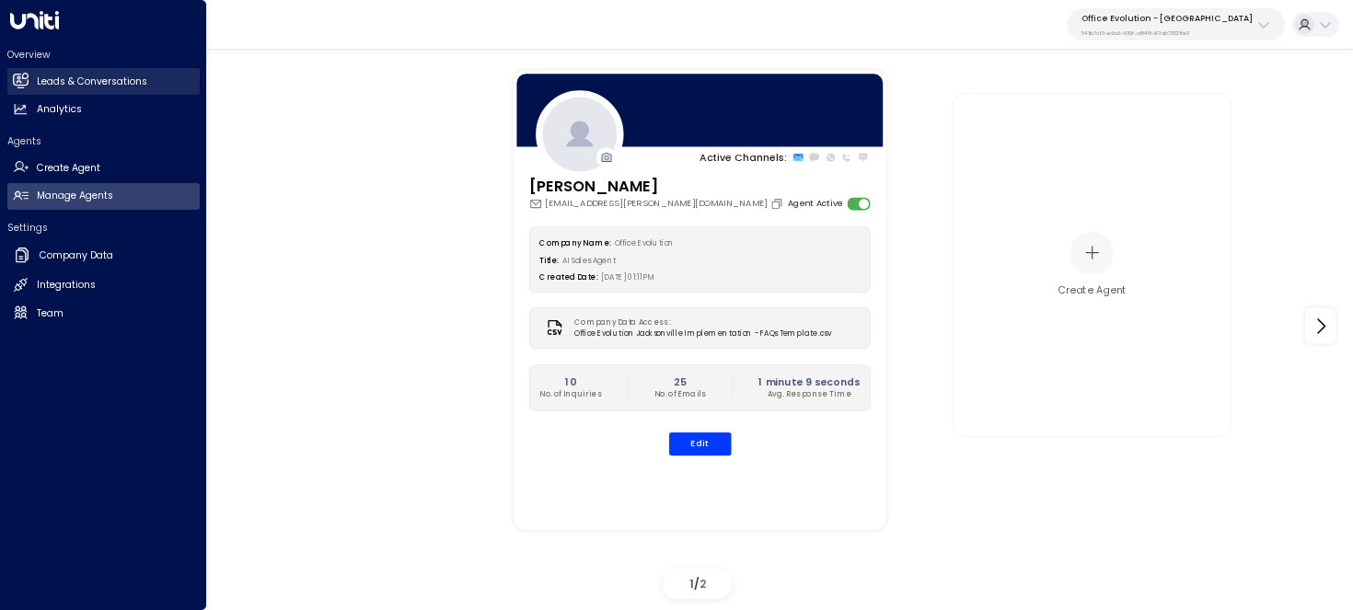
click at [21, 87] on icon at bounding box center [21, 81] width 16 height 16
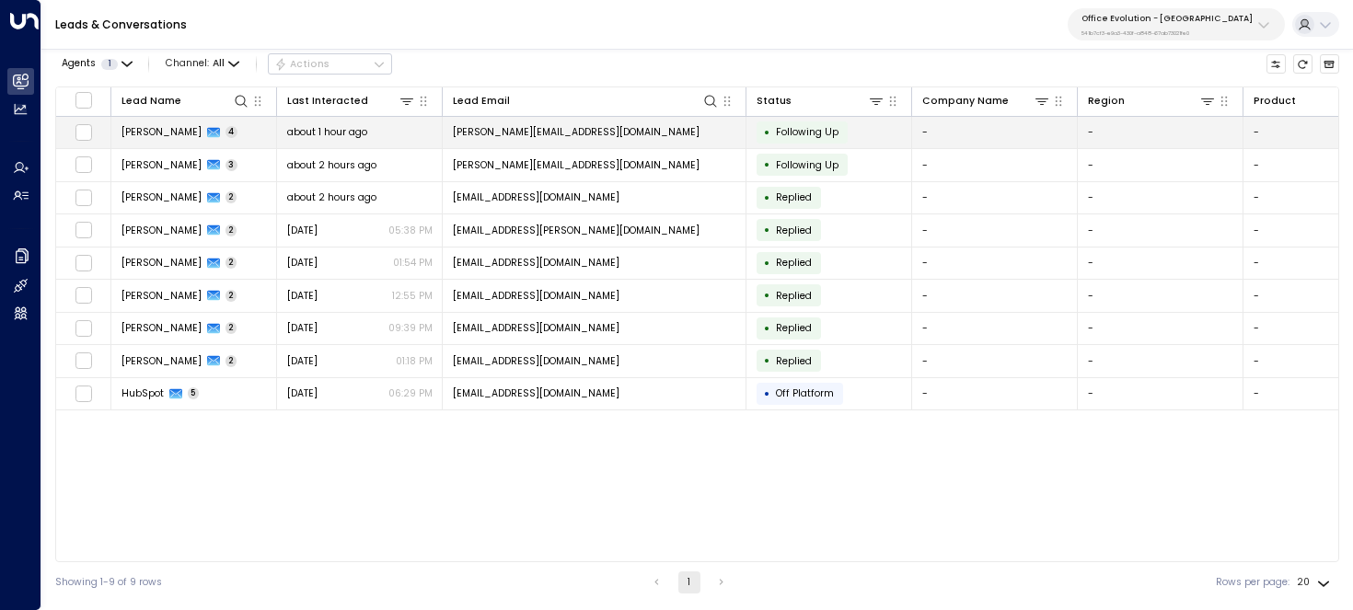
click at [327, 133] on span "about 1 hour ago" at bounding box center [327, 132] width 80 height 14
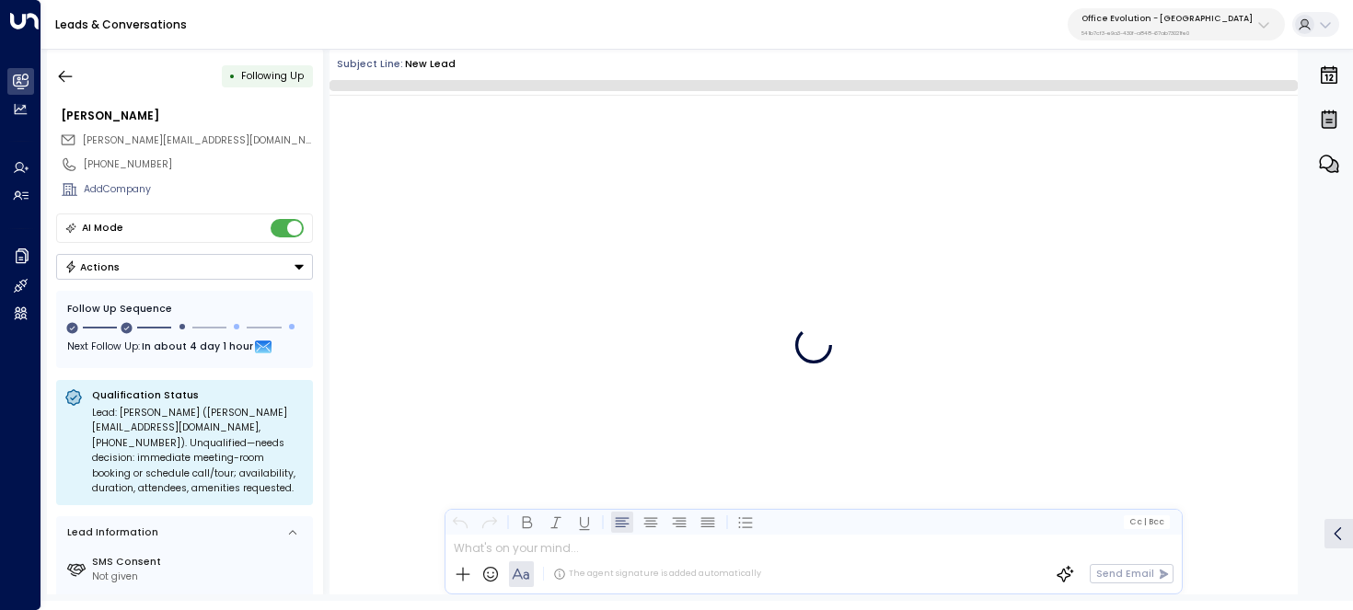
scroll to position [1444, 0]
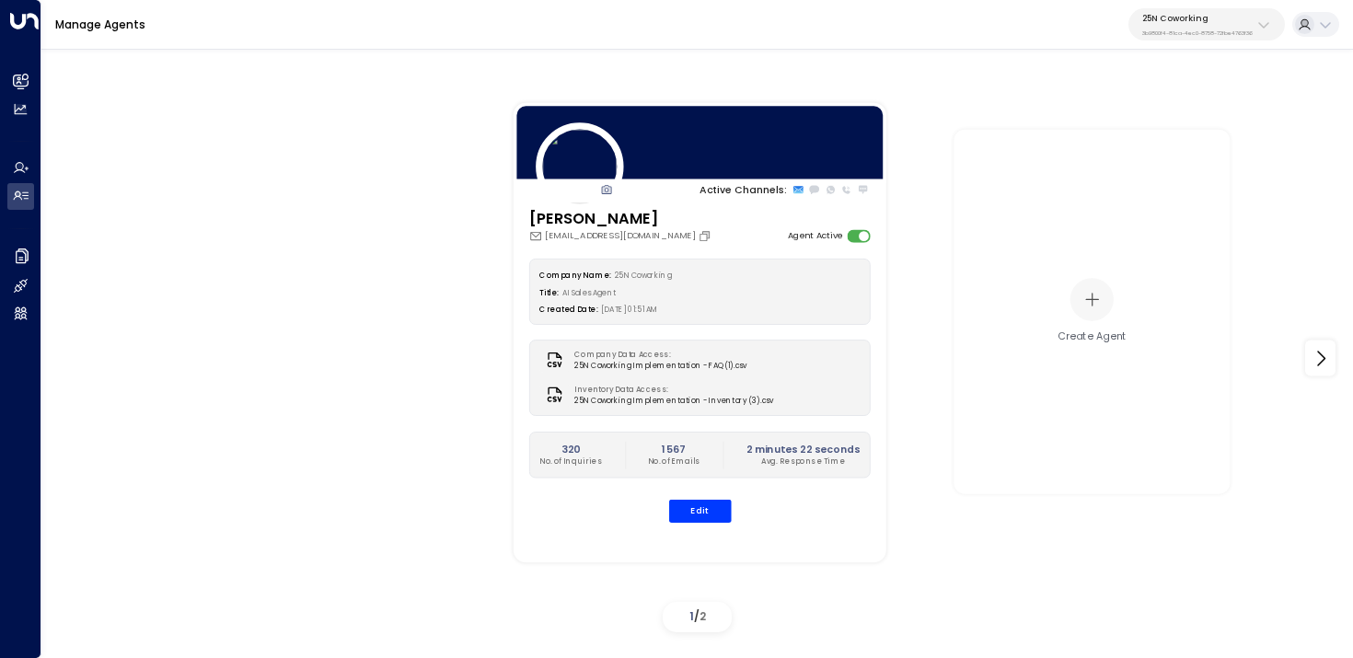
click at [1212, 27] on div "25N Coworking 3b9800f4-81ca-4ec0-8758-72fbe4763f36" at bounding box center [1197, 25] width 110 height 24
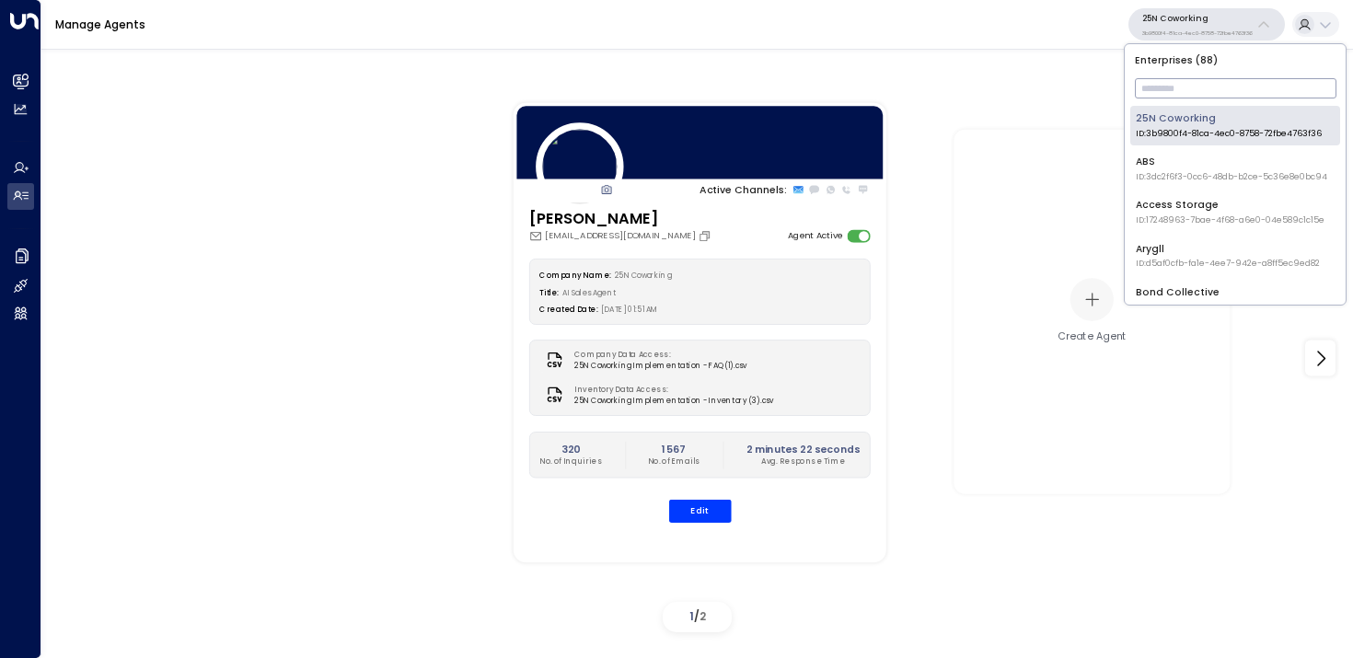
click at [1200, 90] on input "text" at bounding box center [1236, 88] width 202 height 29
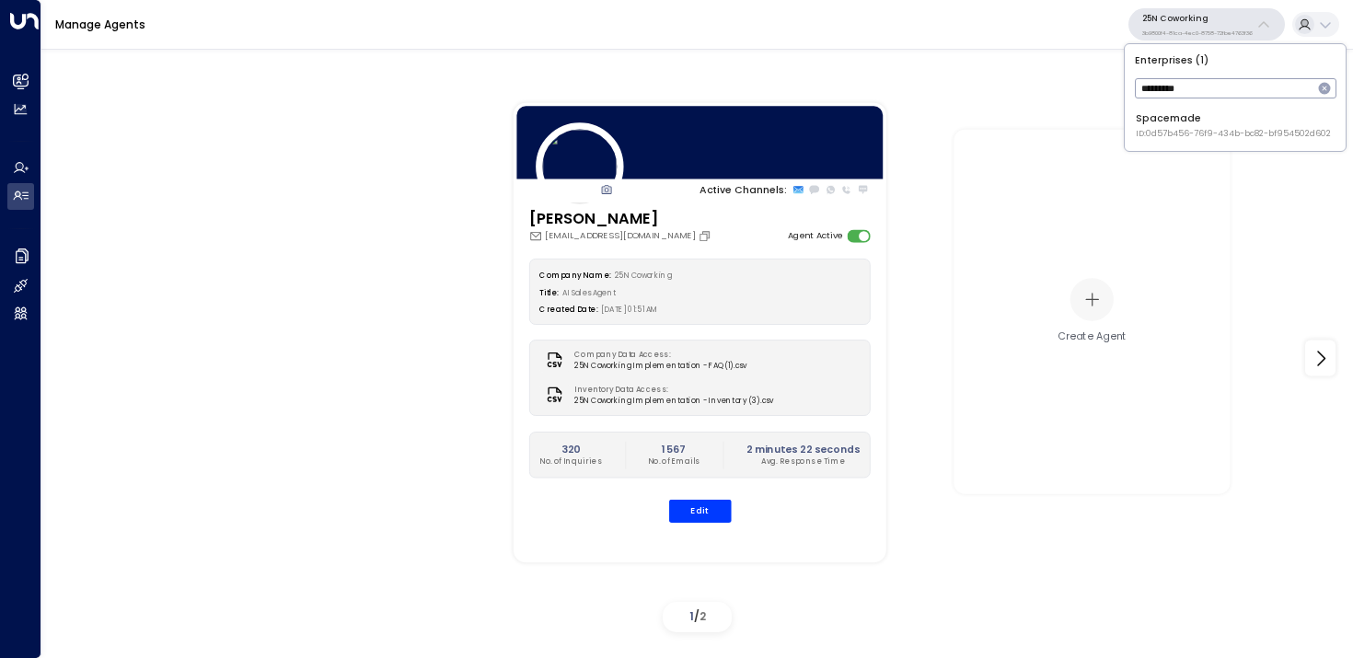
type input "*********"
click at [1161, 113] on div "Spacemade ID: 0d57b456-76f9-434b-bc82-bf954502d602" at bounding box center [1233, 125] width 195 height 29
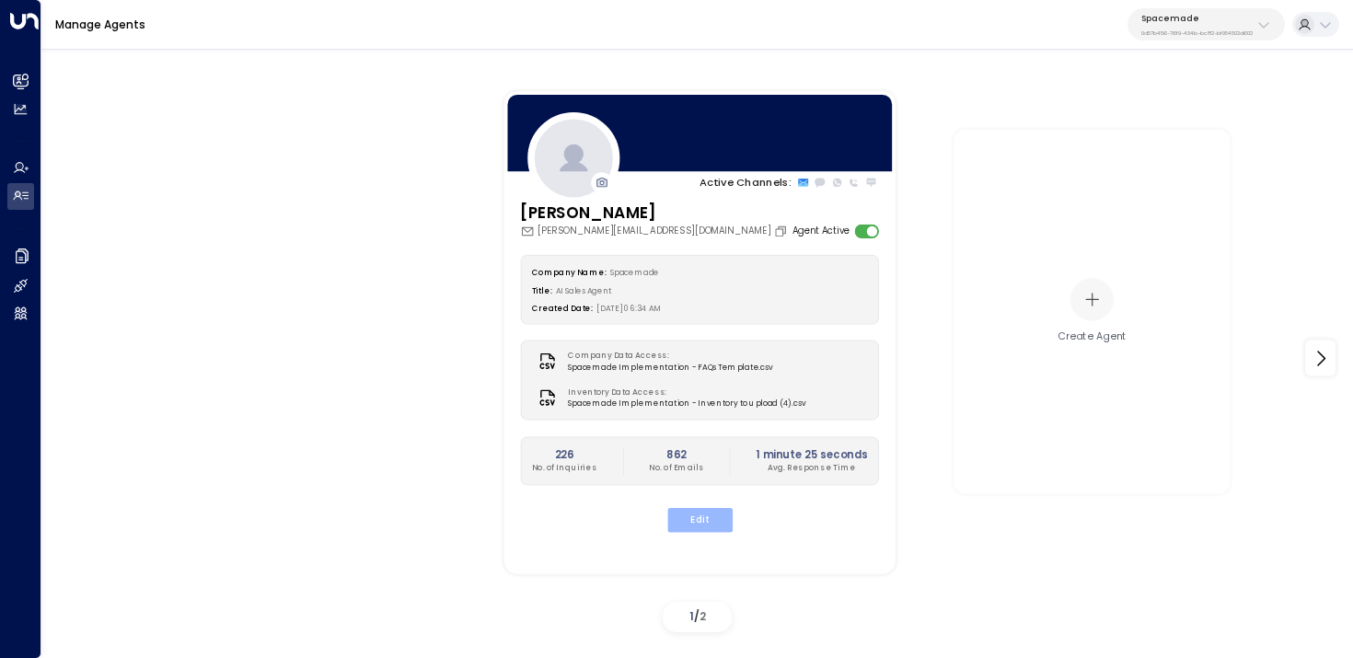
click at [704, 525] on button "Edit" at bounding box center [698, 520] width 65 height 24
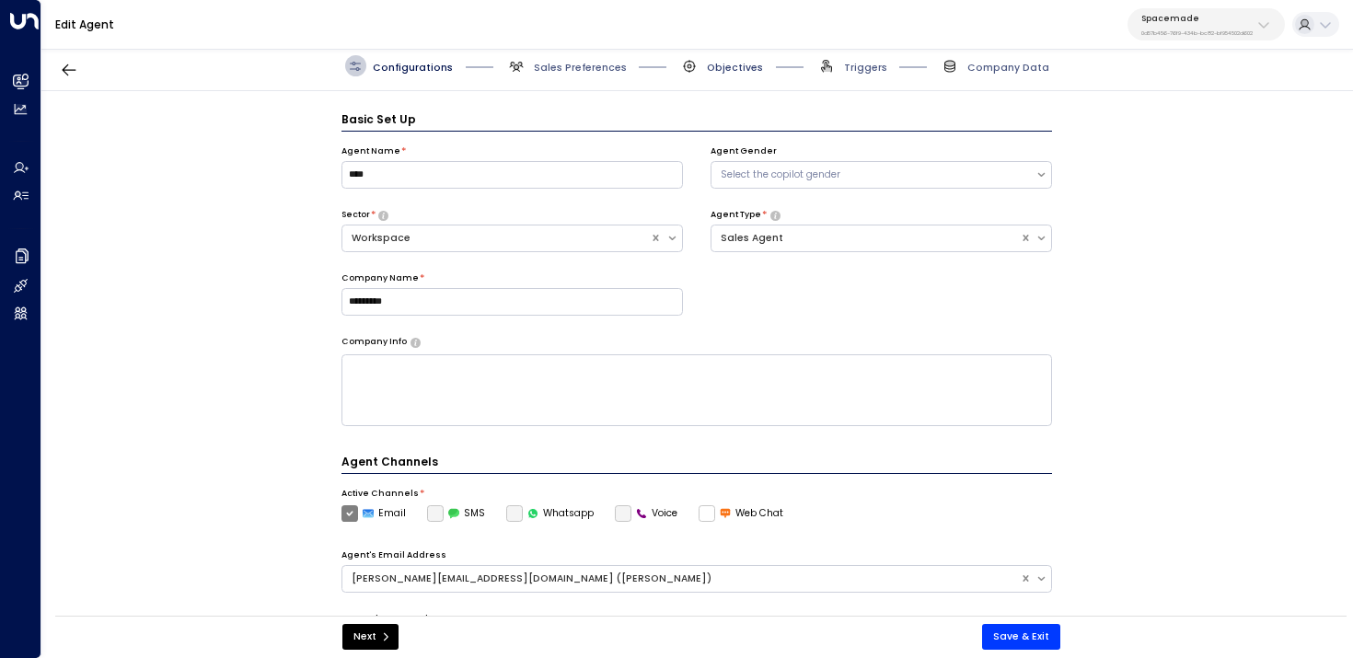
scroll to position [20, 0]
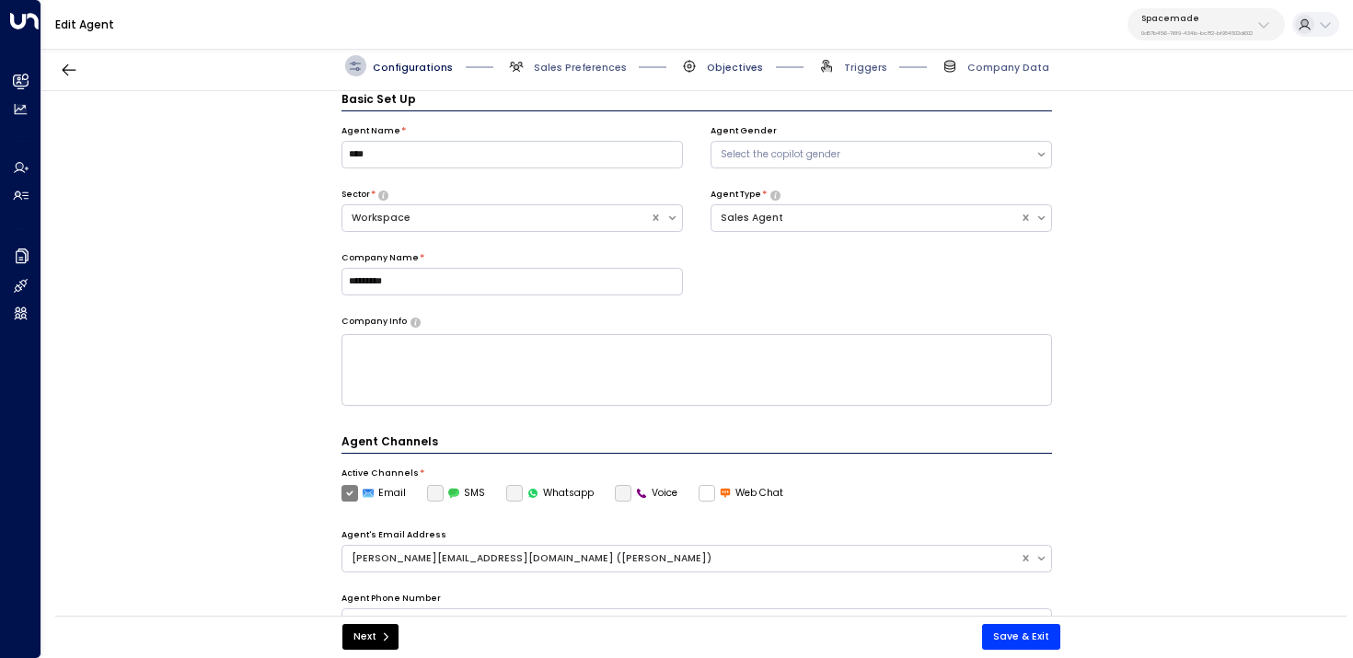
click at [734, 63] on span "Objectives" at bounding box center [735, 68] width 56 height 14
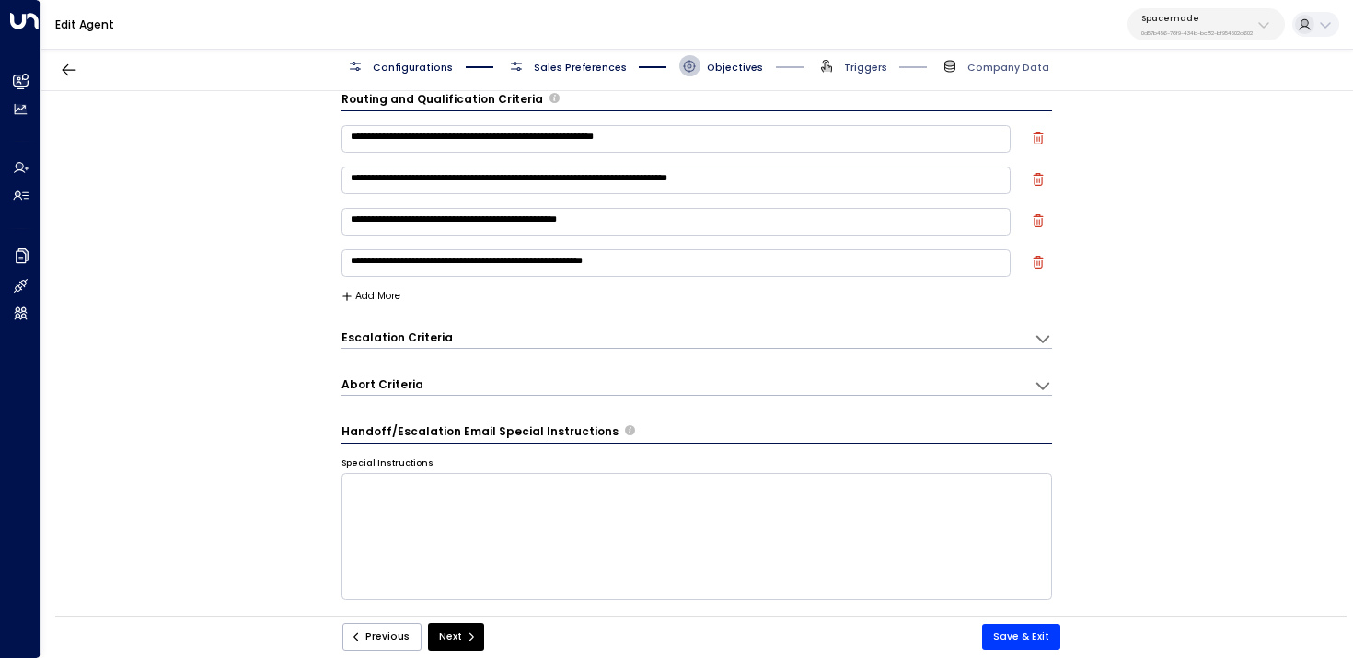
click at [849, 66] on span "Triggers" at bounding box center [865, 68] width 43 height 14
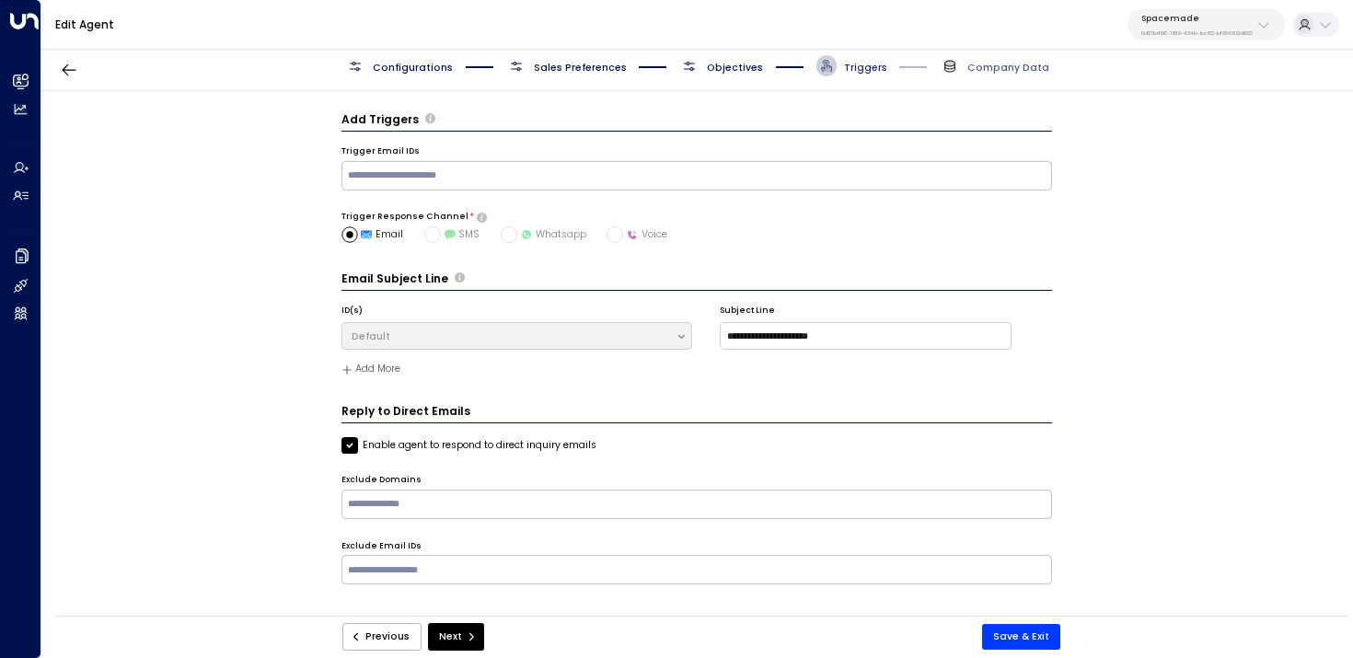
scroll to position [0, 0]
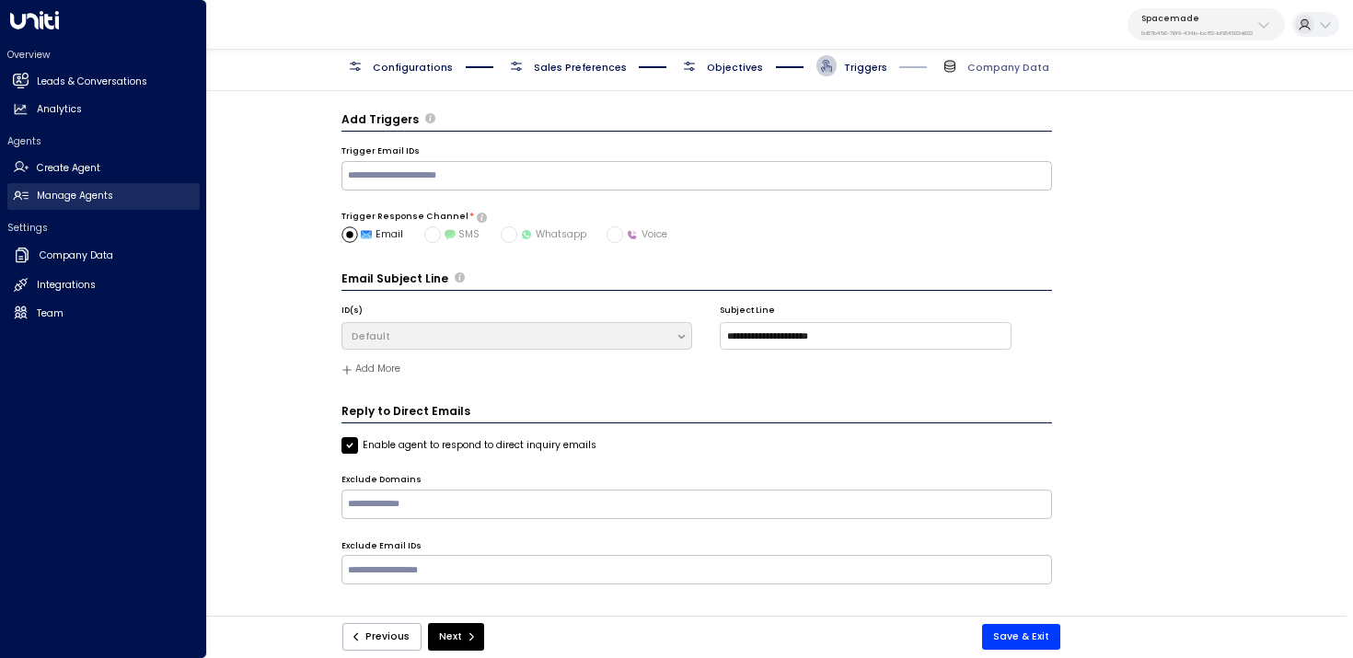
click at [65, 202] on h2 "Manage Agents" at bounding box center [75, 196] width 76 height 15
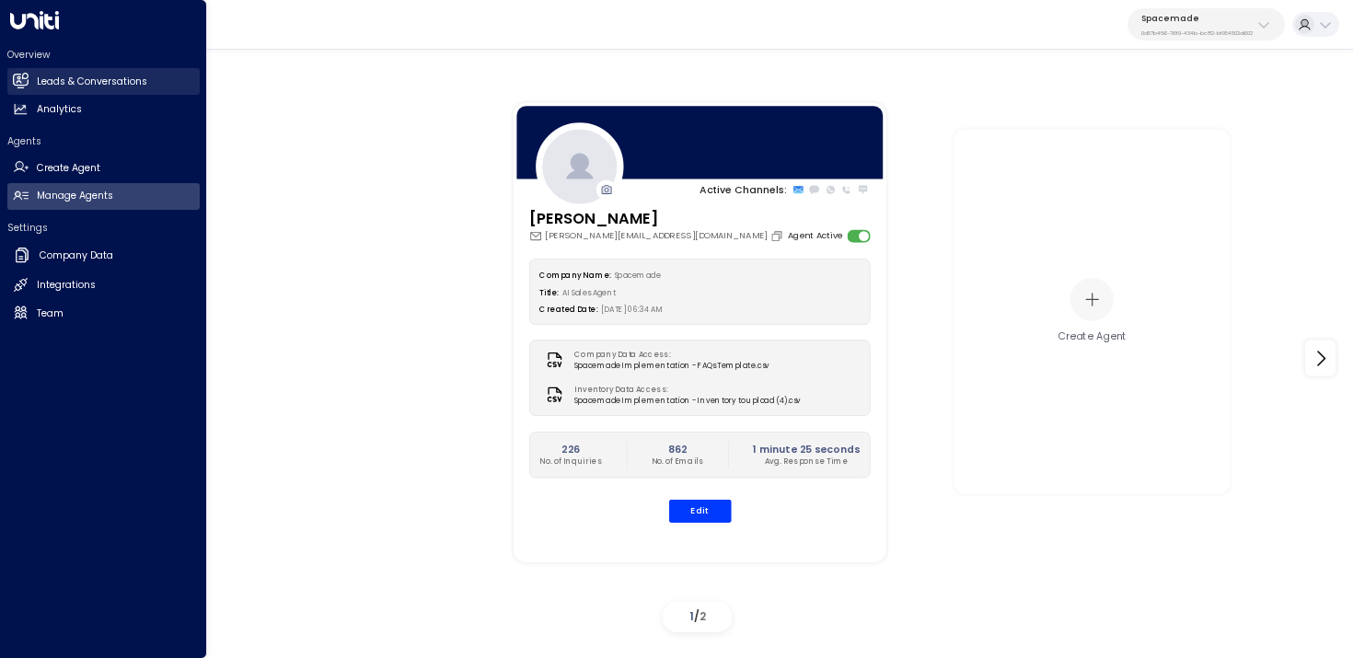
click at [66, 79] on h2 "Leads & Conversations" at bounding box center [92, 82] width 110 height 15
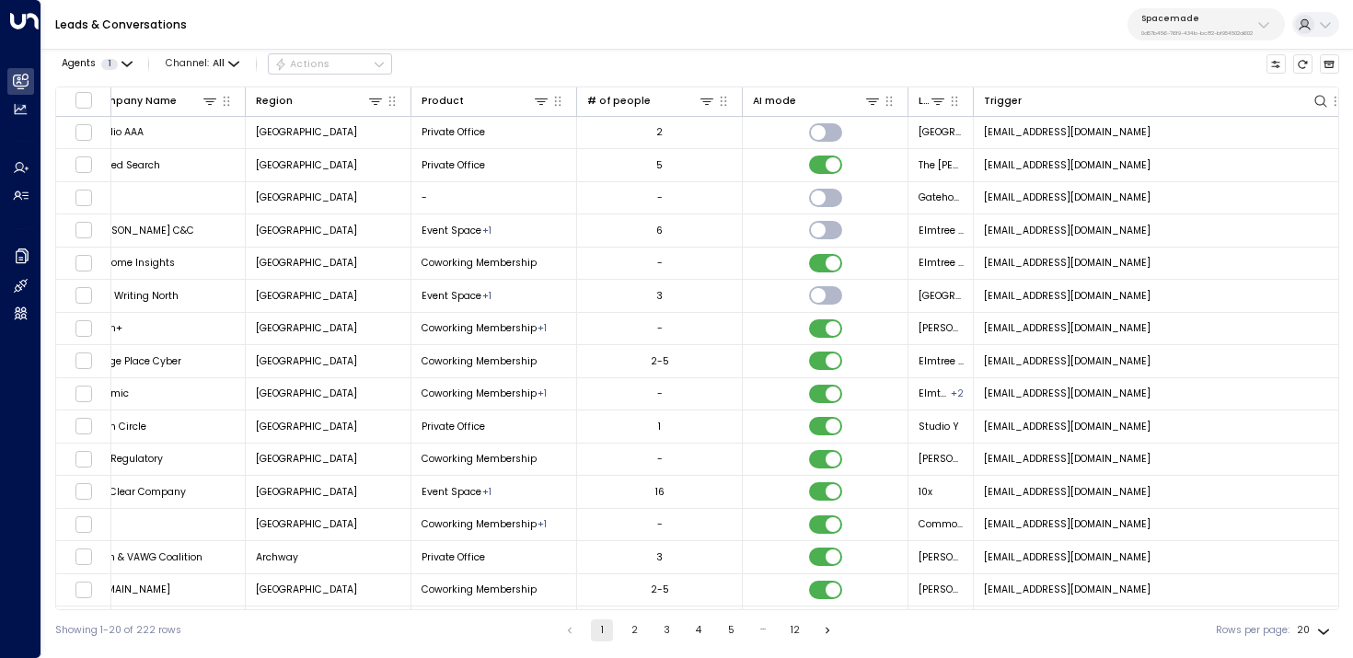
scroll to position [0, 1191]
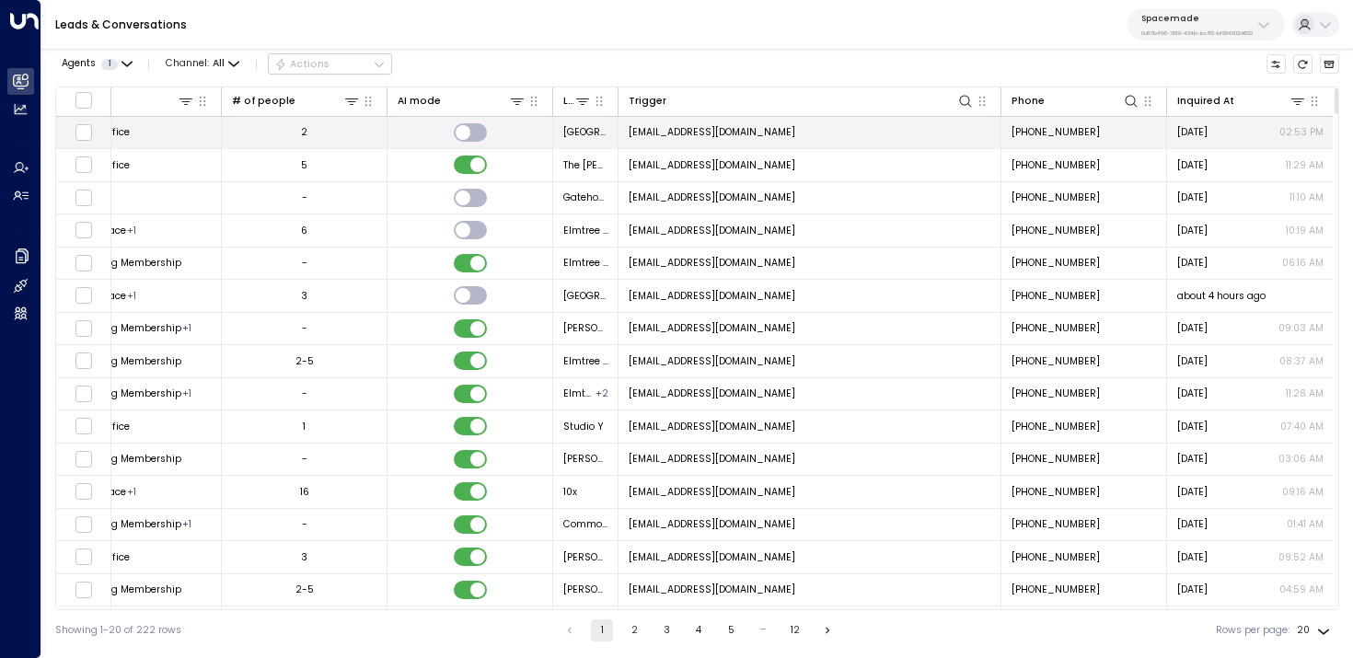
copy span "[EMAIL_ADDRESS][DOMAIN_NAME]"
drag, startPoint x: 851, startPoint y: 133, endPoint x: 626, endPoint y: 135, distance: 224.6
click at [626, 135] on td "[EMAIL_ADDRESS][DOMAIN_NAME]" at bounding box center [810, 133] width 383 height 32
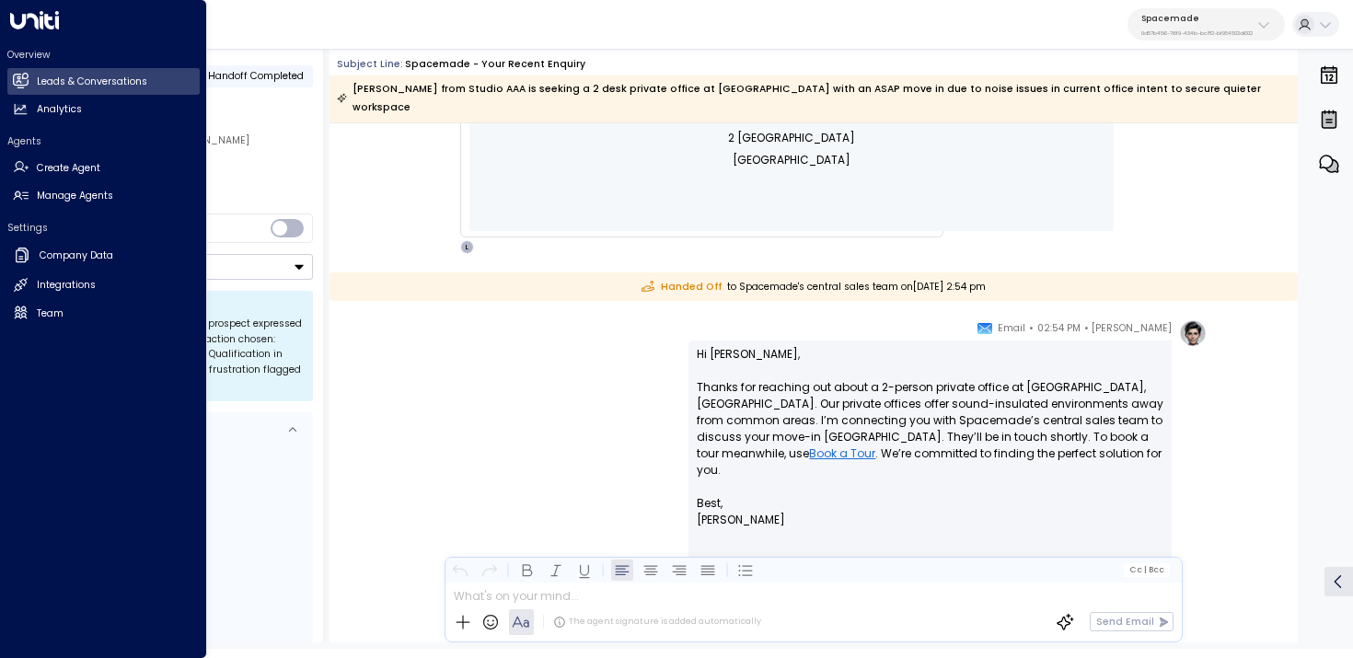
scroll to position [876, 0]
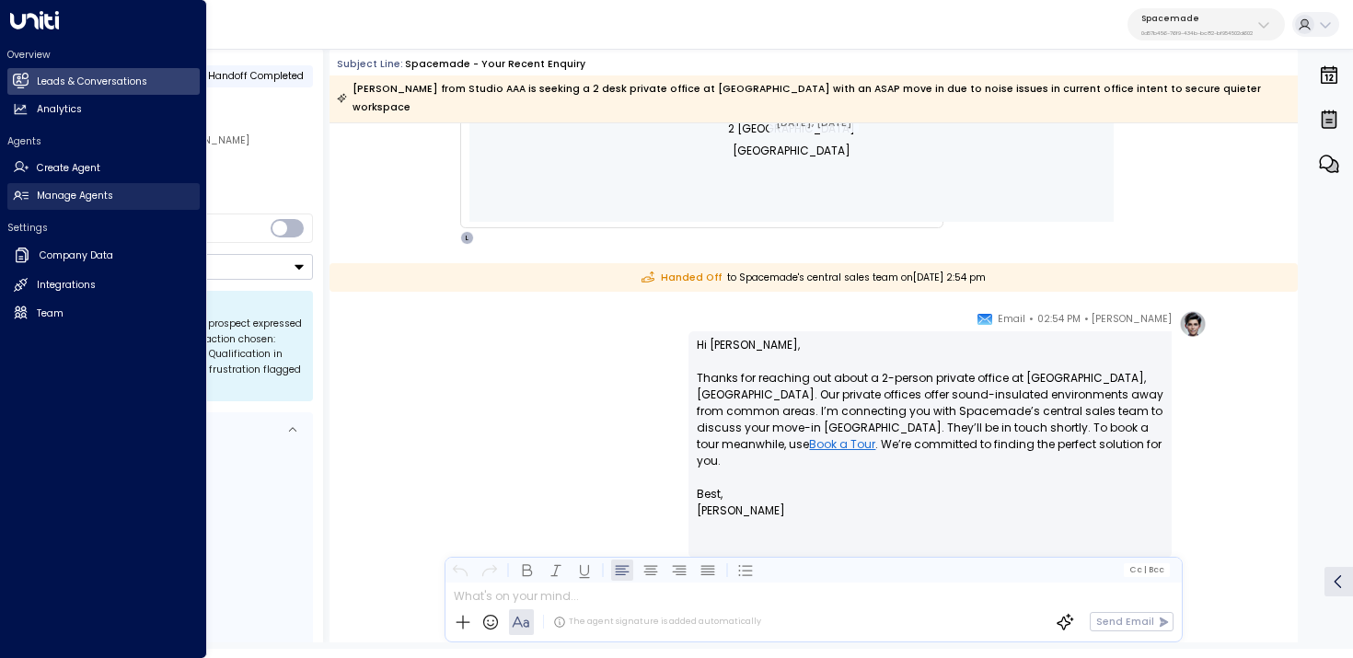
click at [37, 203] on h2 "Manage Agents" at bounding box center [75, 196] width 76 height 15
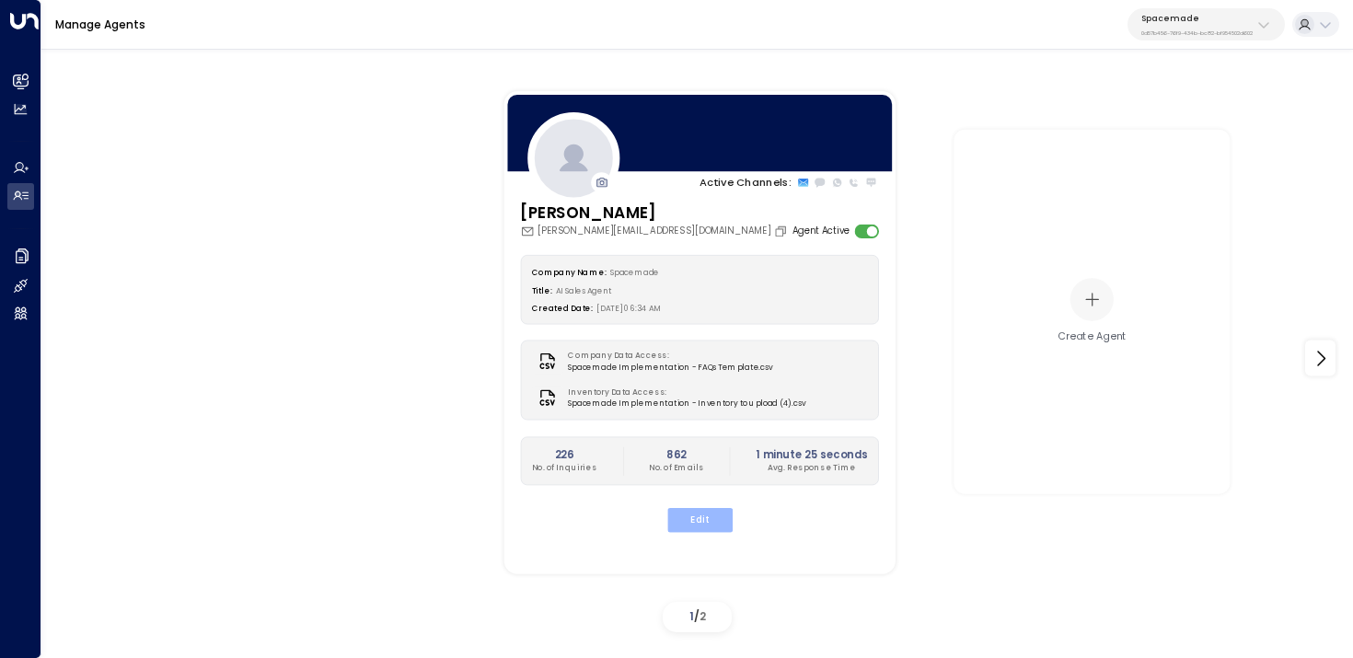
click at [726, 523] on button "Edit" at bounding box center [698, 520] width 65 height 24
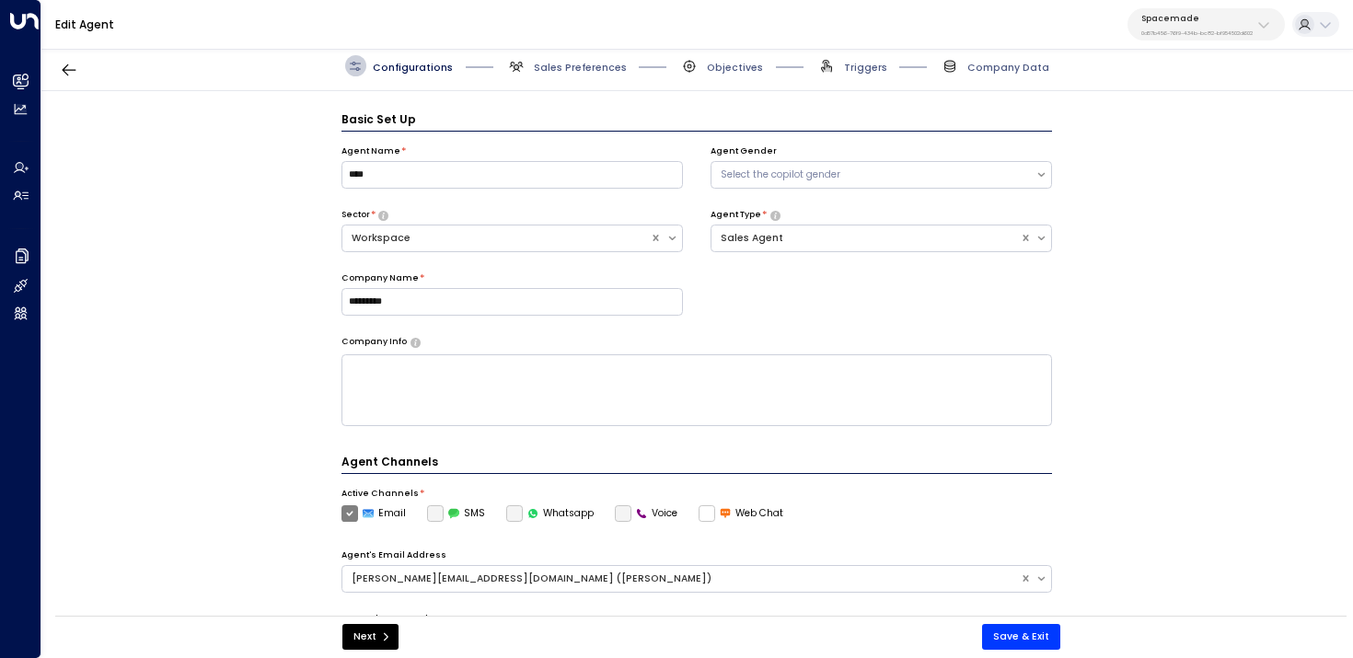
scroll to position [20, 0]
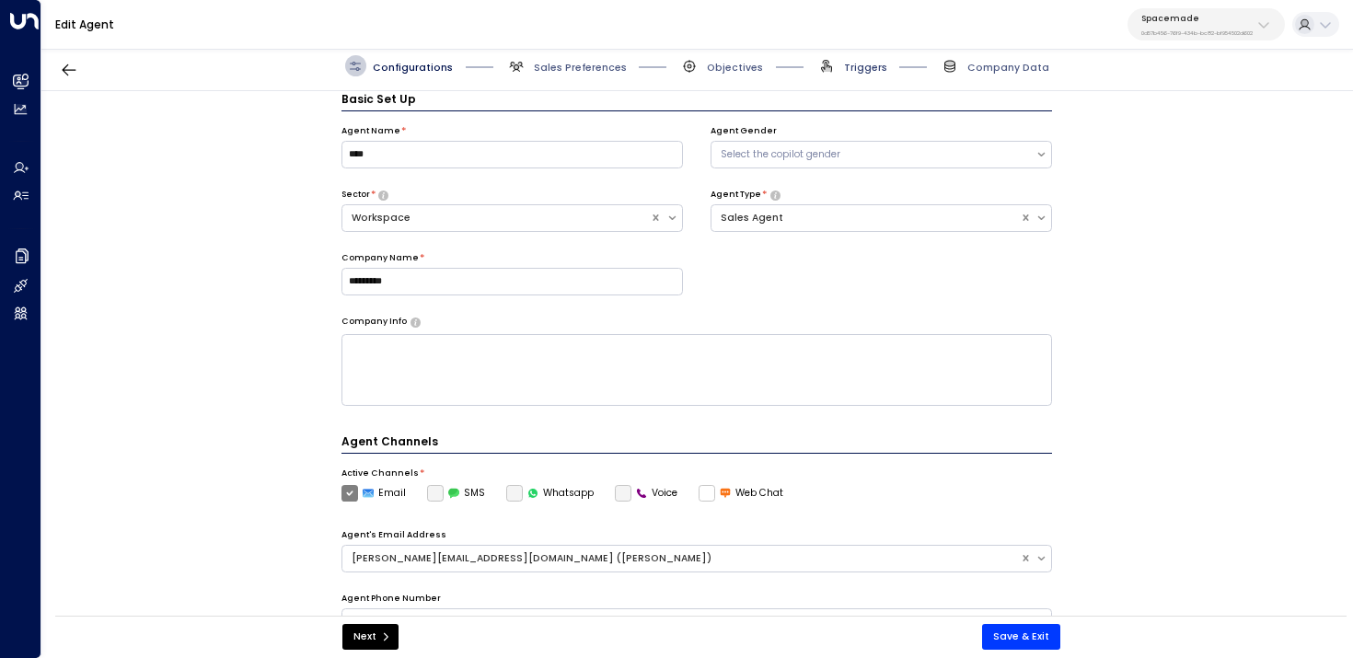
drag, startPoint x: 863, startPoint y: 68, endPoint x: 857, endPoint y: 106, distance: 38.1
click at [863, 68] on span "Triggers" at bounding box center [865, 68] width 43 height 14
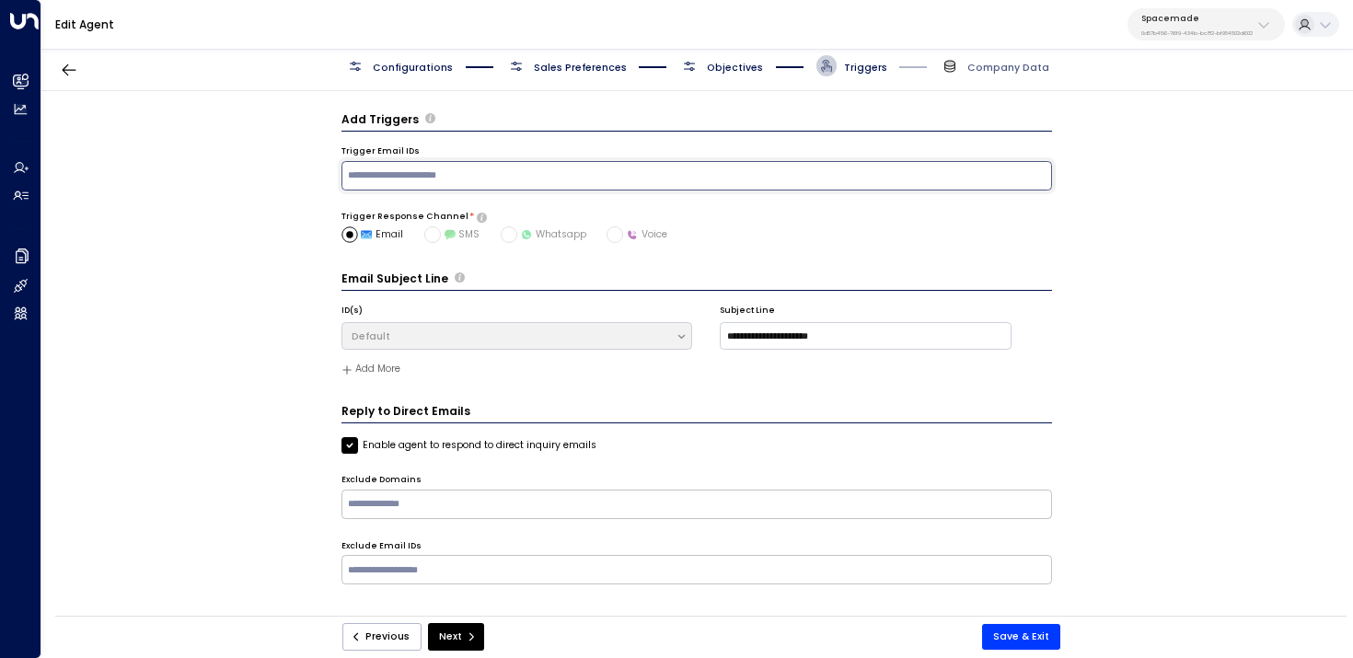
click at [731, 181] on input "text" at bounding box center [696, 175] width 704 height 23
paste input "**********"
type input "**********"
click at [1035, 642] on button "Save & Exit" at bounding box center [1021, 637] width 78 height 26
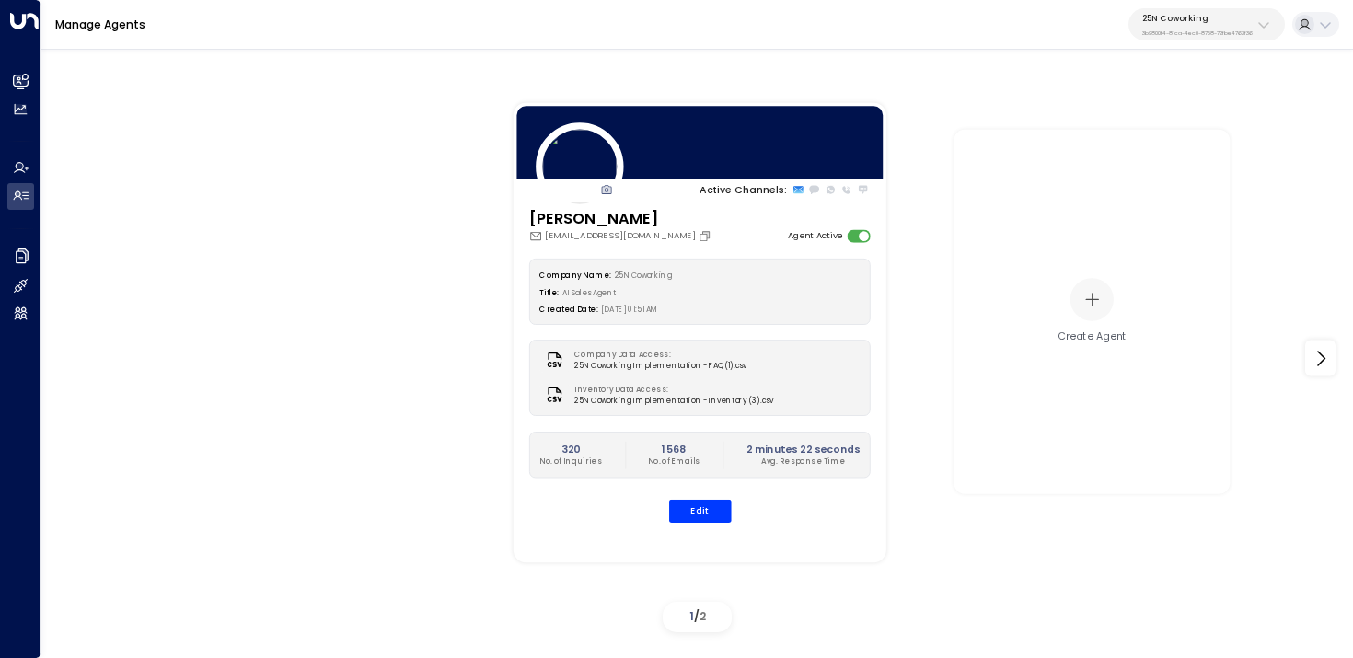
click at [1174, 40] on button "25N Coworking 3b9800f4-81ca-4ec0-8758-72fbe4763f36" at bounding box center [1207, 24] width 156 height 32
type input "**"
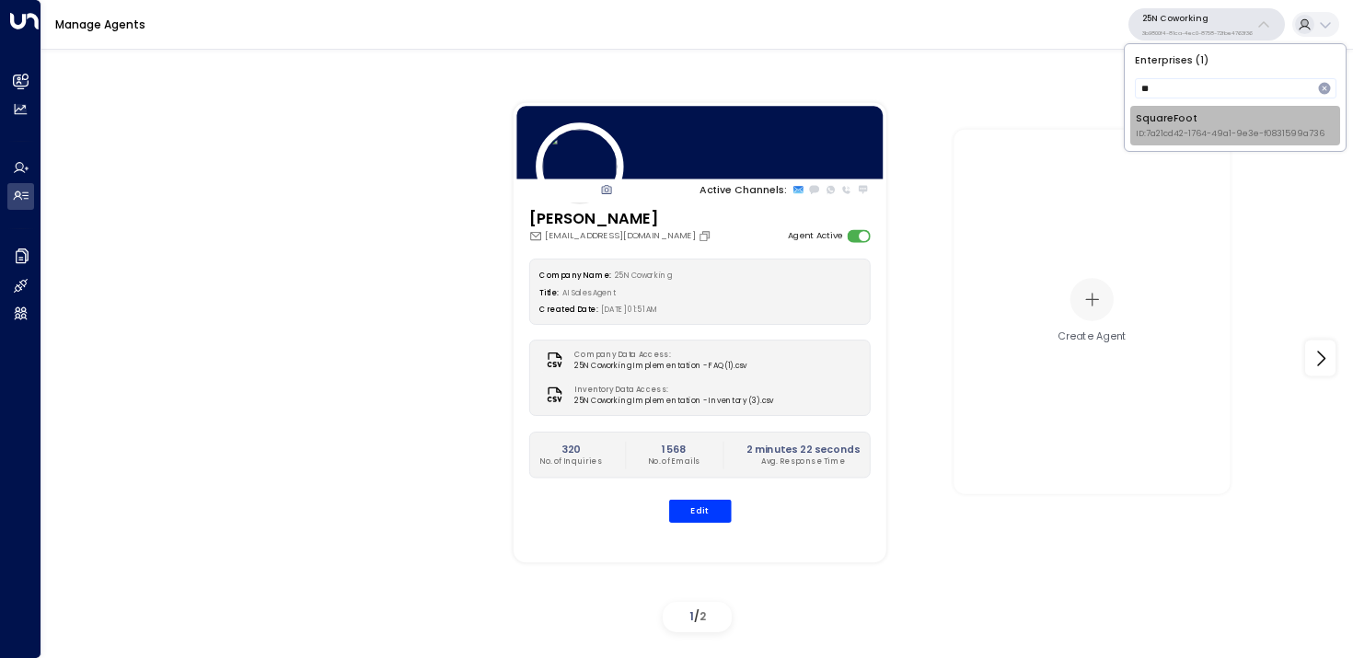
click at [1163, 123] on div "SquareFoot ID: 7a21cd42-1764-49a1-9e3e-f0831599a736" at bounding box center [1230, 125] width 189 height 29
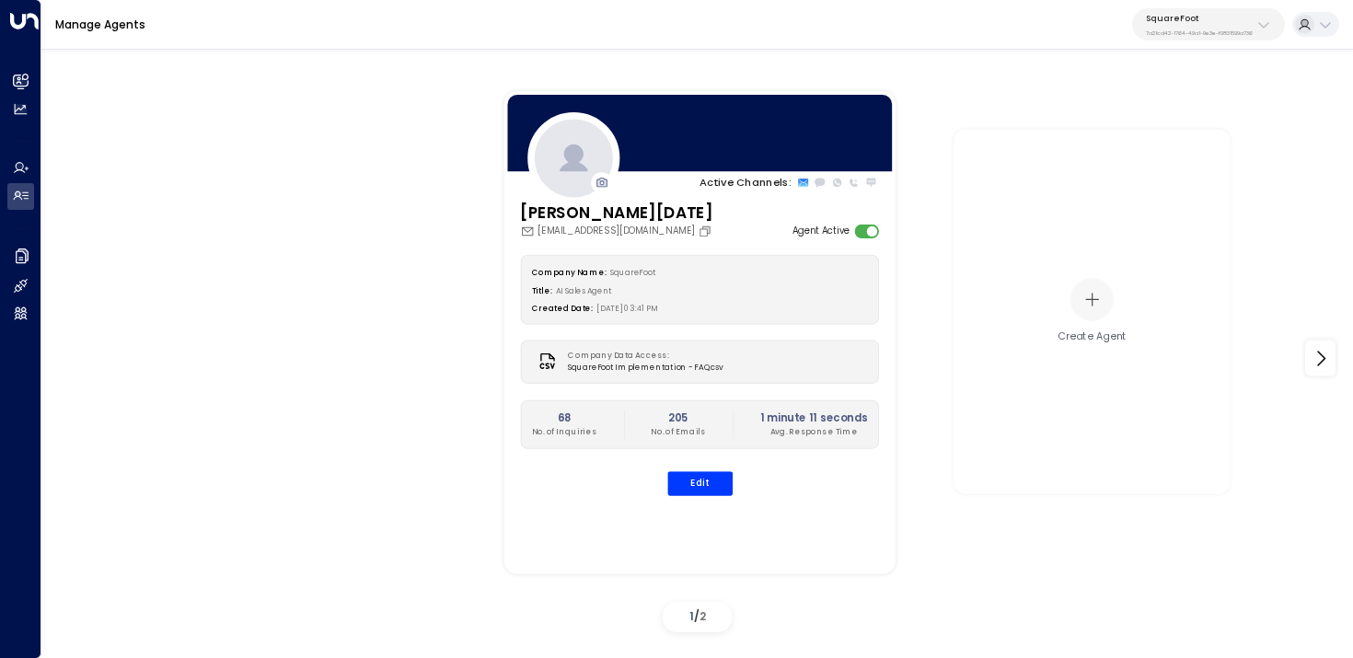
click at [867, 221] on div "[PERSON_NAME] [DATE] [EMAIL_ADDRESS][DOMAIN_NAME] Agent Active" at bounding box center [699, 220] width 359 height 38
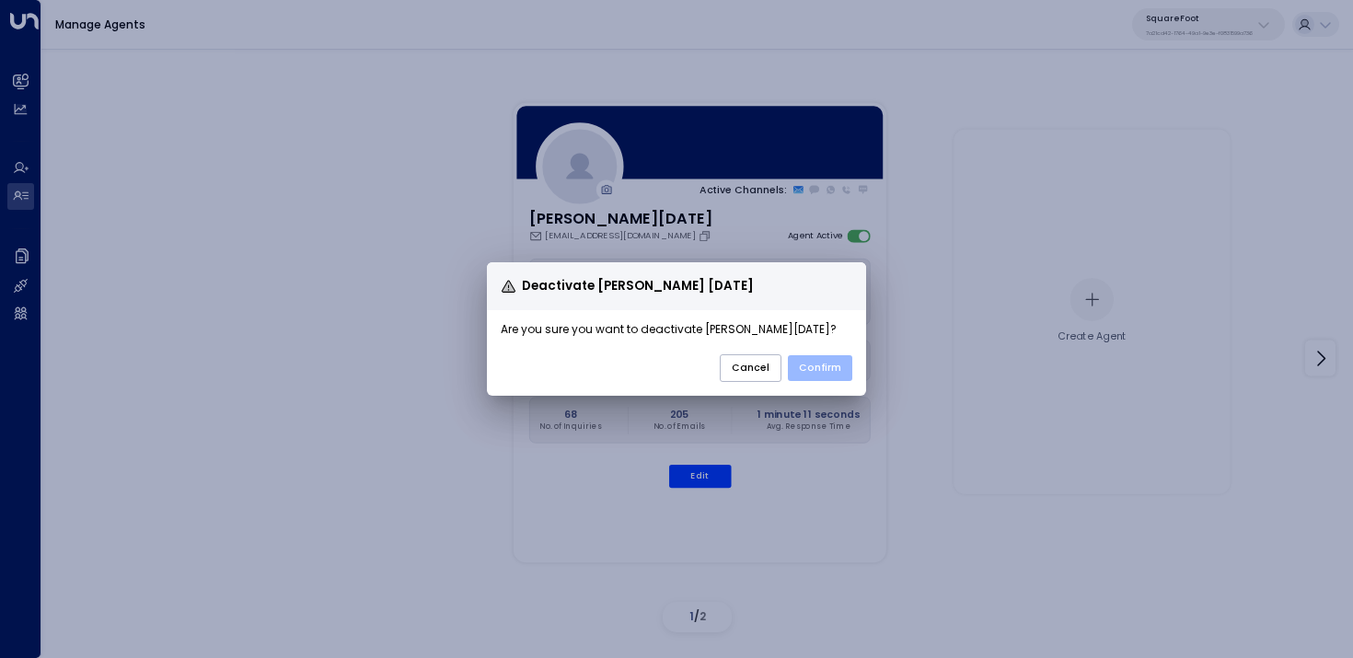
click at [825, 375] on button "Confirm" at bounding box center [820, 368] width 64 height 26
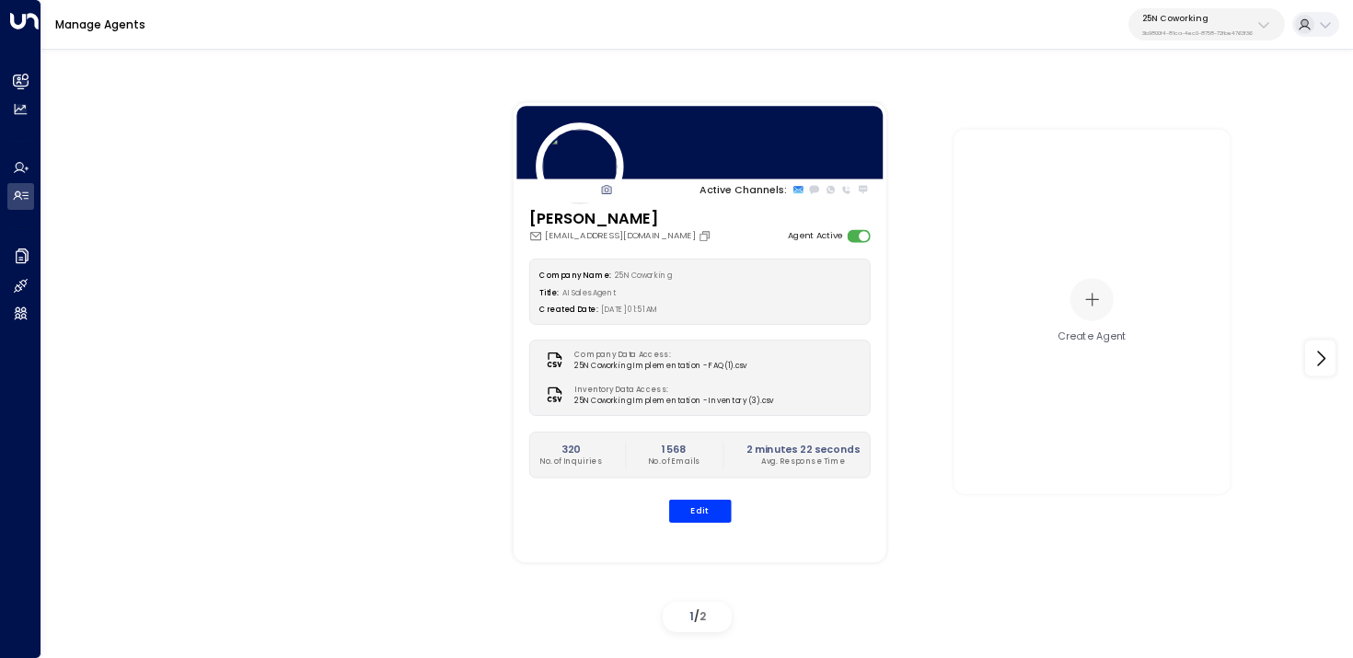
click at [1193, 14] on p "25N Coworking" at bounding box center [1197, 18] width 110 height 11
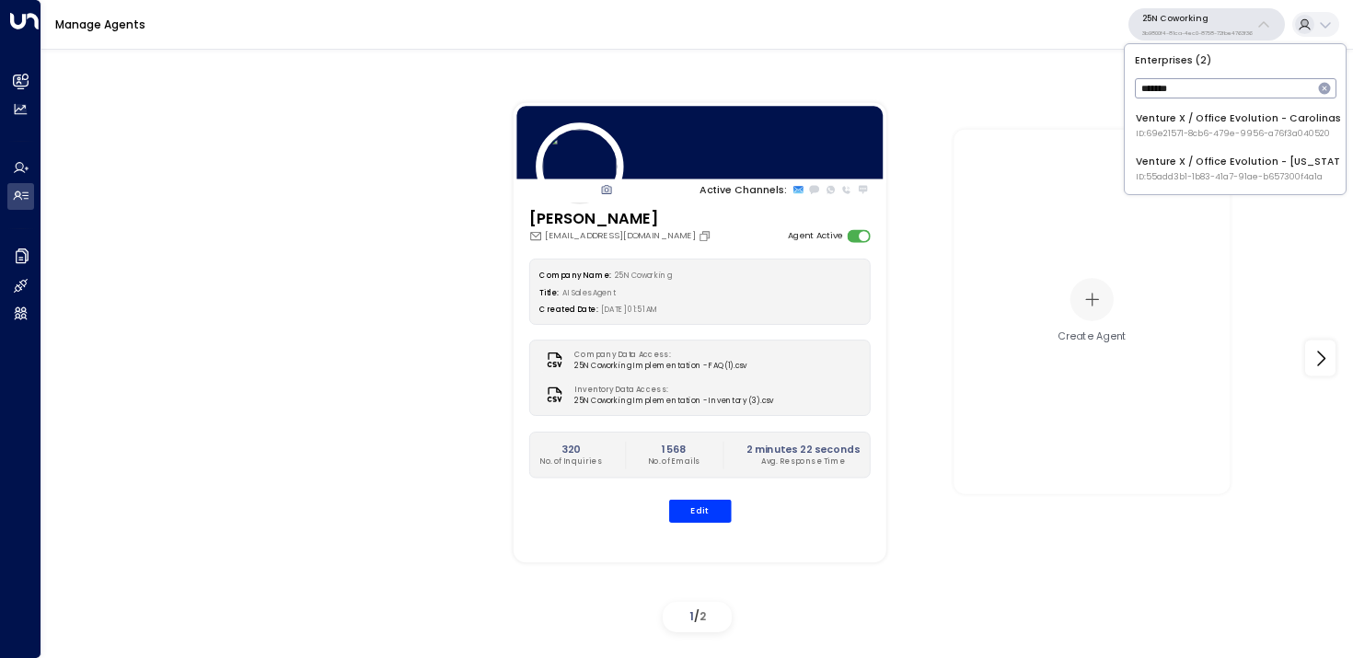
type input "*******"
click at [1161, 134] on span "ID: 69e21571-8cb6-479e-9956-a76f3a040520" at bounding box center [1238, 134] width 205 height 13
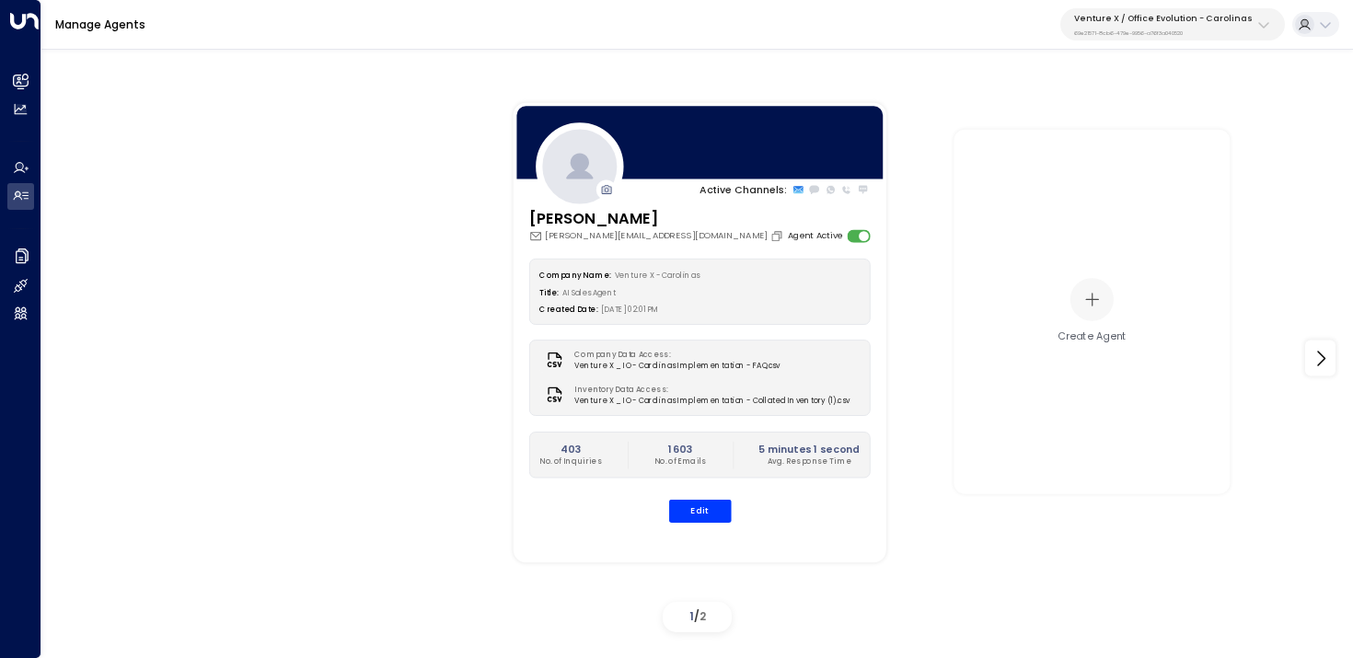
click at [1197, 28] on div "Venture X / Office Evolution - Carolinas 69e21571-8cb6-479e-9956-a76f3a040520" at bounding box center [1163, 25] width 179 height 24
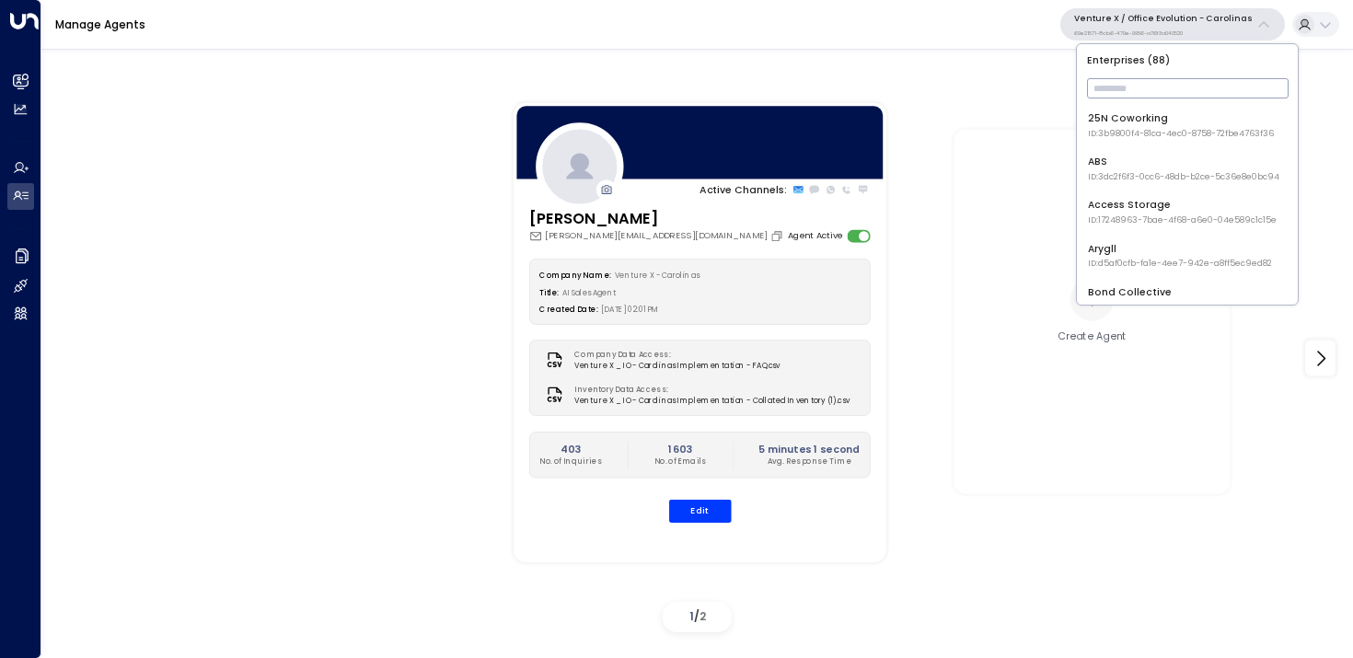
click at [884, 73] on div "Active Channels: [PERSON_NAME] [PERSON_NAME][EMAIL_ADDRESS][DOMAIN_NAME] Agent …" at bounding box center [697, 347] width 1312 height 613
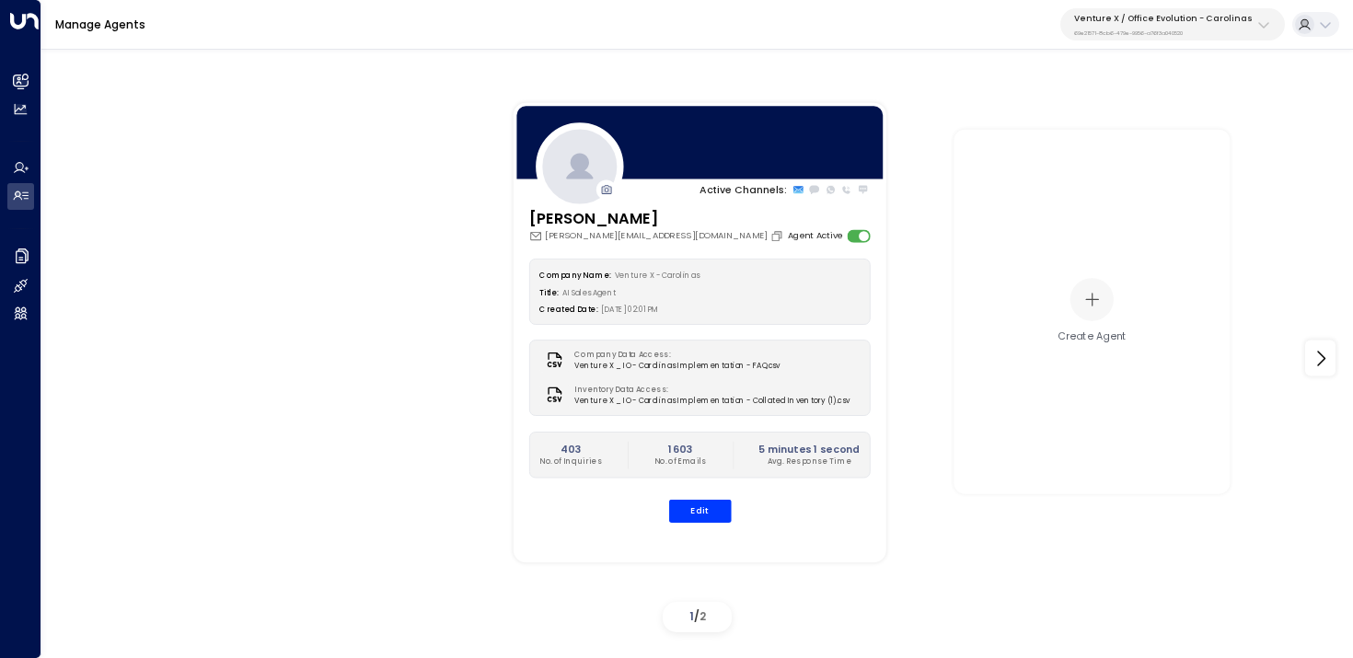
click at [1249, 17] on p "Venture X / Office Evolution - Carolinas" at bounding box center [1163, 18] width 179 height 11
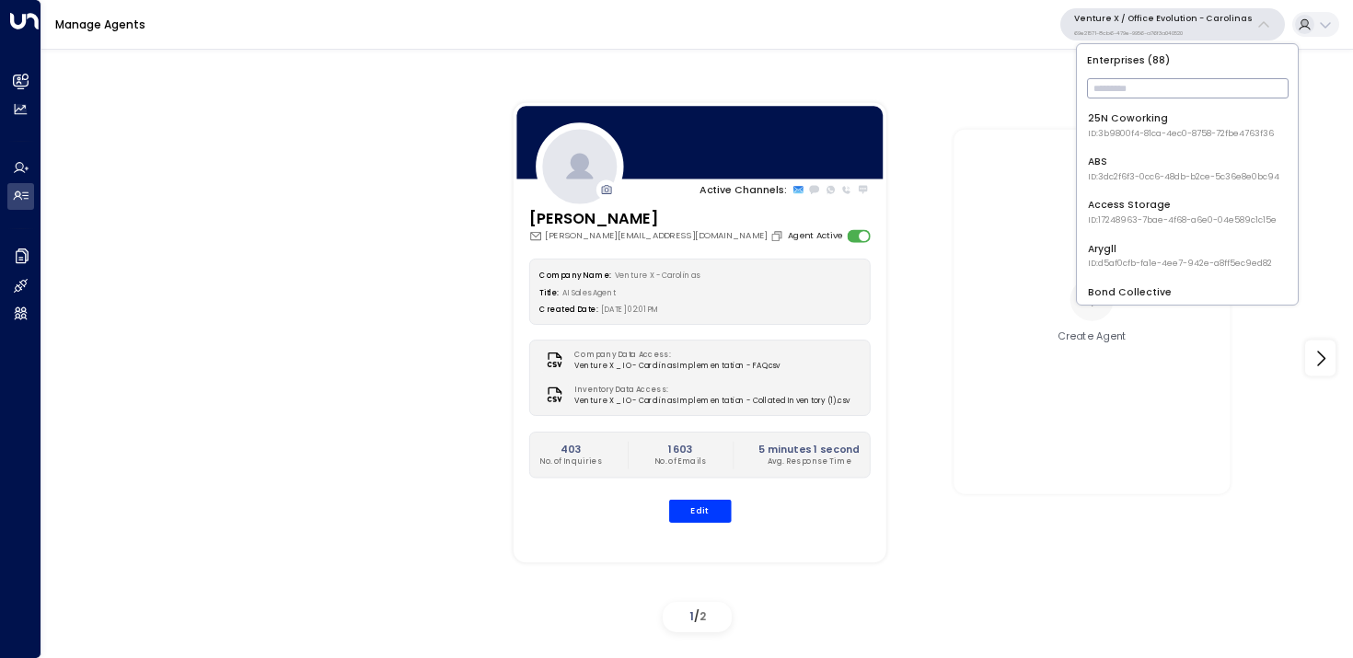
click at [894, 59] on div at bounding box center [697, 51] width 1312 height 21
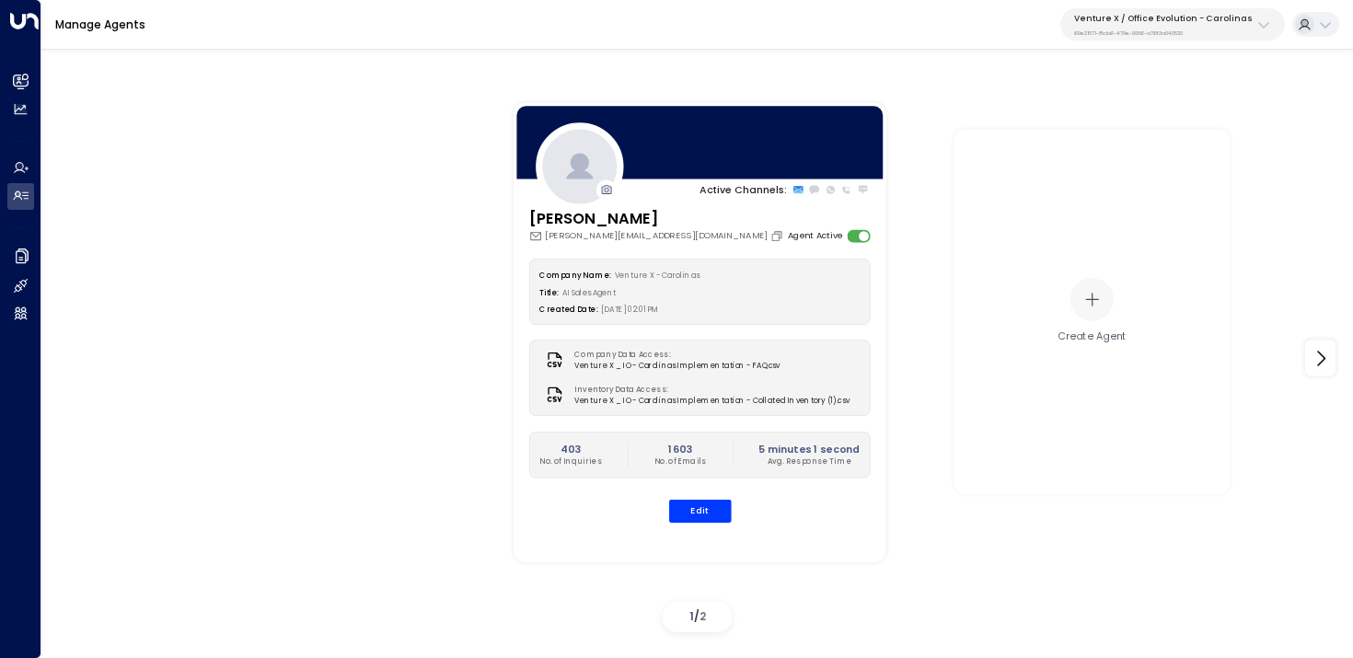
click at [1166, 44] on div "Manage Agents Venture X / Office Evolution - Carolinas 69e21571-8cb6-479e-9956-…" at bounding box center [697, 25] width 1312 height 50
click at [1192, 33] on p "69e21571-8cb6-479e-9956-a76f3a040520" at bounding box center [1163, 32] width 179 height 7
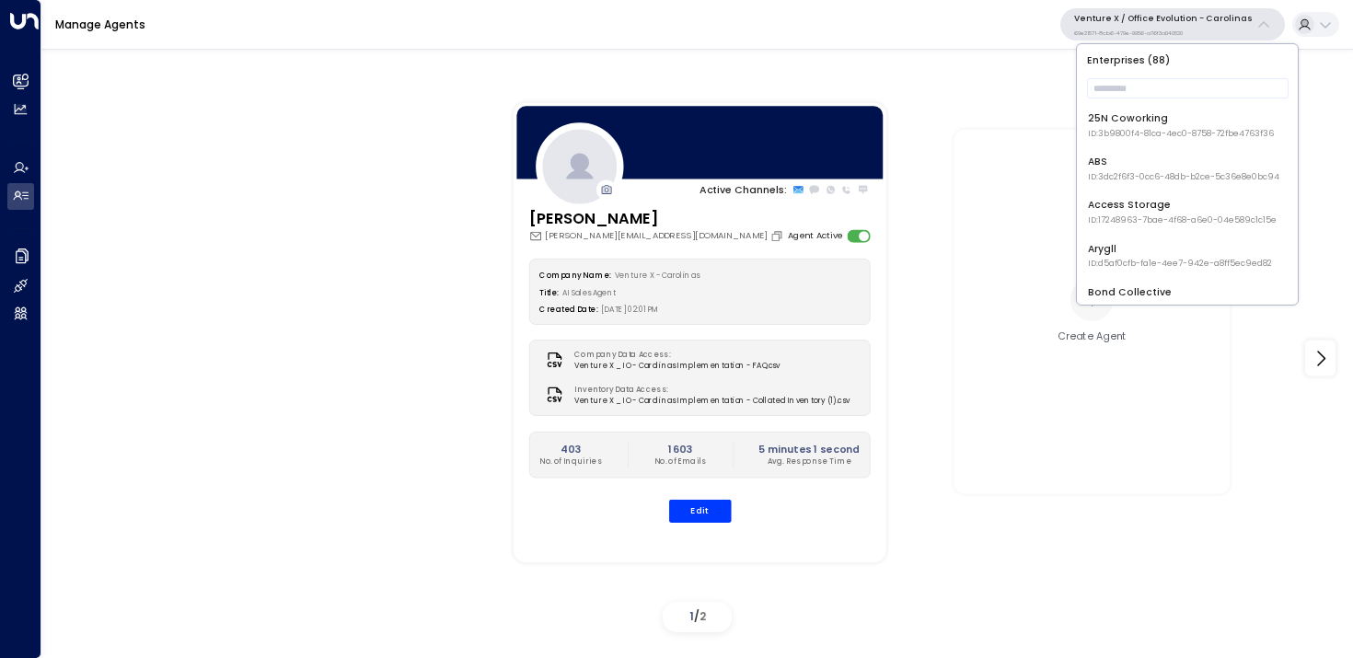
click at [938, 78] on div "Active Channels: [PERSON_NAME] [PERSON_NAME][EMAIL_ADDRESS][DOMAIN_NAME] Agent …" at bounding box center [1114, 332] width 1243 height 511
click at [1180, 80] on input "text" at bounding box center [1188, 88] width 202 height 29
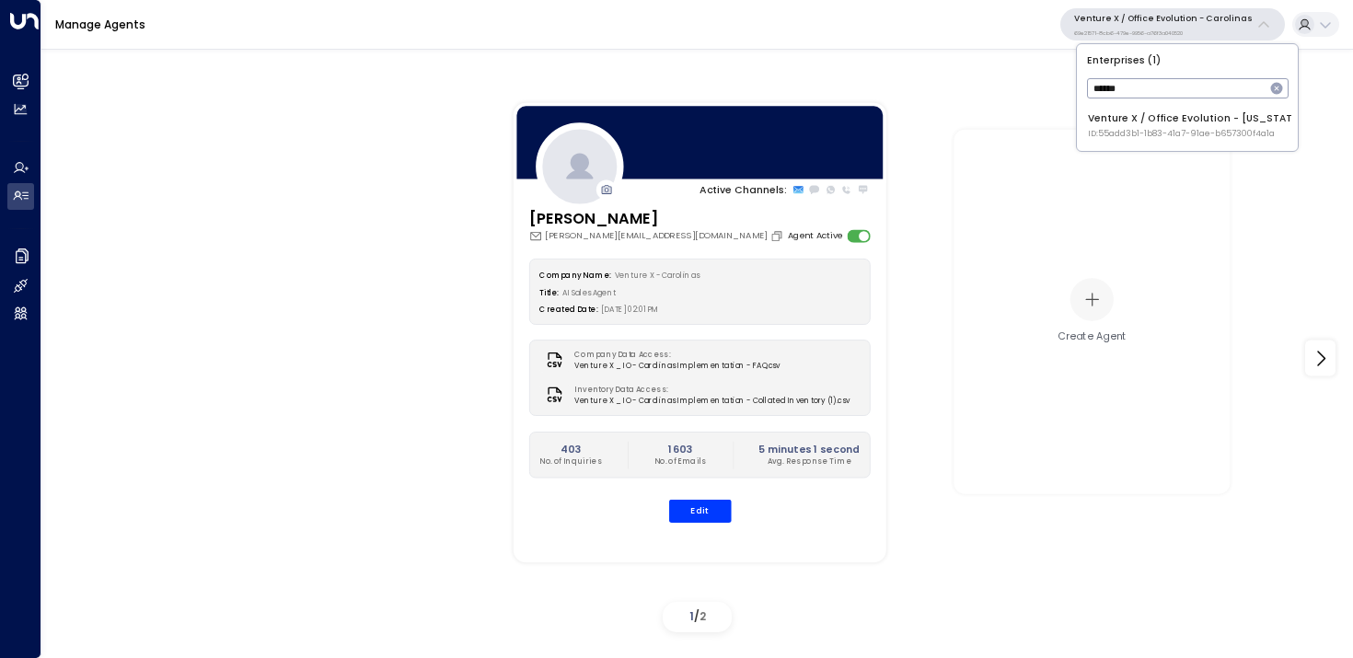
type input "******"
click at [1186, 108] on li "Venture X / Office Evolution - [US_STATE] ID: 55add3b1-1b83-41a7-91ae-b657300f4…" at bounding box center [1188, 126] width 210 height 40
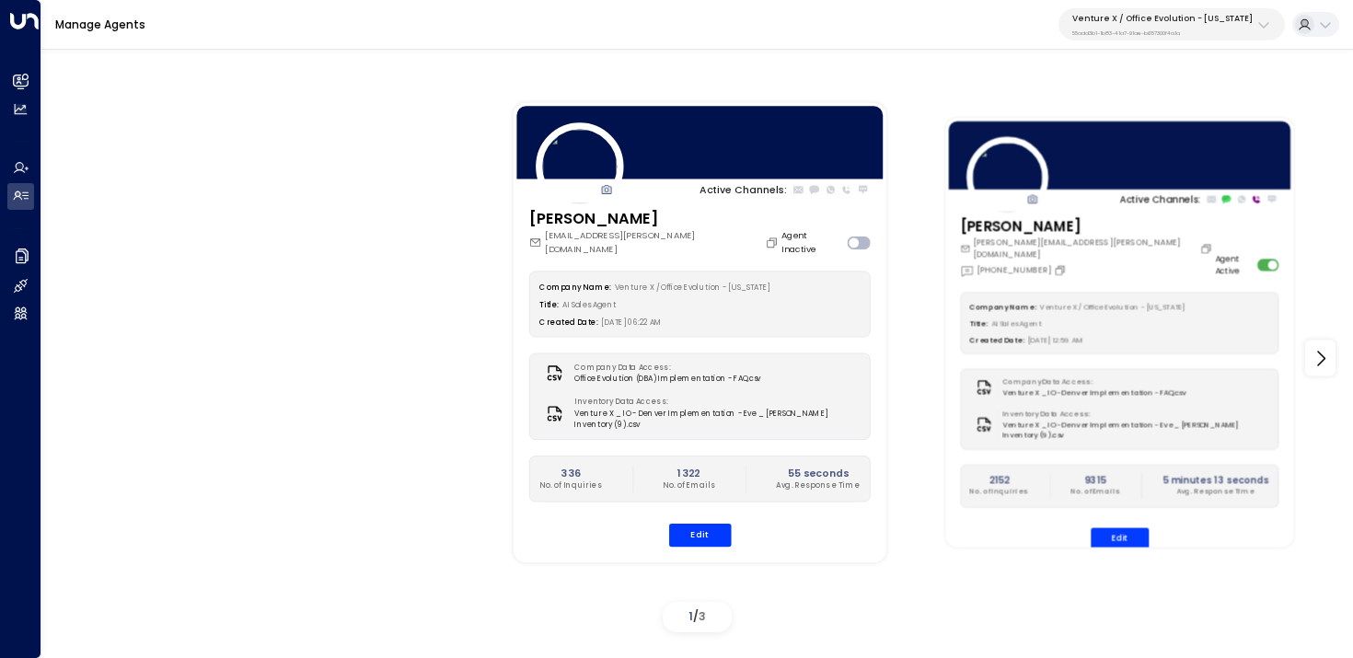
click at [1095, 177] on div at bounding box center [1120, 156] width 348 height 74
click at [1255, 201] on icon at bounding box center [1256, 199] width 7 height 7
click at [1122, 530] on button "Edit" at bounding box center [1120, 538] width 58 height 21
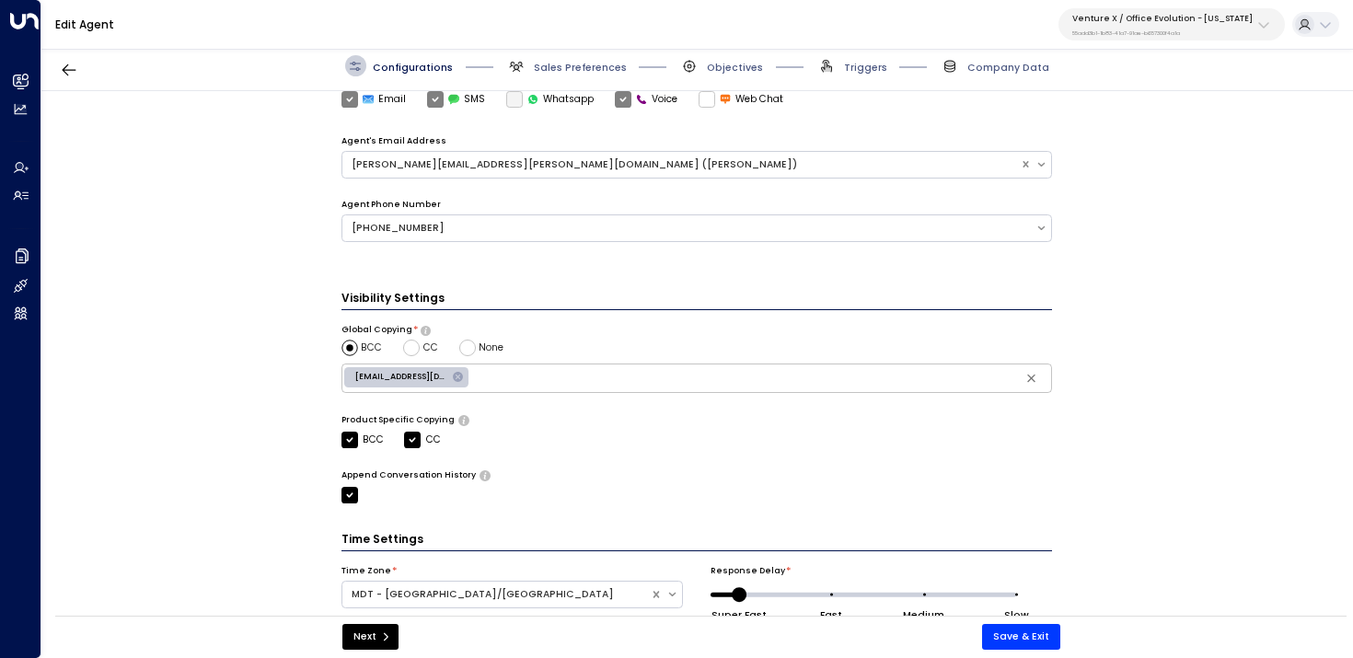
scroll to position [504, 0]
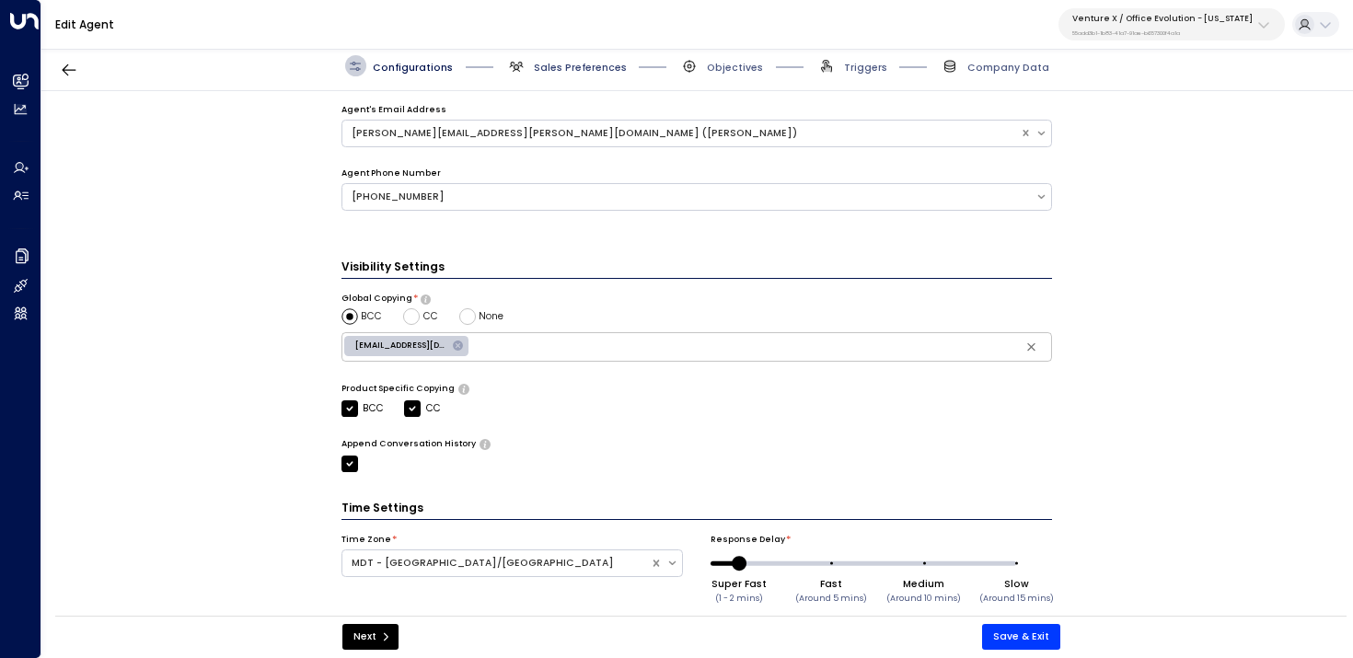
click at [549, 68] on span "Sales Preferences" at bounding box center [580, 68] width 93 height 14
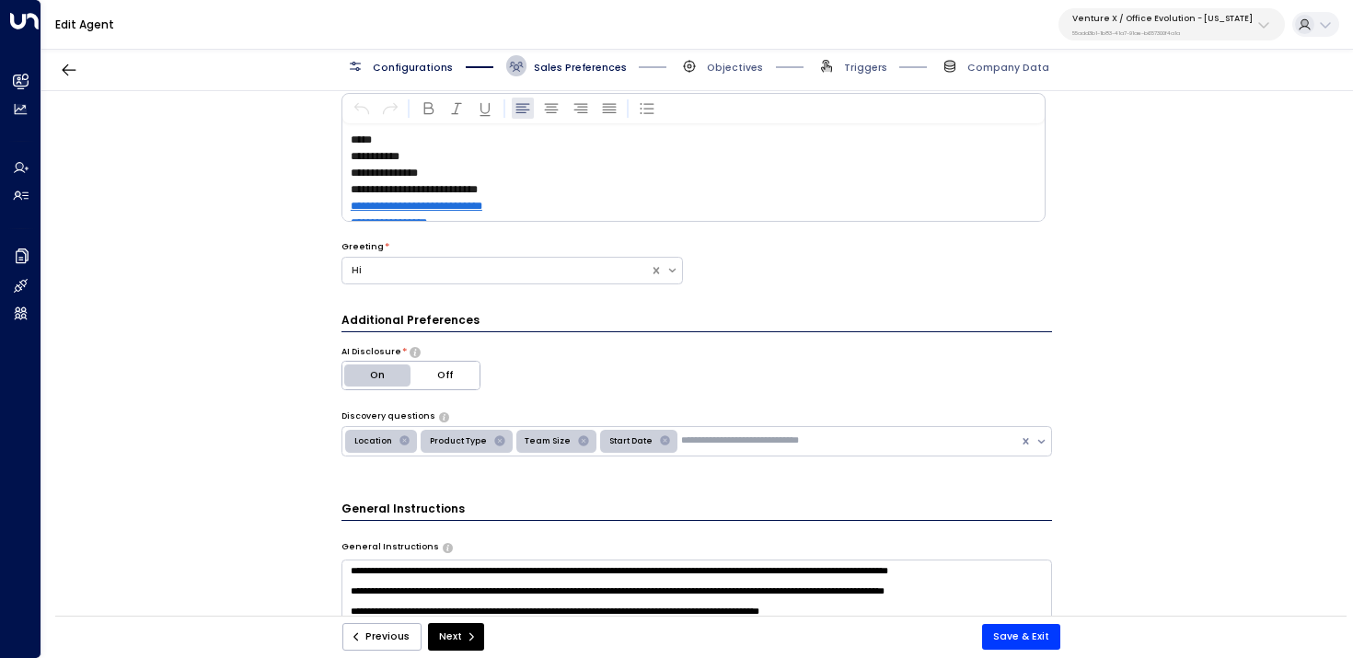
scroll to position [285, 0]
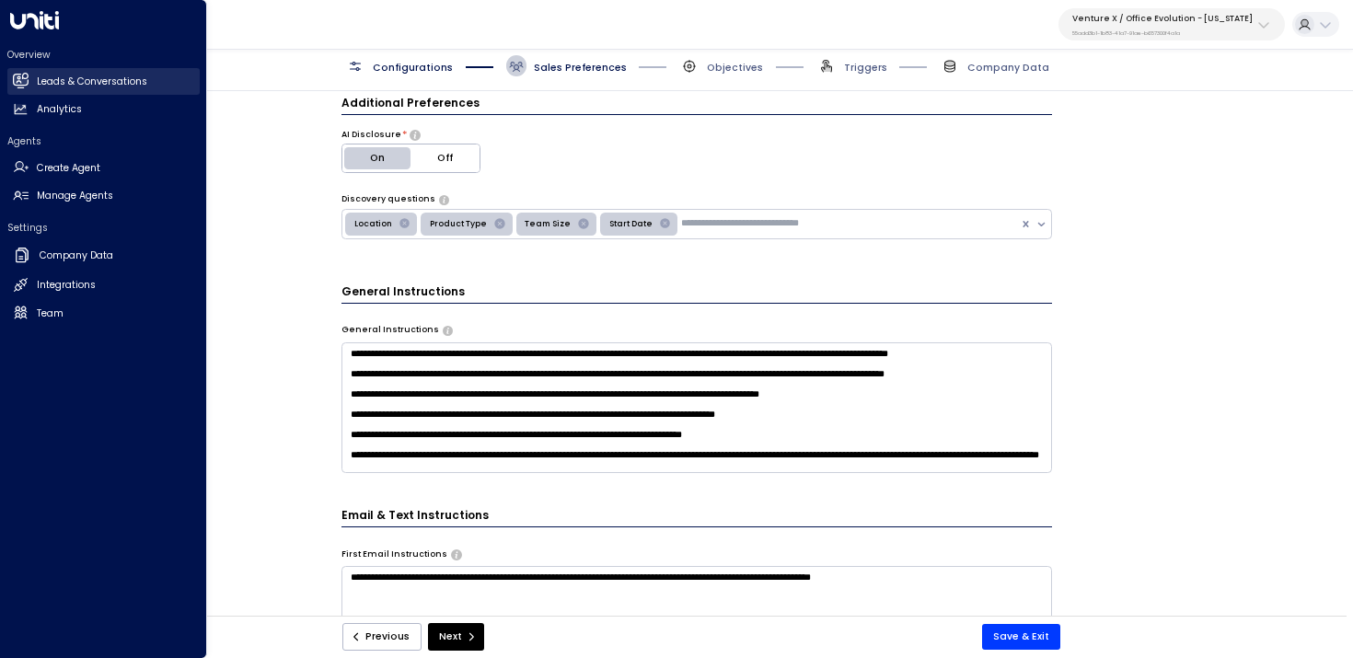
click at [47, 85] on h2 "Leads & Conversations" at bounding box center [92, 82] width 110 height 15
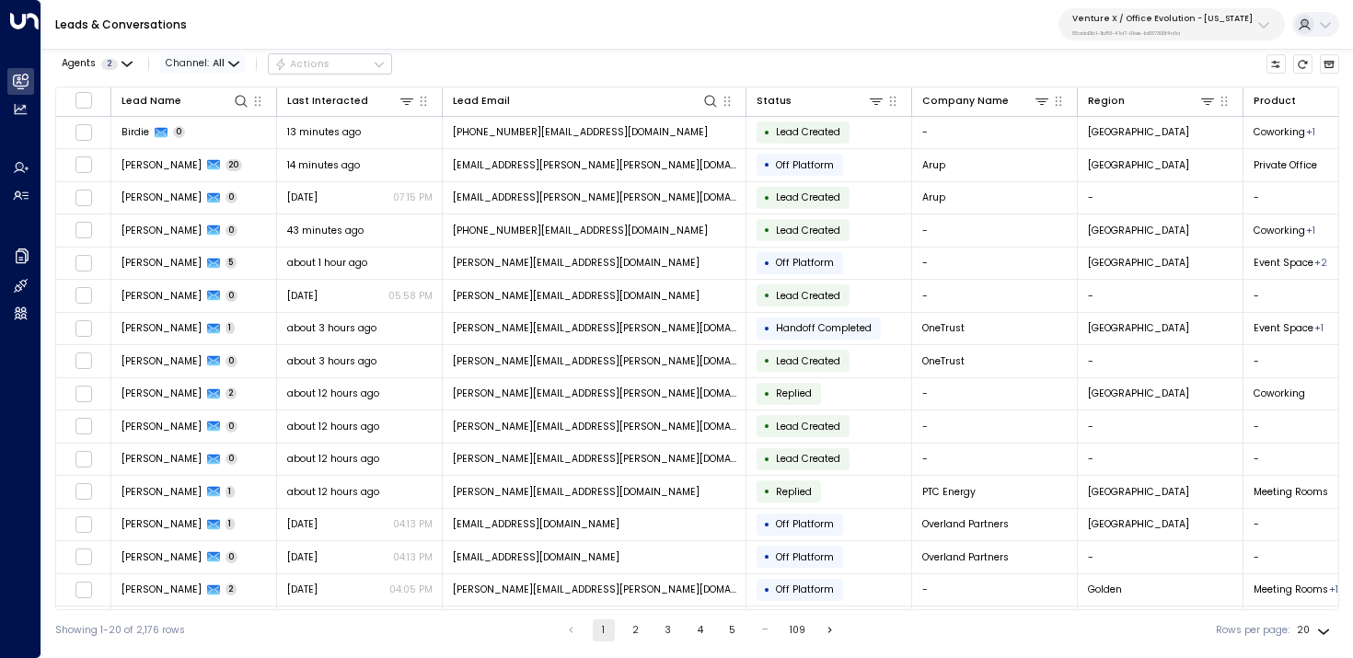
click at [236, 64] on icon "button" at bounding box center [233, 64] width 11 height 11
click at [218, 156] on p "Voice" at bounding box center [197, 151] width 44 height 8
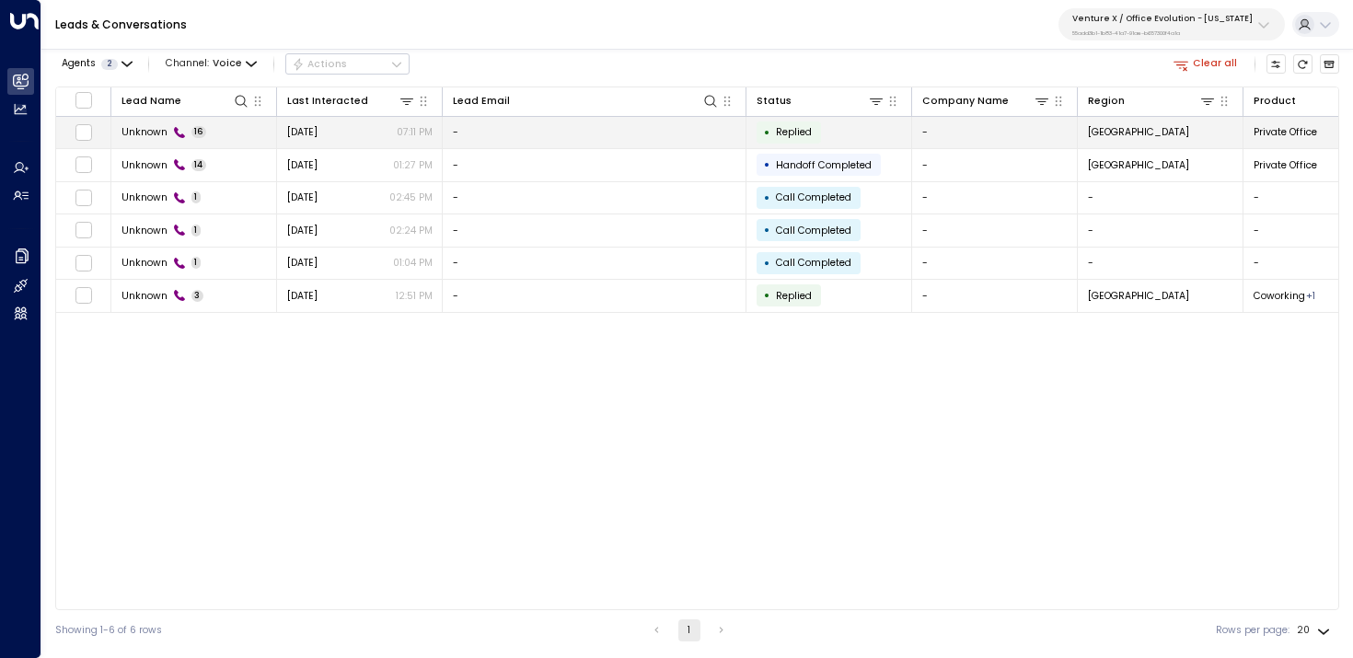
click at [457, 137] on td "-" at bounding box center [595, 133] width 304 height 32
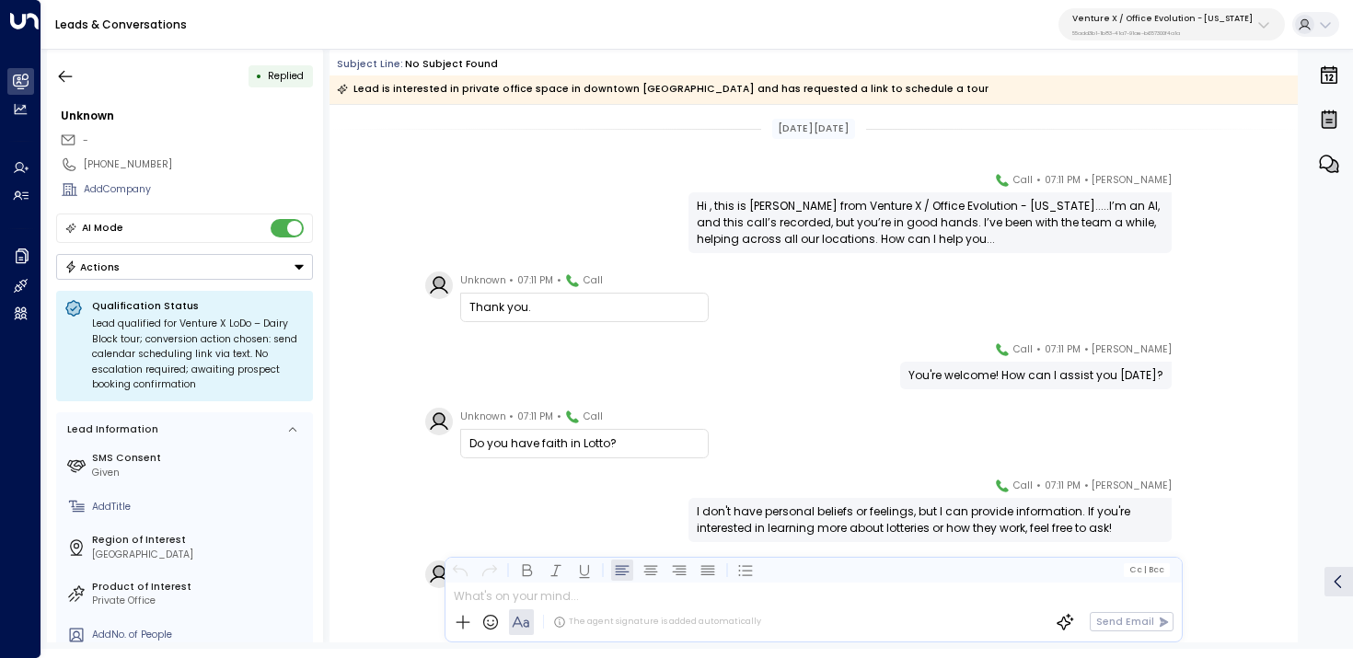
click at [1192, 38] on button "Venture X / Office Evolution - [US_STATE] 55add3b1-1b83-41a7-91ae-b657300f4a1a" at bounding box center [1172, 24] width 226 height 32
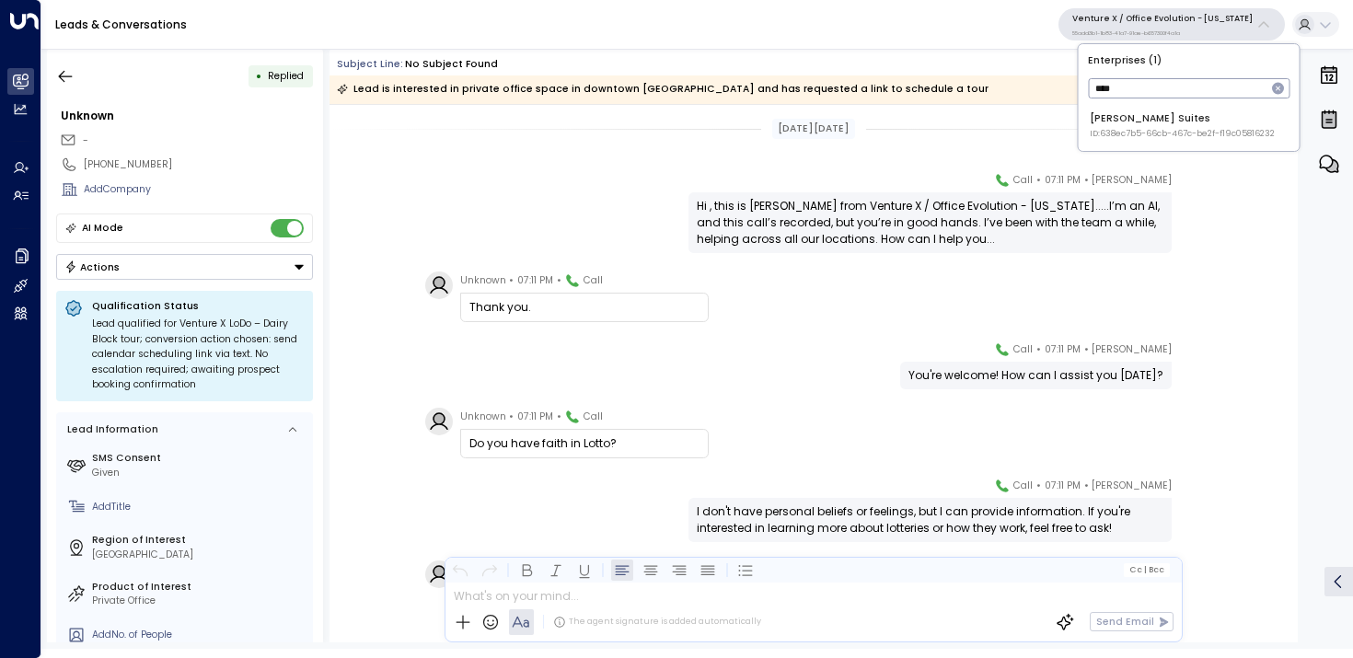
type input "***"
click at [1141, 123] on div "[PERSON_NAME] Suites ID: 638ec7b5-66cb-467c-be2f-f19c05816232" at bounding box center [1182, 125] width 185 height 29
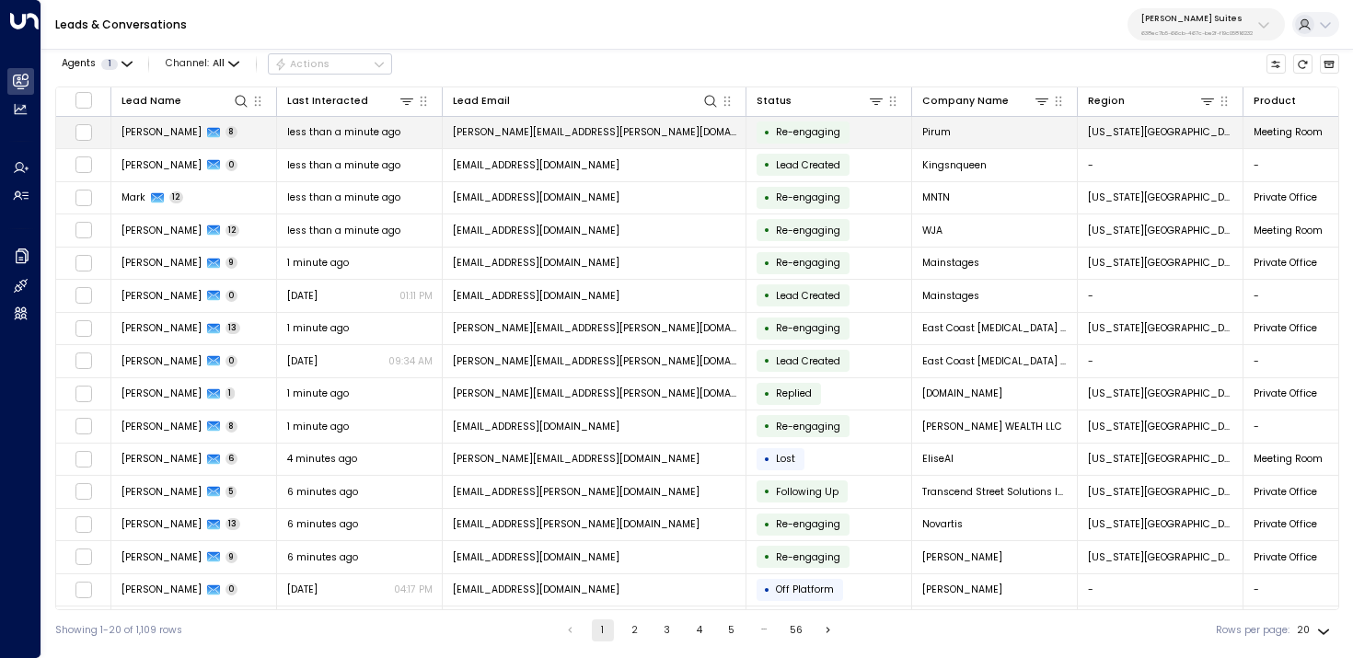
click at [228, 128] on td "[PERSON_NAME] 8" at bounding box center [194, 133] width 166 height 32
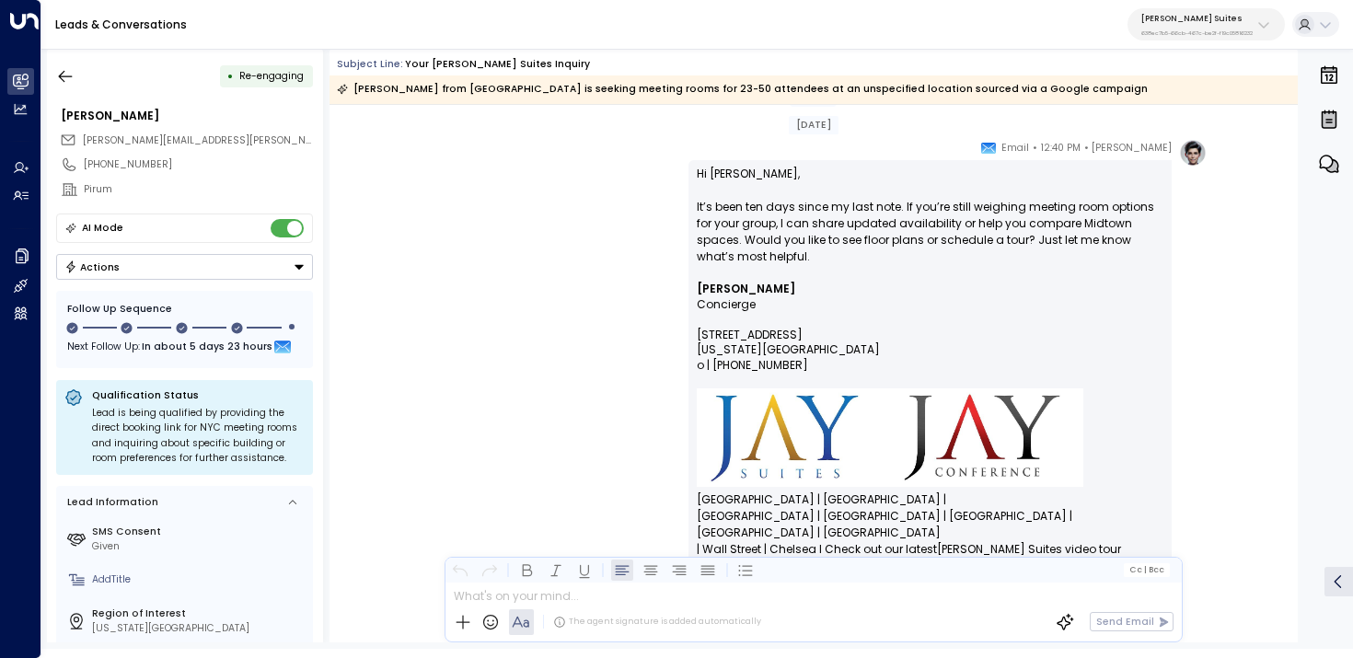
scroll to position [6867, 0]
drag, startPoint x: 863, startPoint y: 345, endPoint x: 689, endPoint y: 266, distance: 192.0
click at [689, 266] on div "Hi [PERSON_NAME], It’s been ten days since my last note. If you’re still weighi…" at bounding box center [930, 386] width 483 height 453
click at [706, 259] on p "Hi [PERSON_NAME], It’s been ten days since my last note. If you’re still weighi…" at bounding box center [930, 224] width 467 height 116
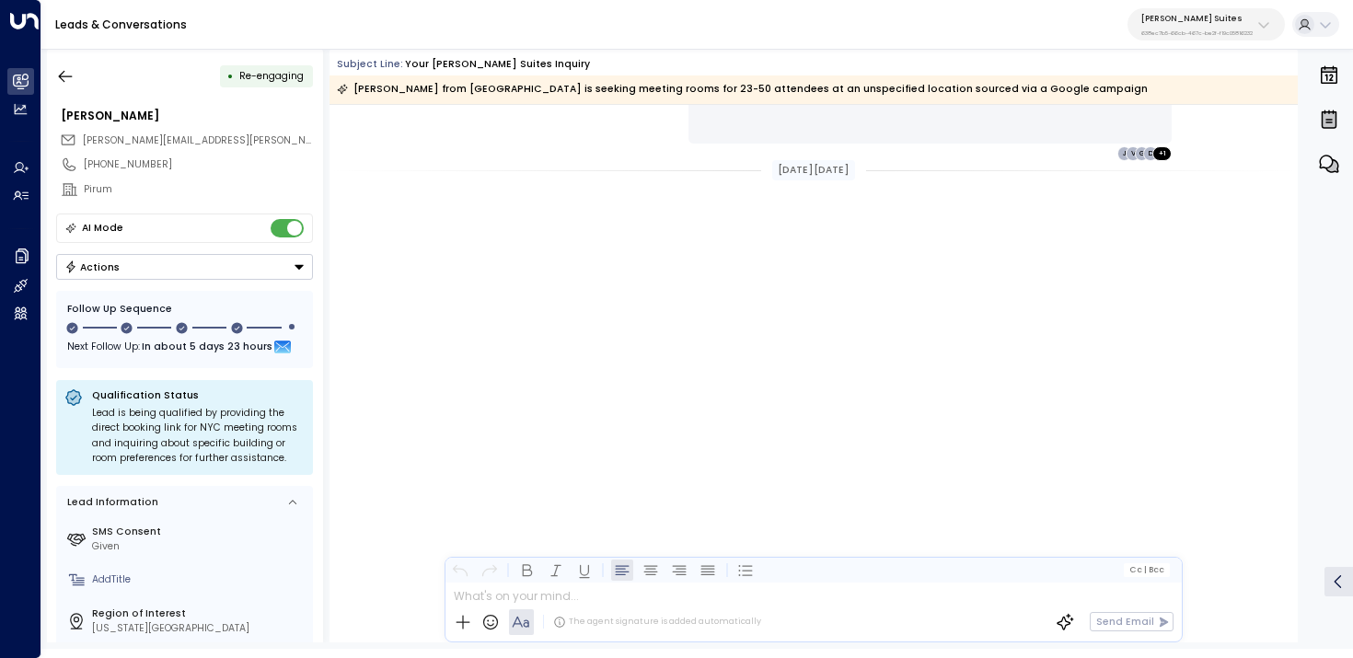
scroll to position [3849, 0]
